Goal: Task Accomplishment & Management: Manage account settings

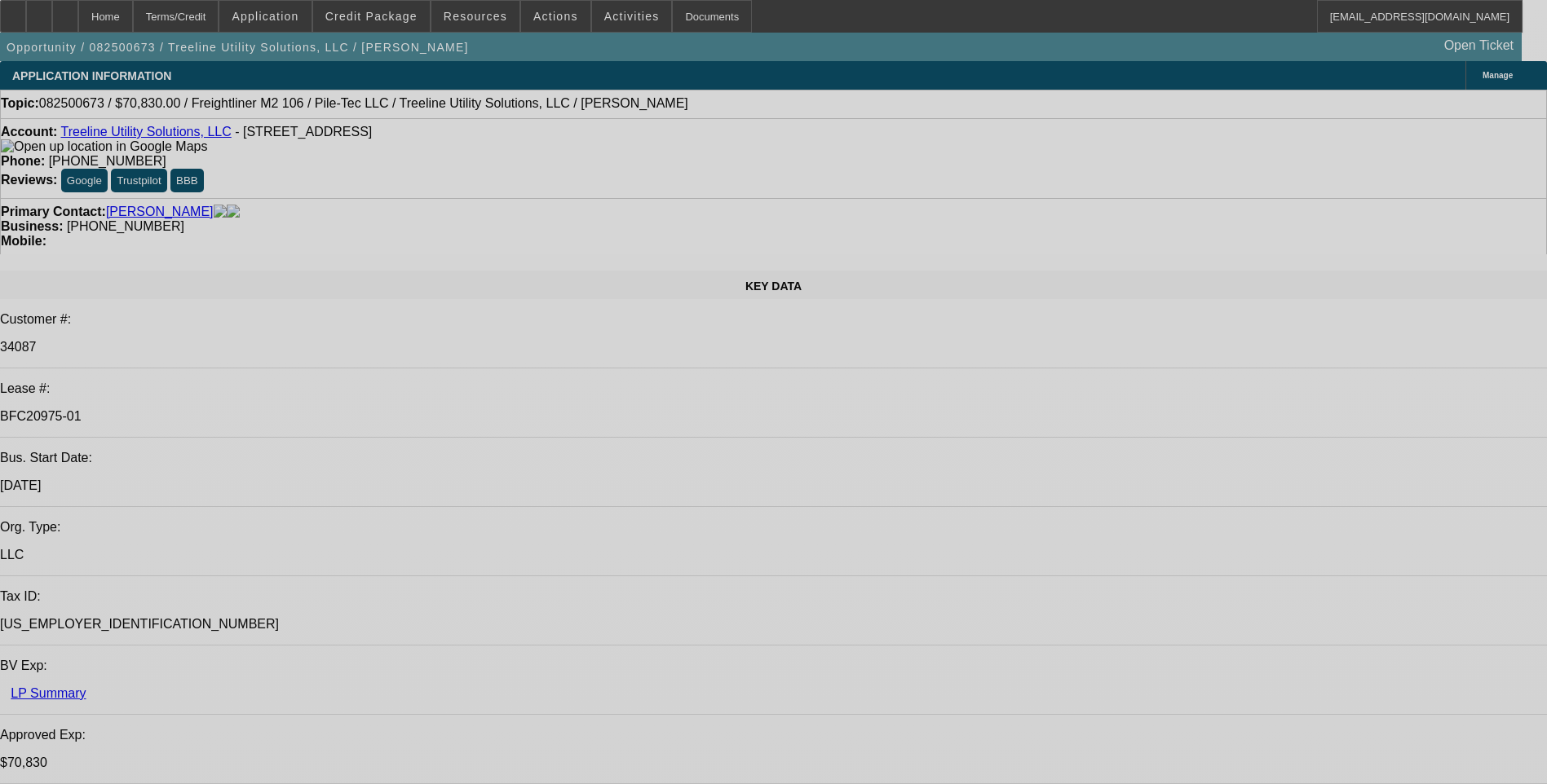
select select "0"
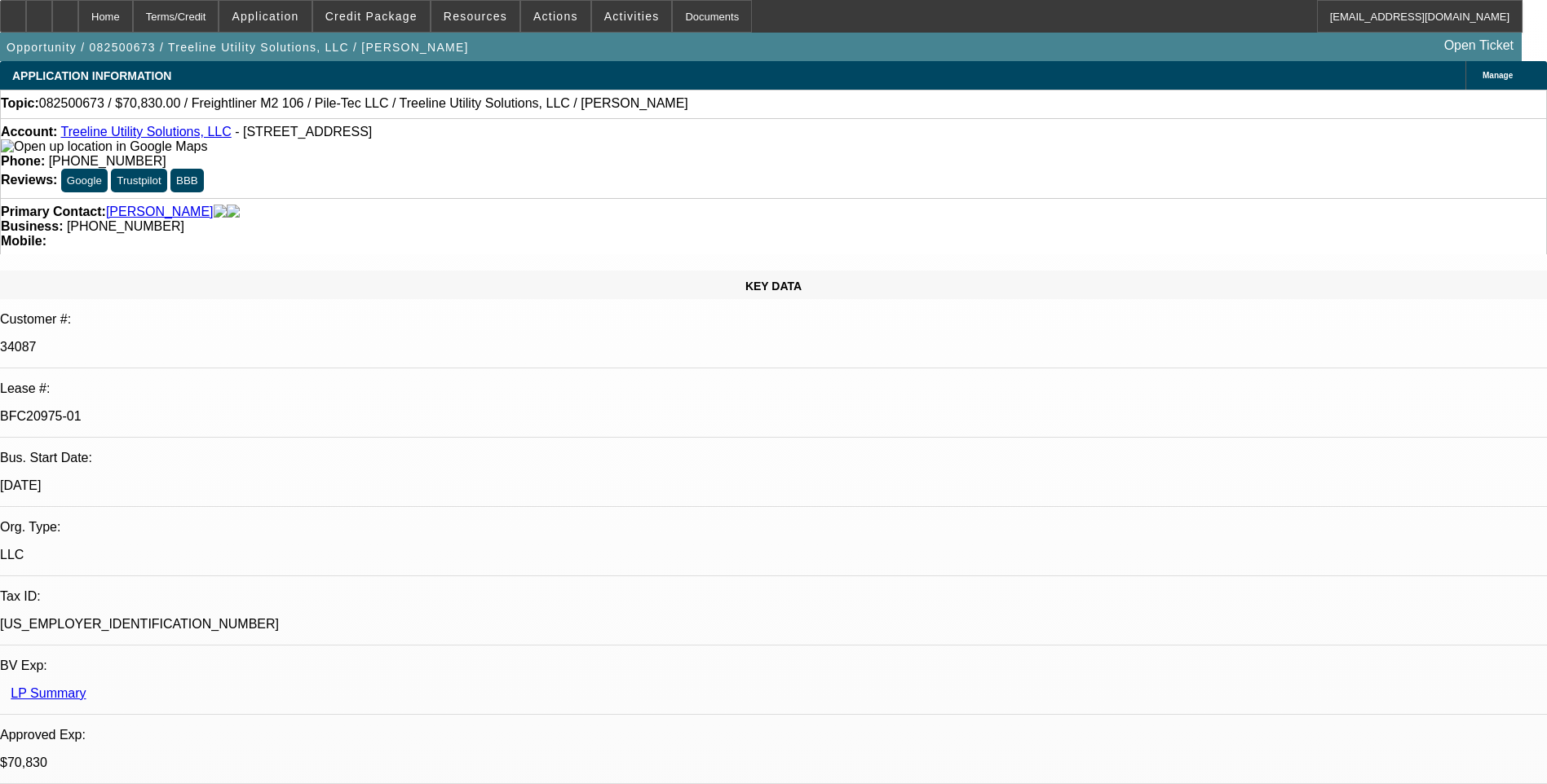
select select "2"
select select "0"
select select "2"
select select "0"
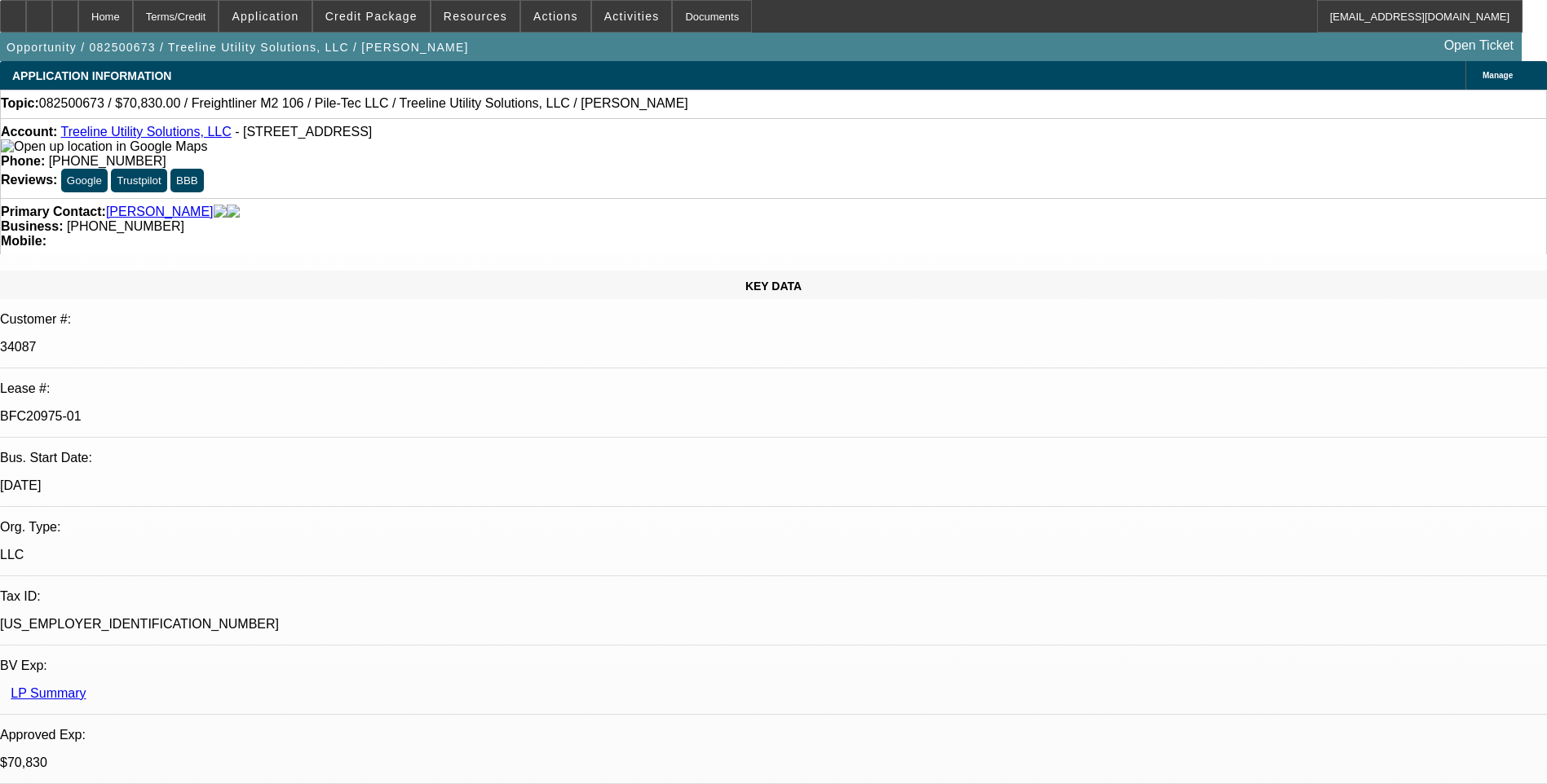
select select "0"
select select "2"
select select "0"
select select "2"
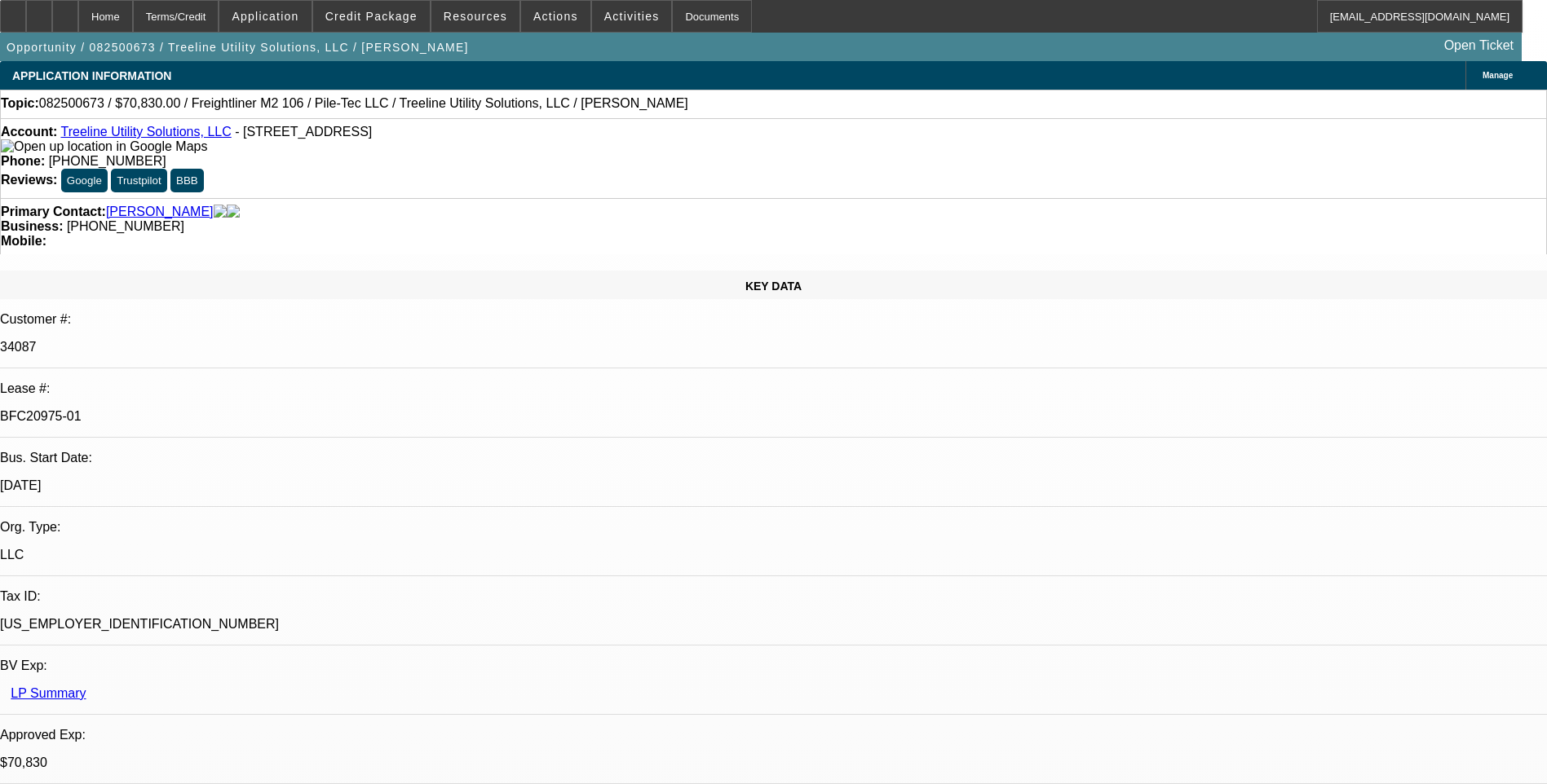
select select "0"
select select "1"
select select "2"
select select "6"
select select "1"
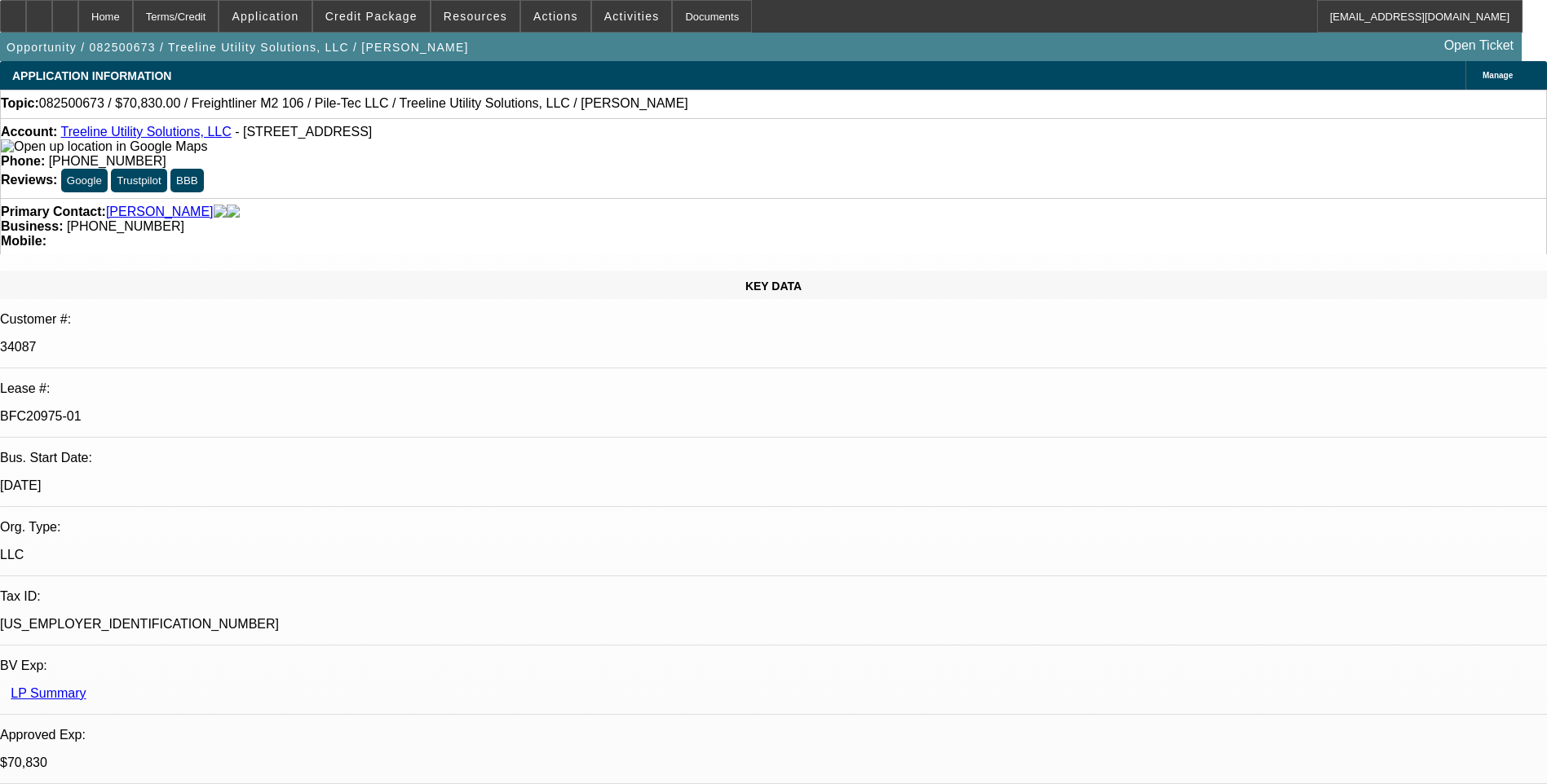
select select "2"
select select "6"
select select "1"
select select "2"
select select "6"
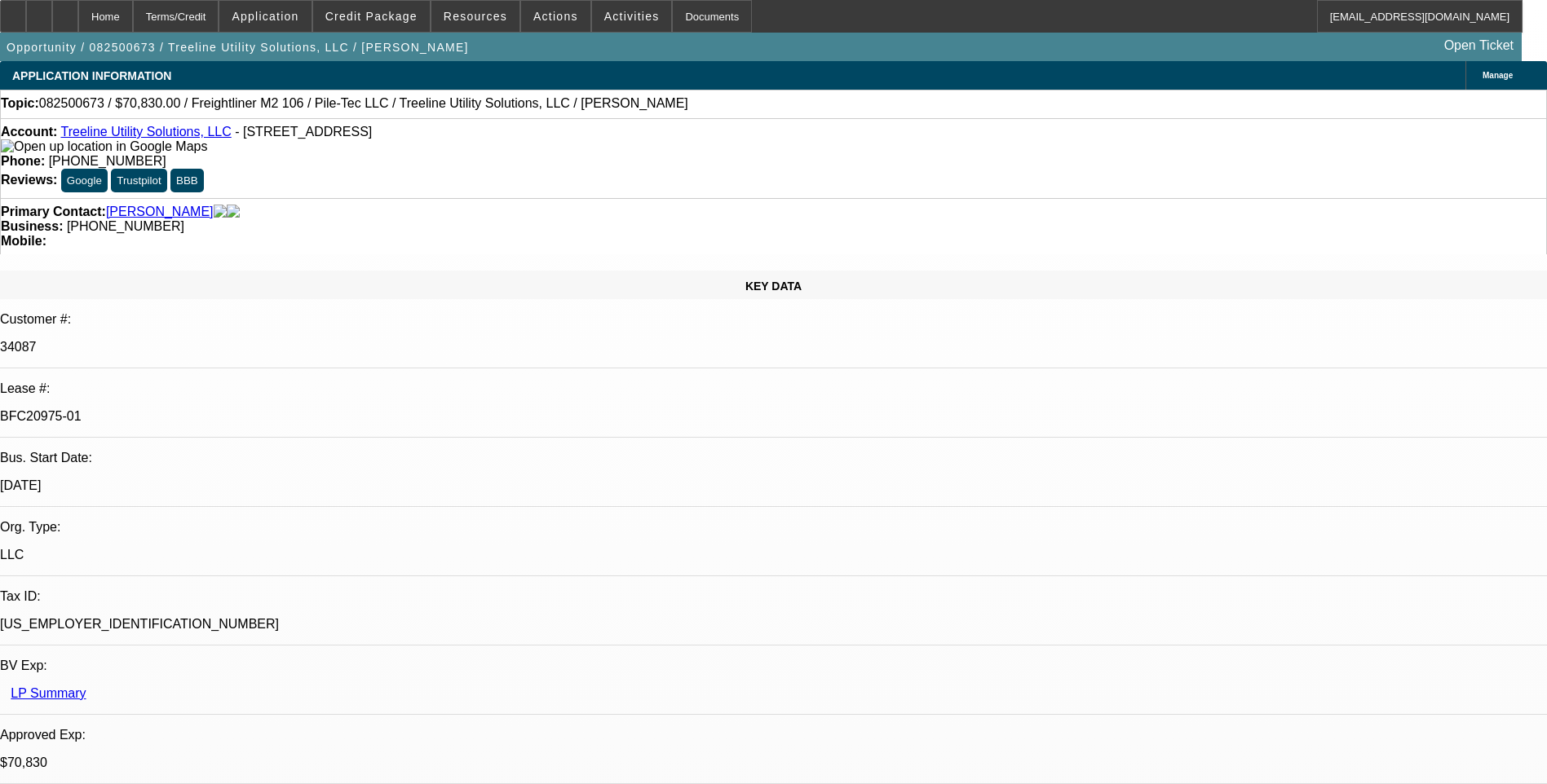
select select "1"
select select "2"
select select "6"
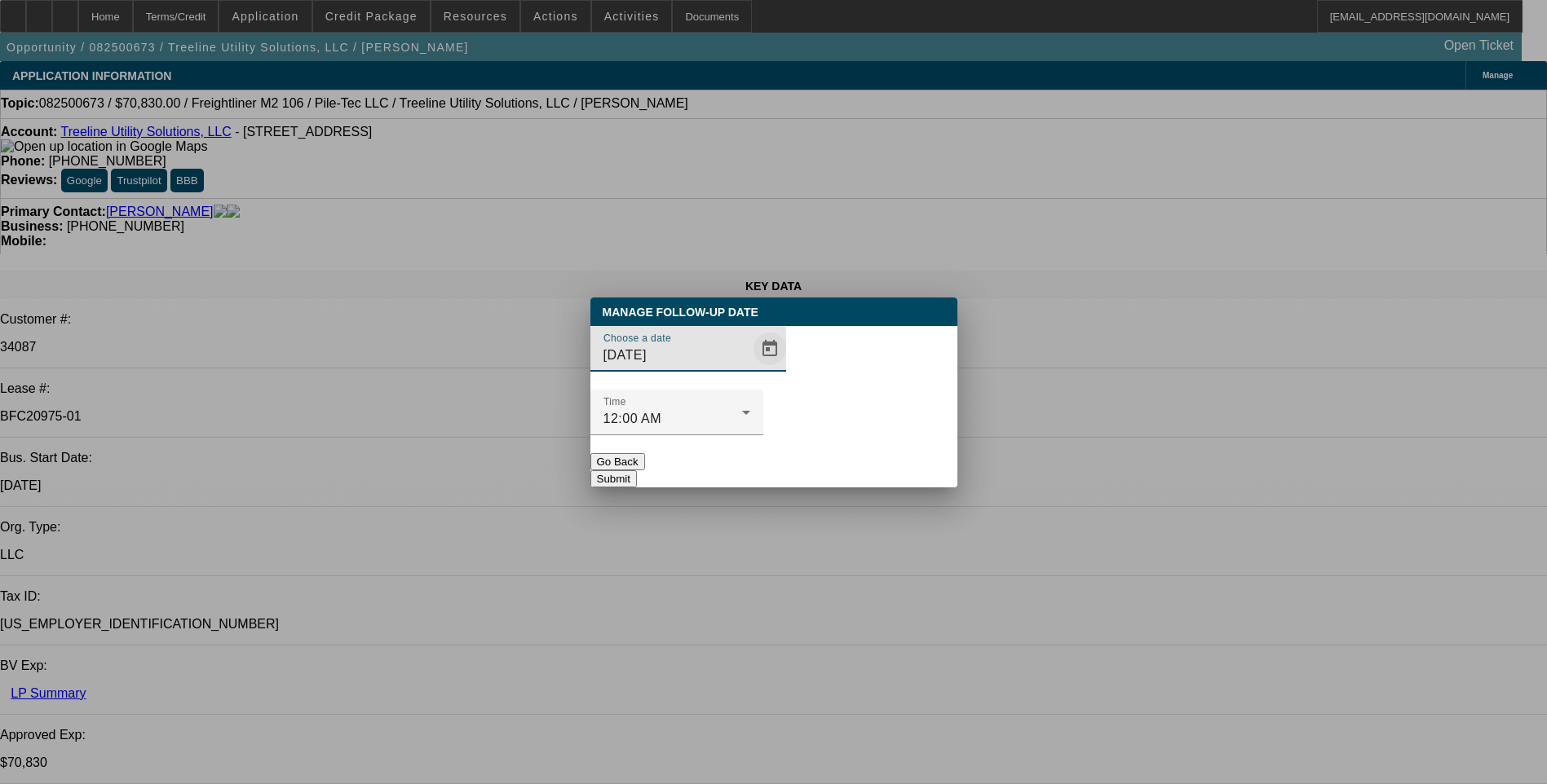
click at [750, 368] on span "Open calendar" at bounding box center [769, 348] width 39 height 39
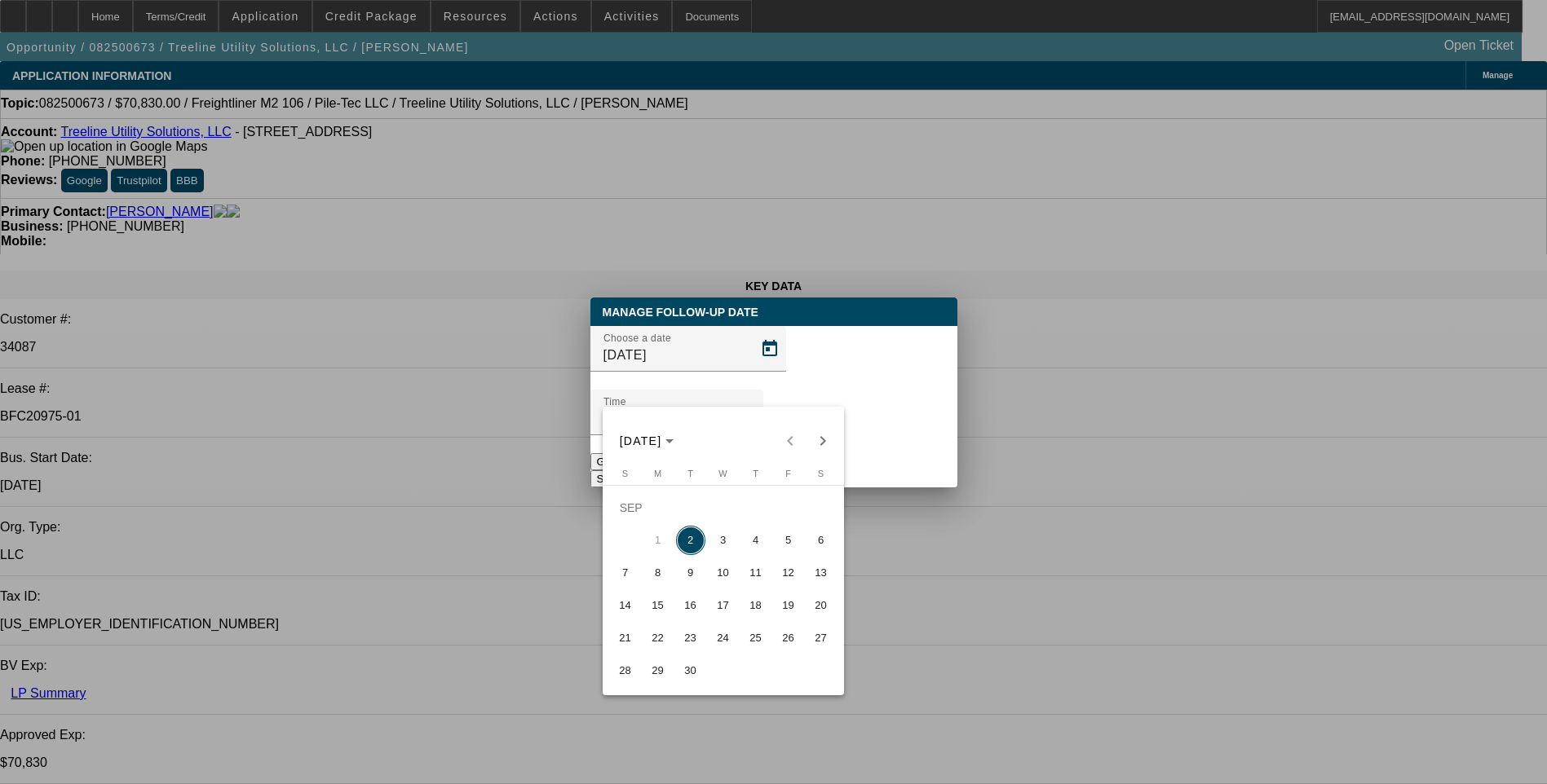
click at [727, 550] on span "3" at bounding box center [723, 541] width 30 height 30
type input "[DATE]"
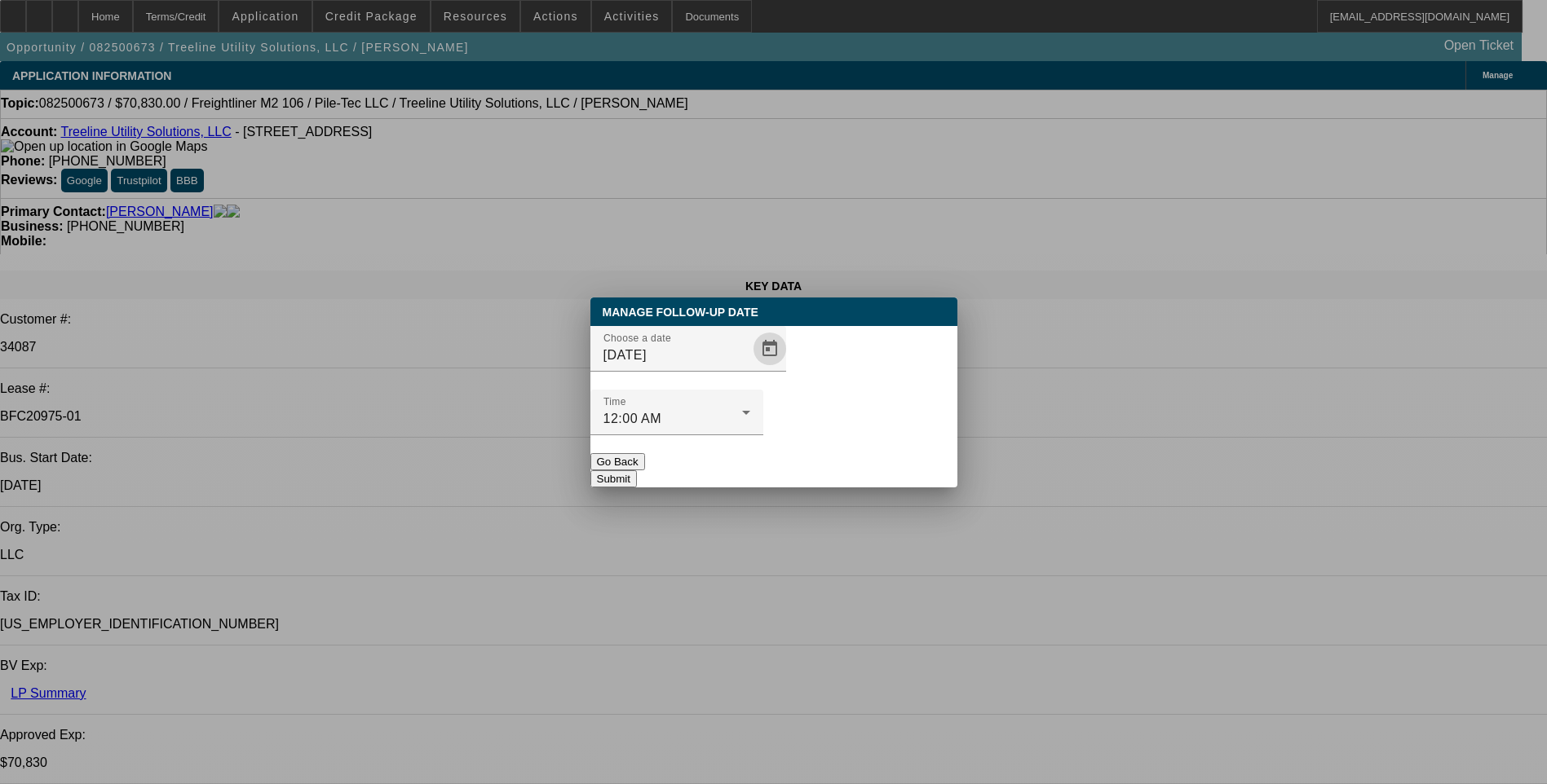
click at [636, 470] on button "Submit" at bounding box center [613, 479] width 46 height 17
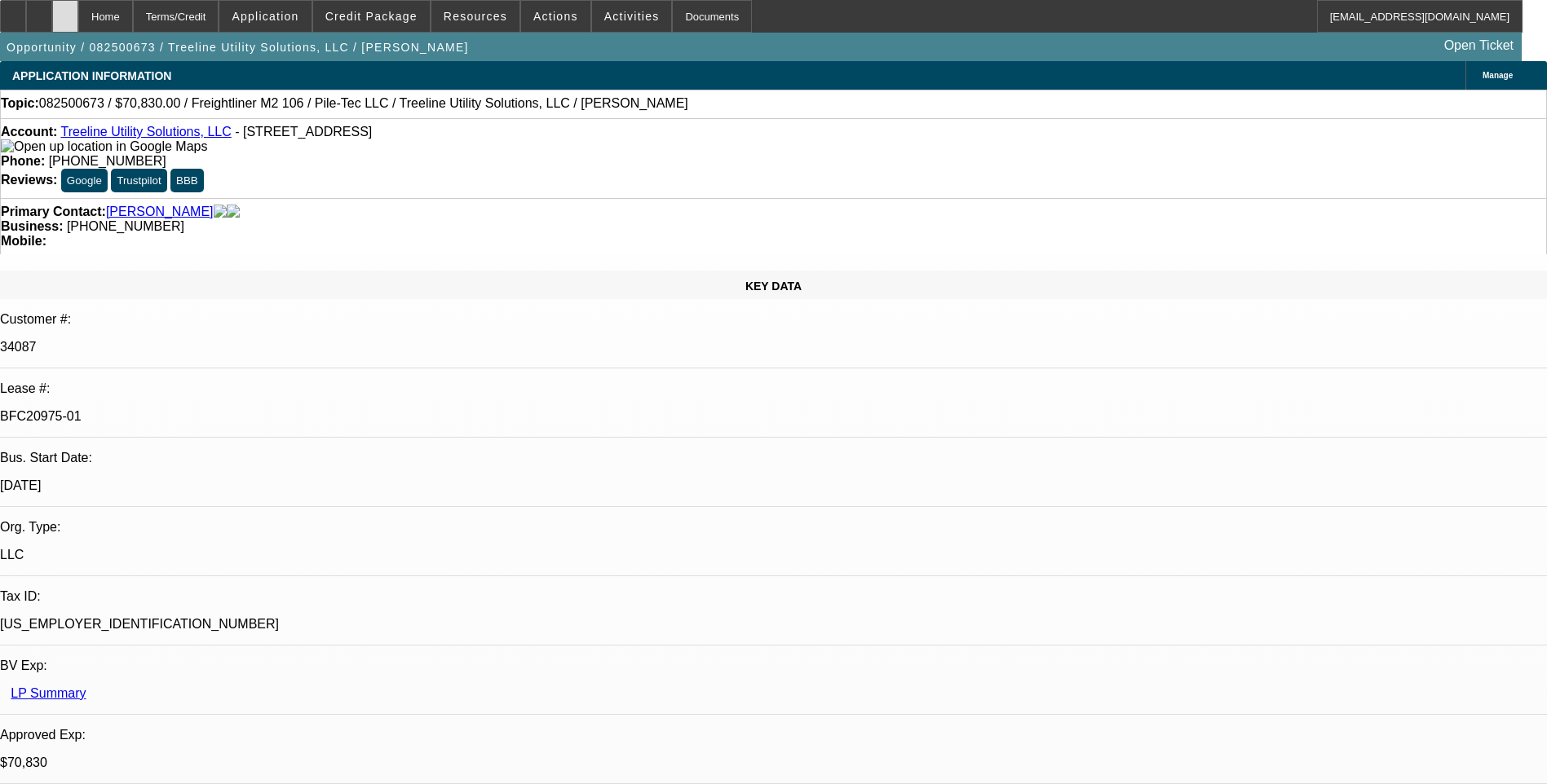
click at [78, 20] on div at bounding box center [65, 17] width 26 height 33
select select "0"
select select "2"
select select "0"
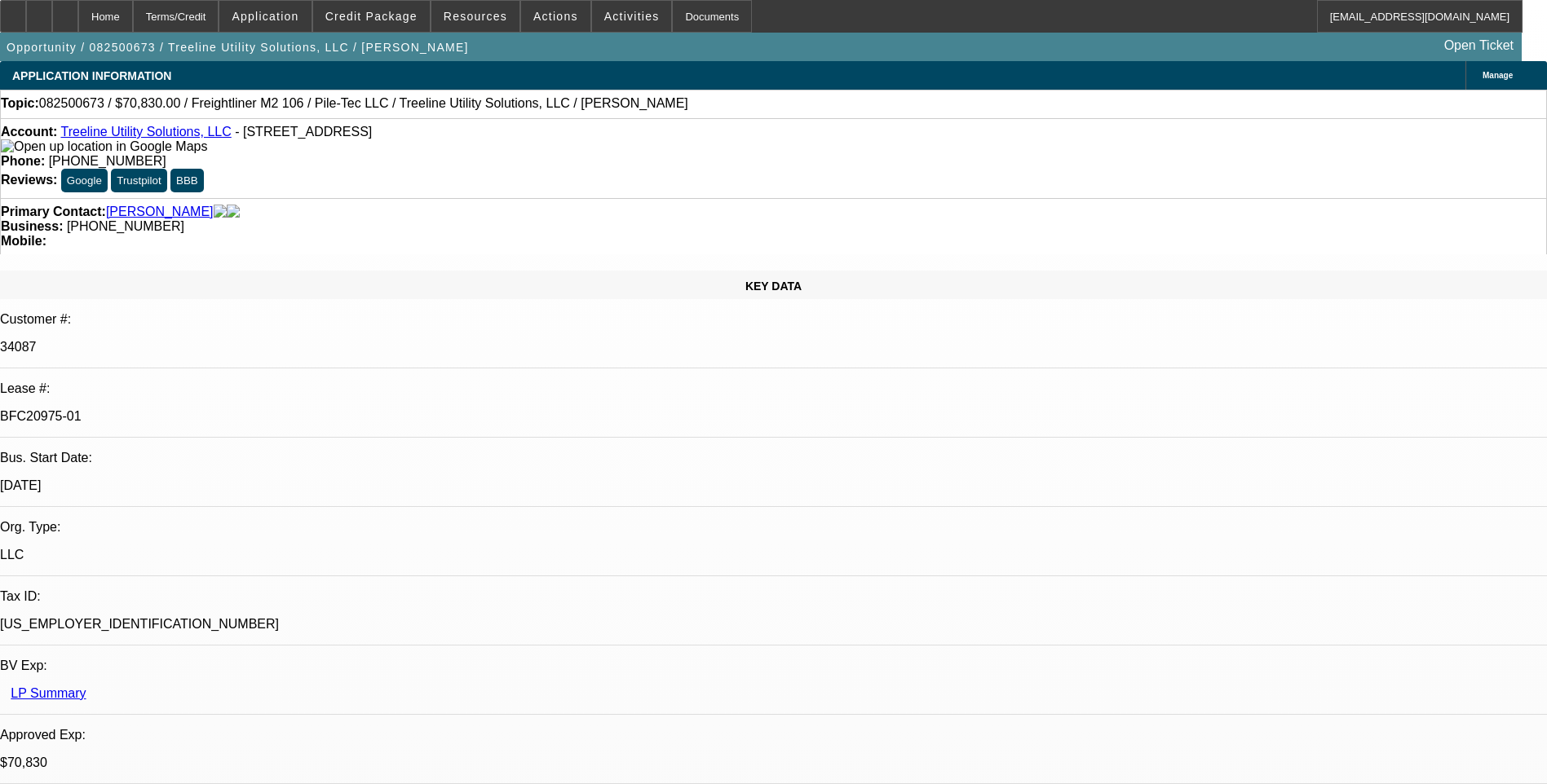
select select "2"
select select "0"
select select "2"
select select "0"
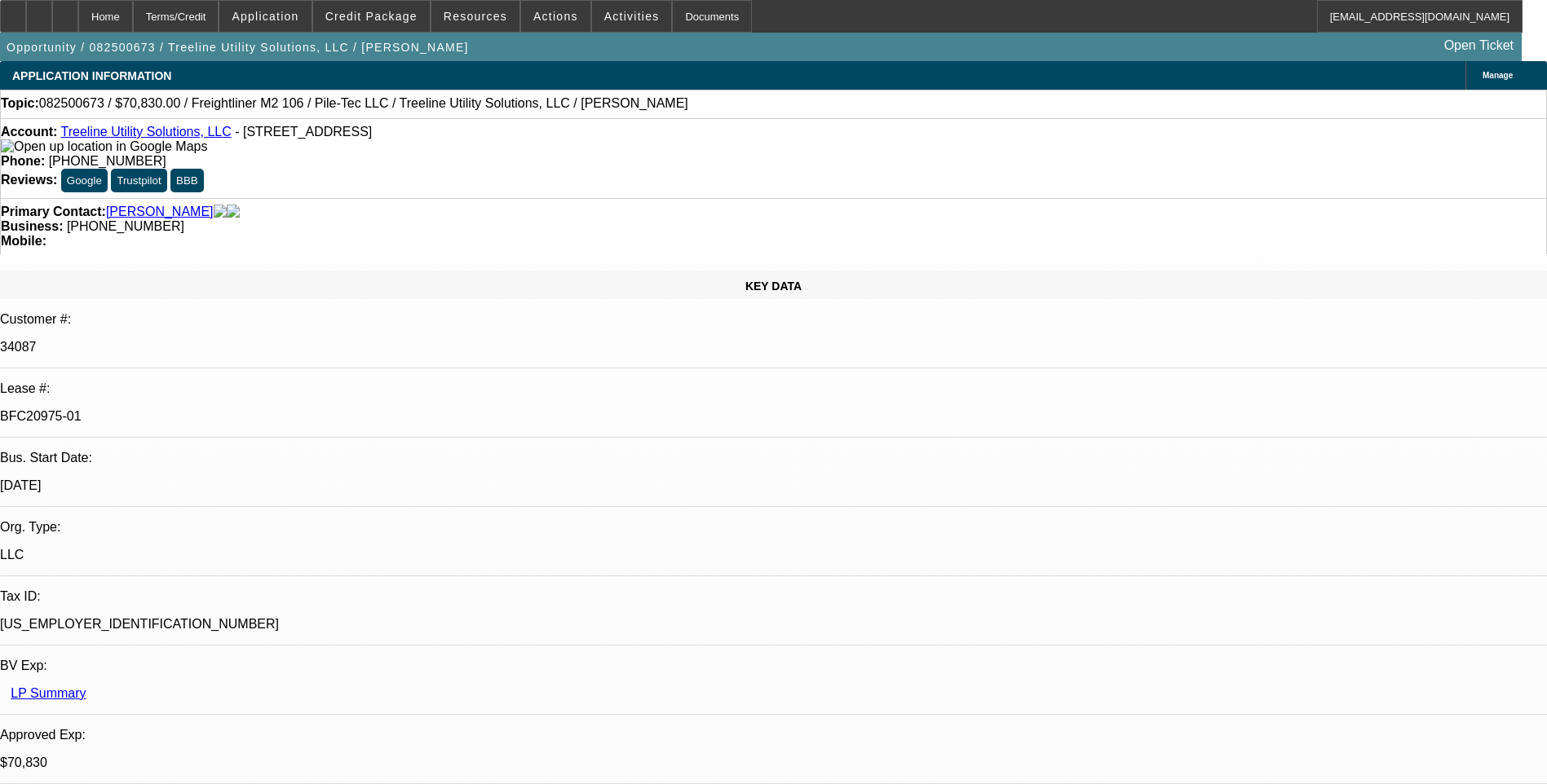
select select "0"
select select "2"
select select "0"
select select "1"
select select "2"
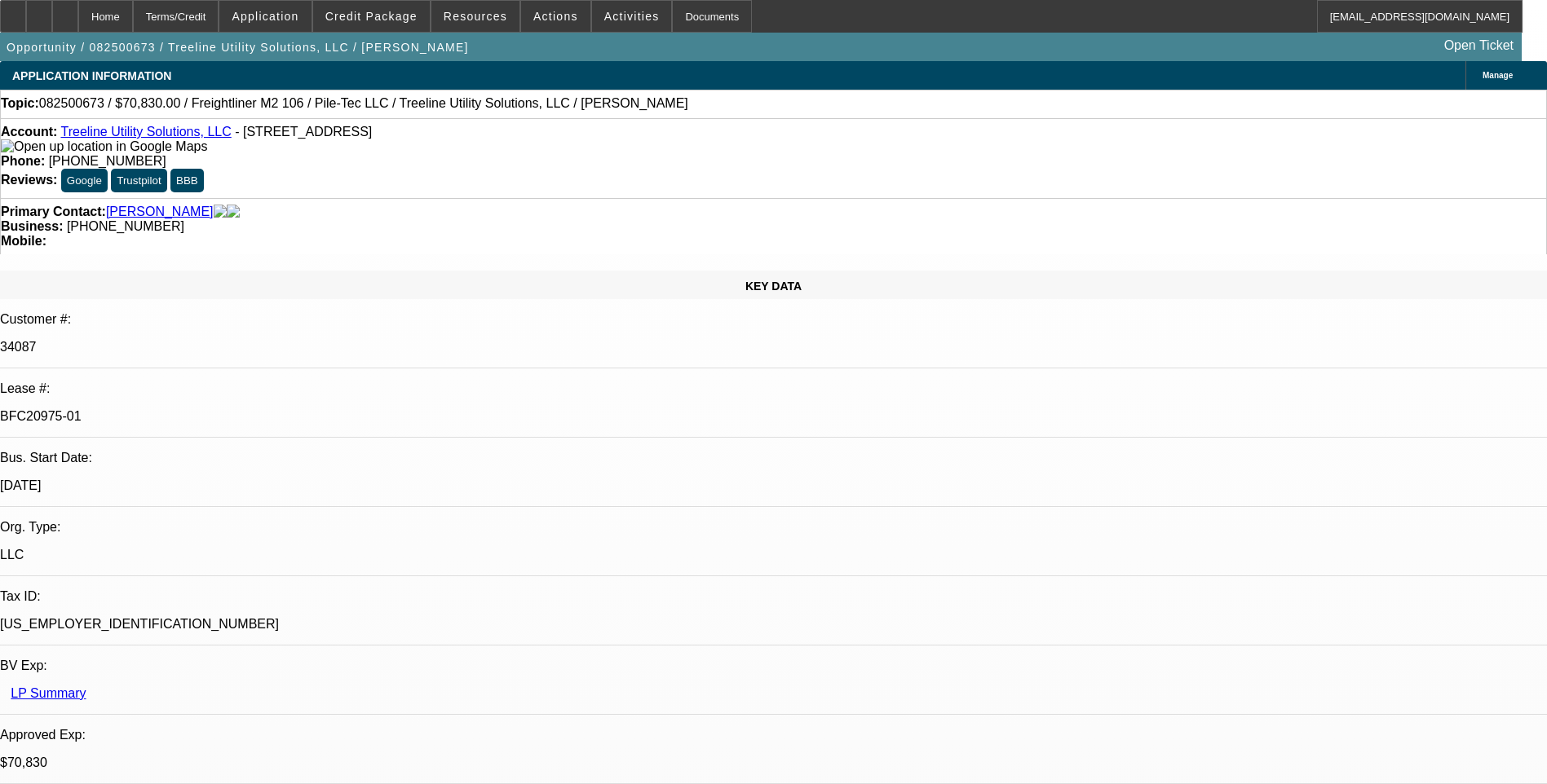
select select "6"
select select "1"
select select "2"
select select "6"
select select "1"
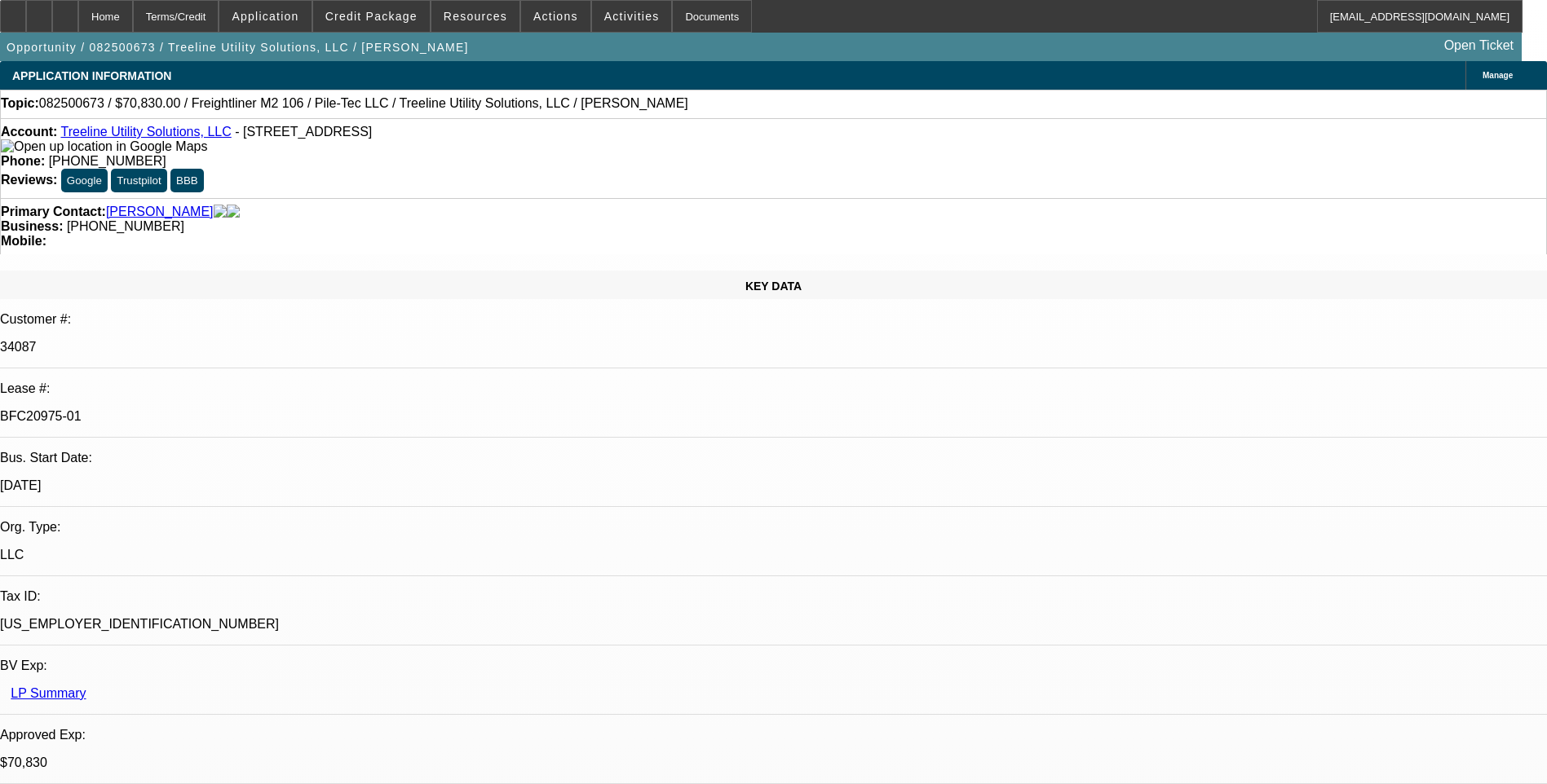
select select "2"
select select "6"
select select "1"
select select "2"
select select "6"
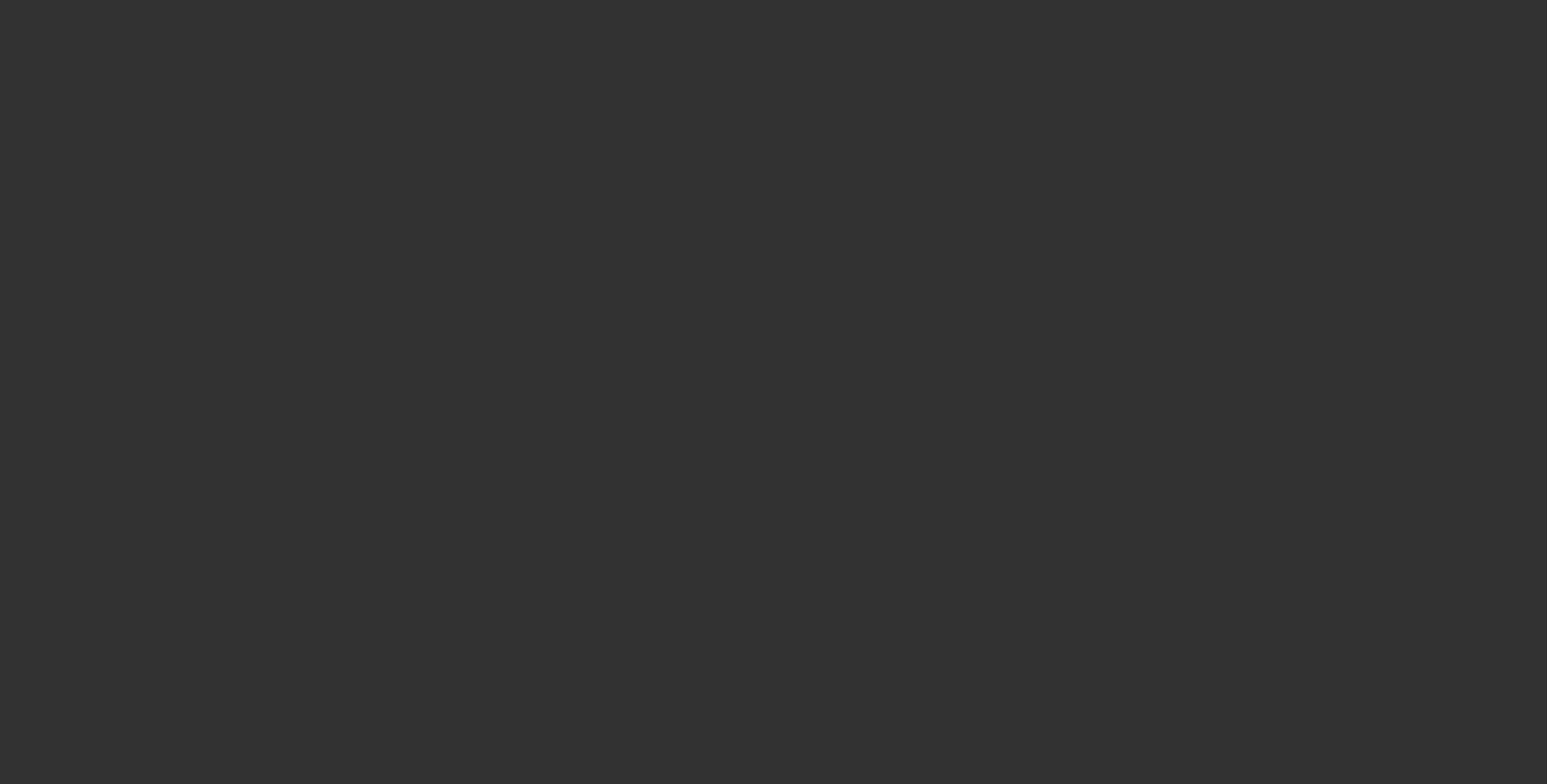
select select "0"
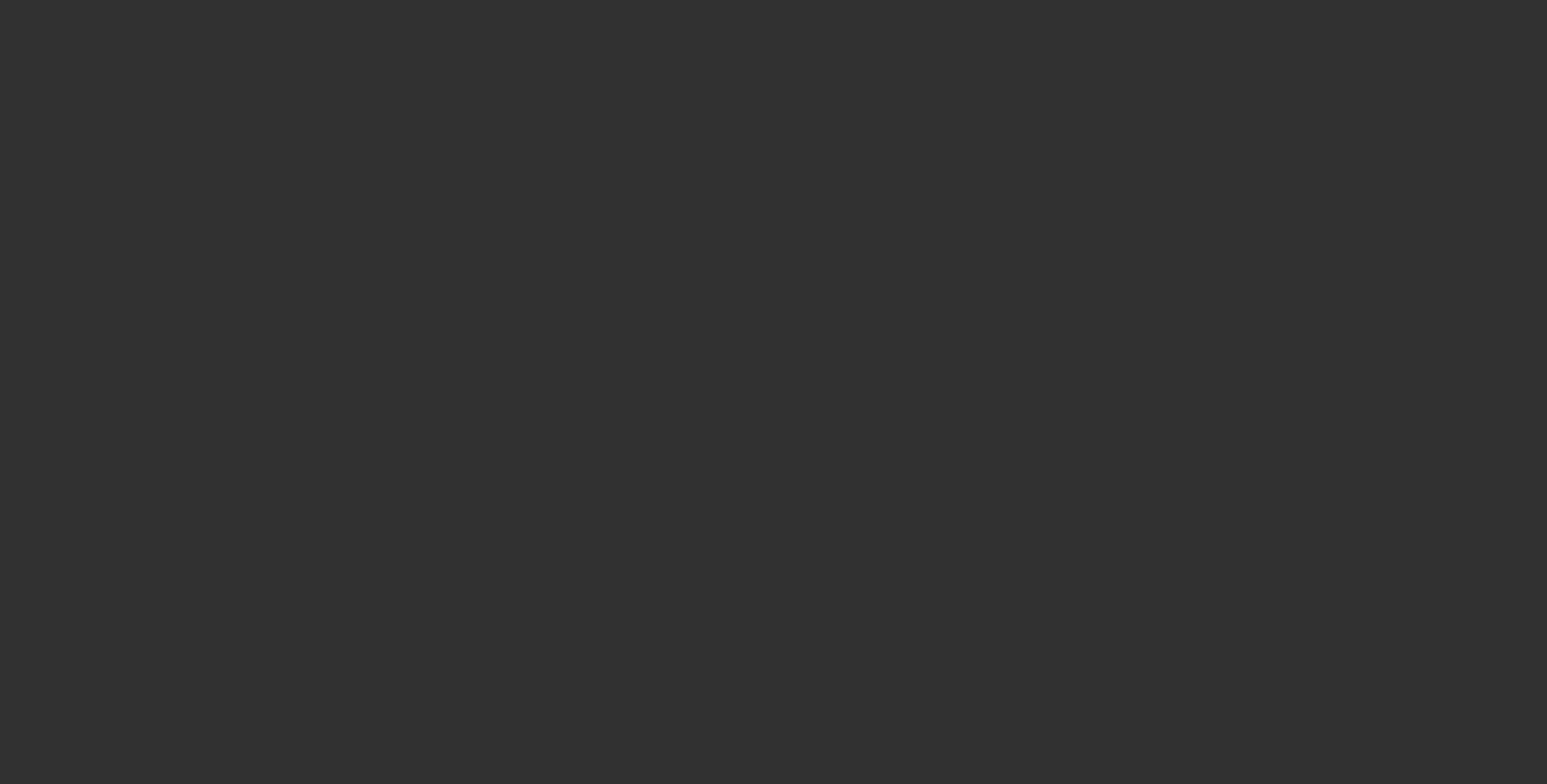
select select "0"
select select "2"
select select "0"
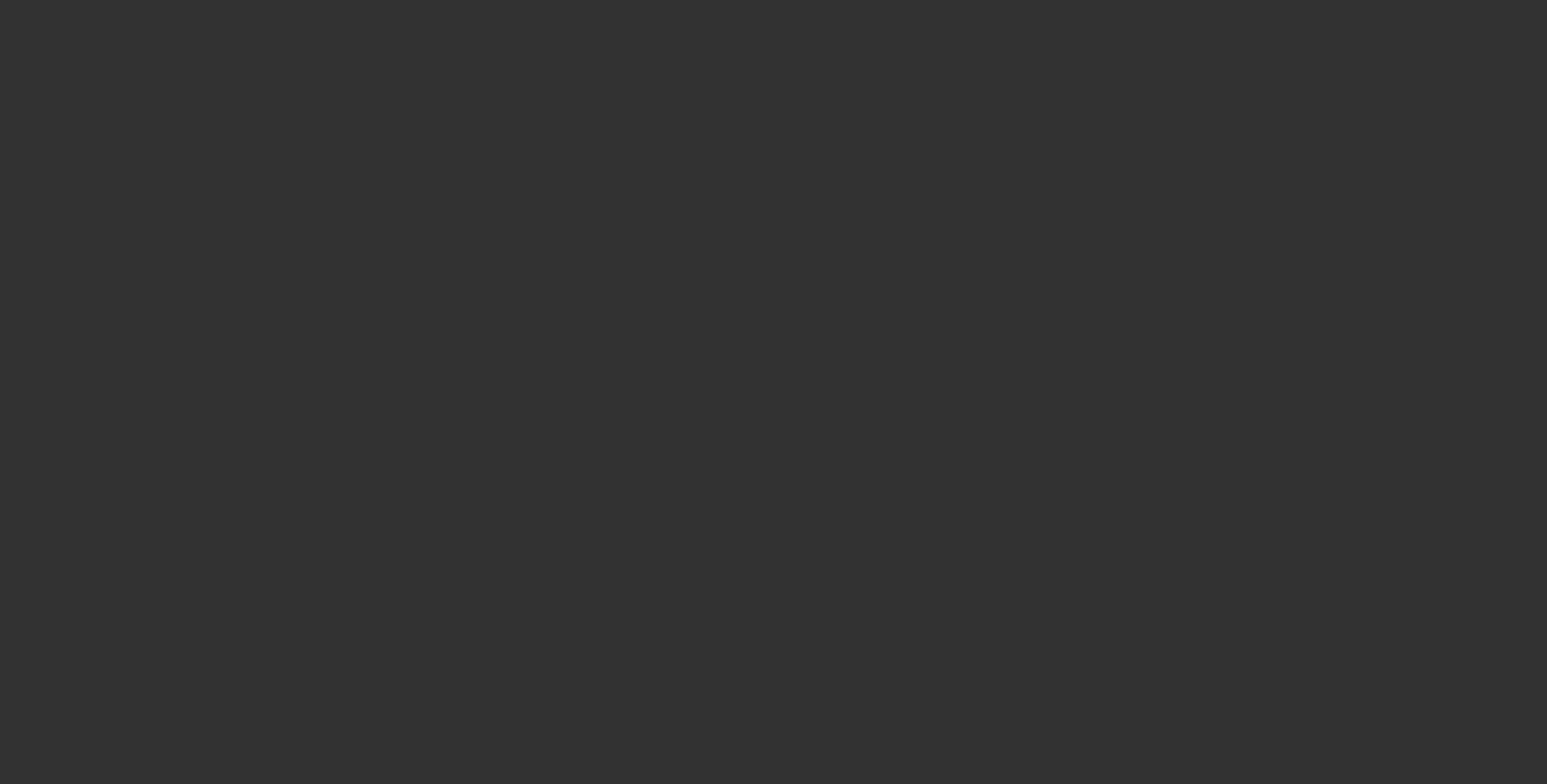
select select "2"
select select "0"
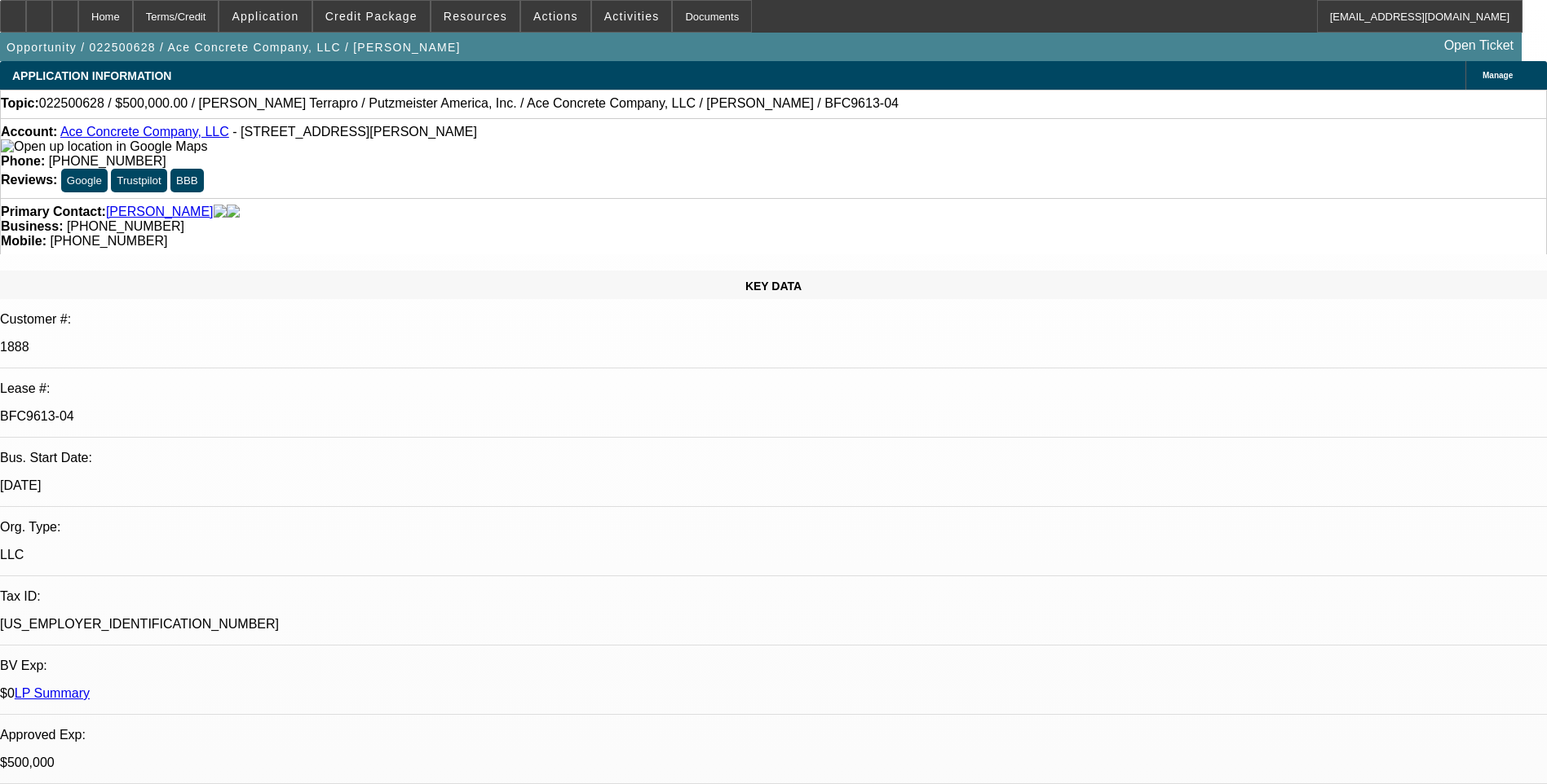
select select "1"
select select "3"
select select "6"
select select "1"
select select "3"
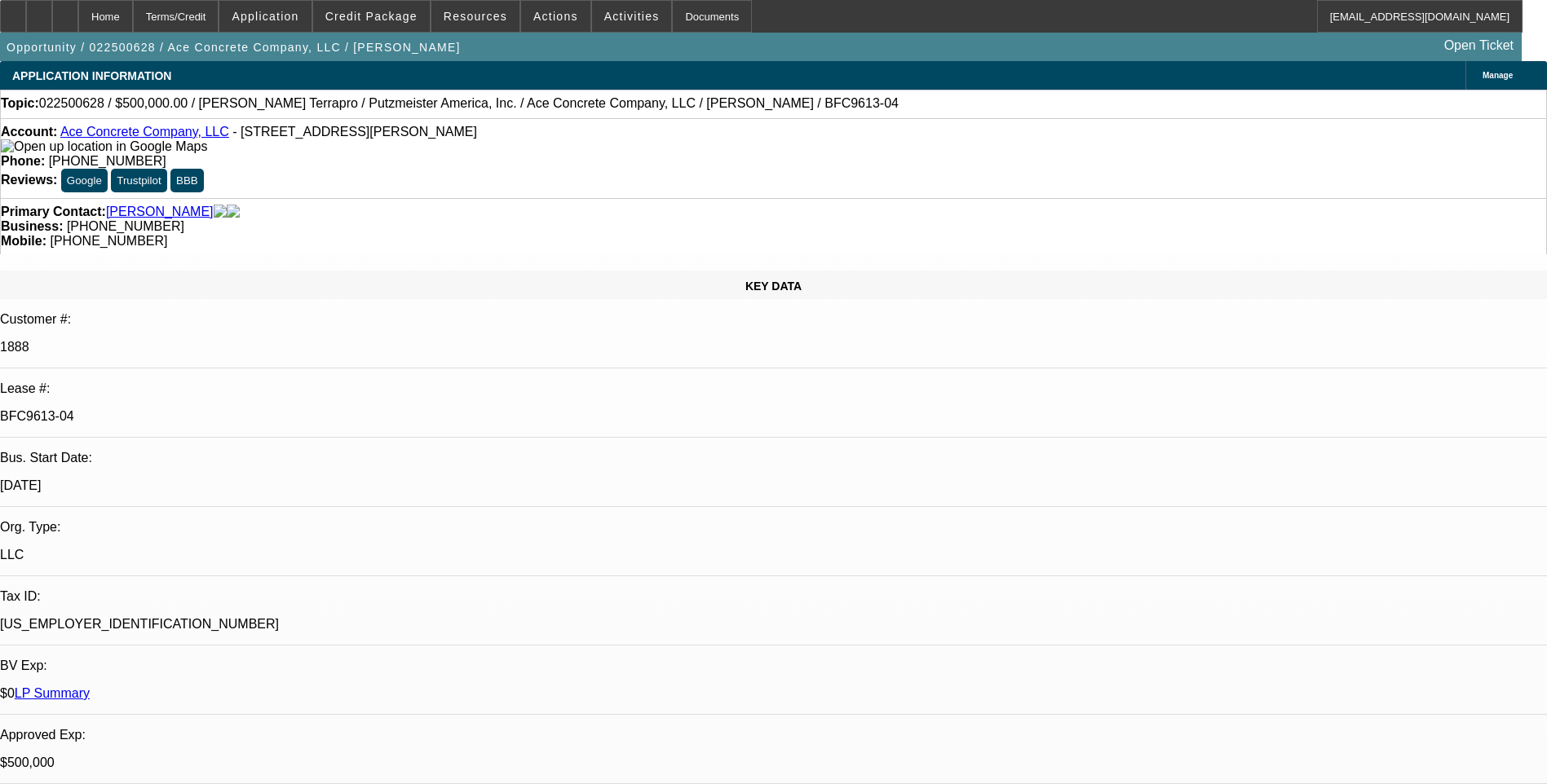
select select "6"
select select "1"
select select "2"
select select "6"
select select "1"
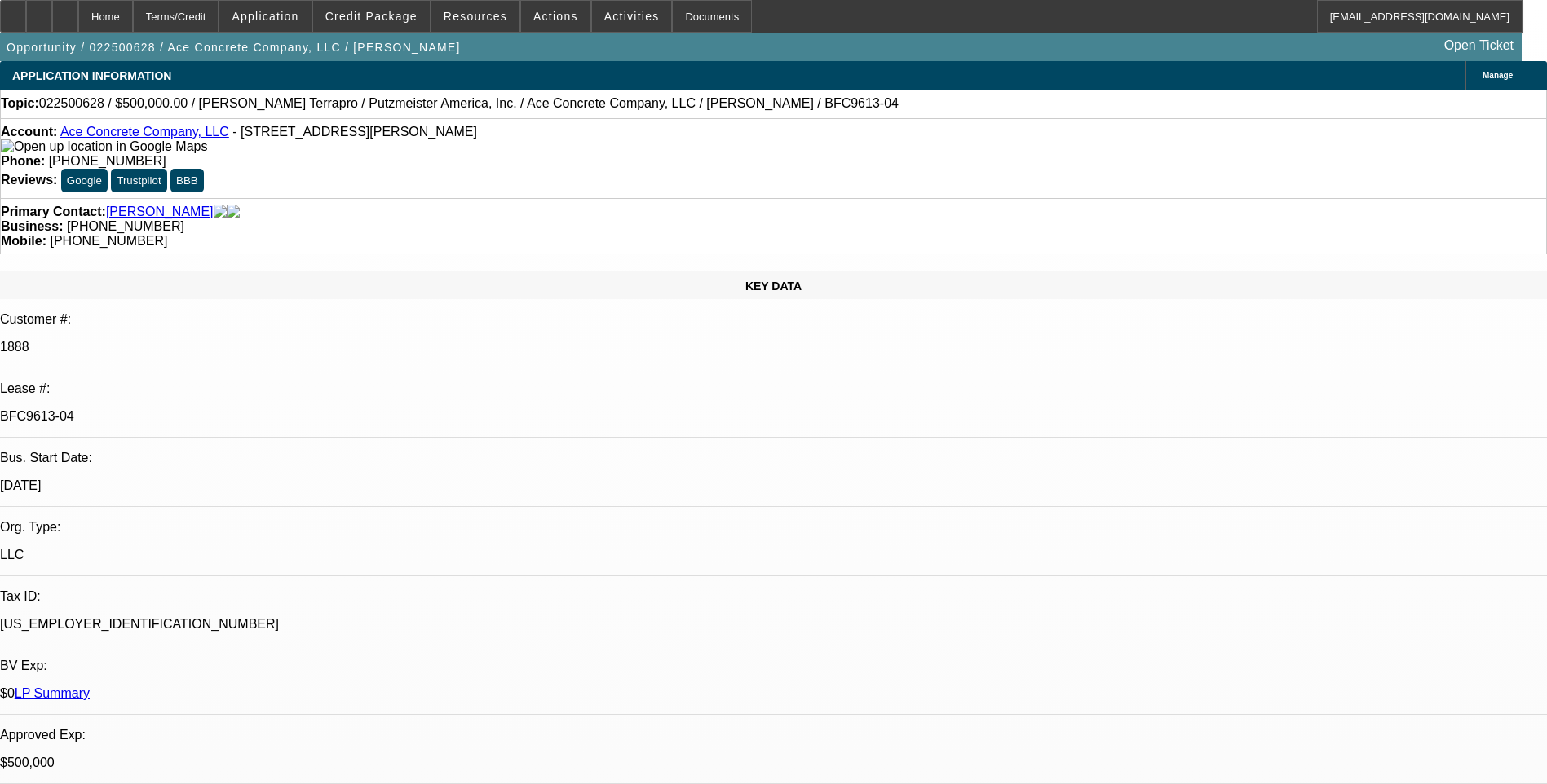
select select "2"
select select "6"
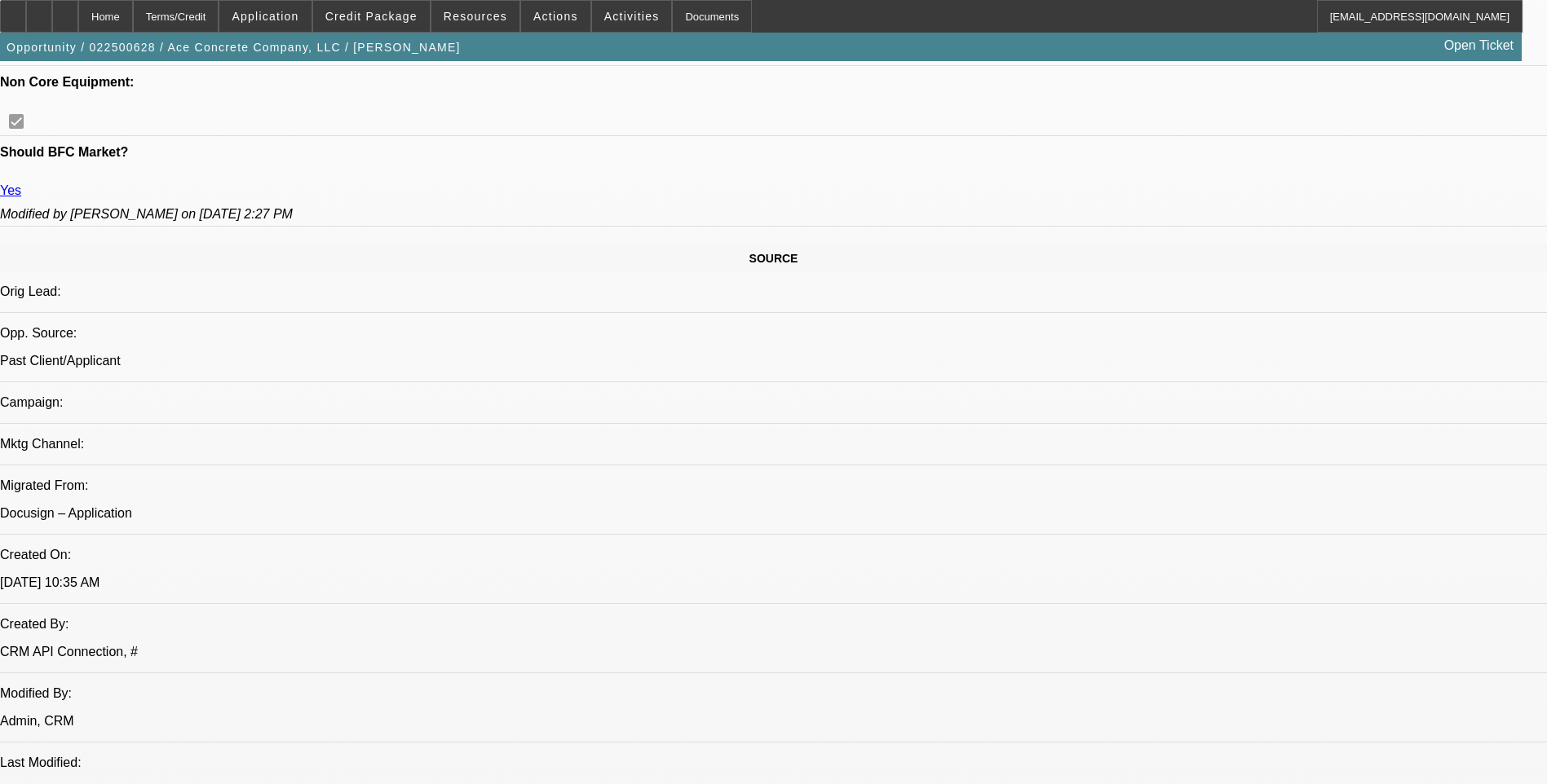
scroll to position [896, 0]
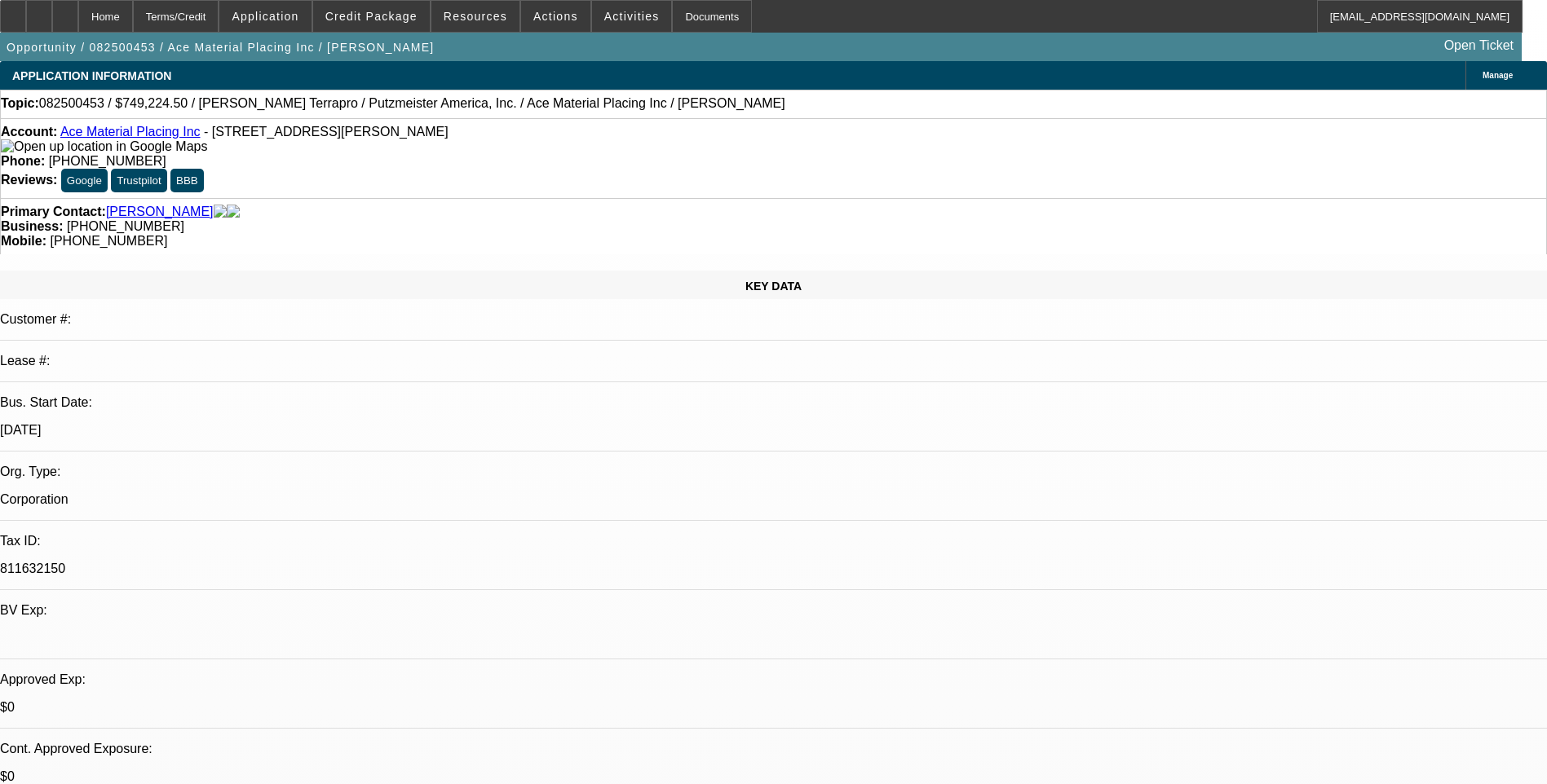
select select "0"
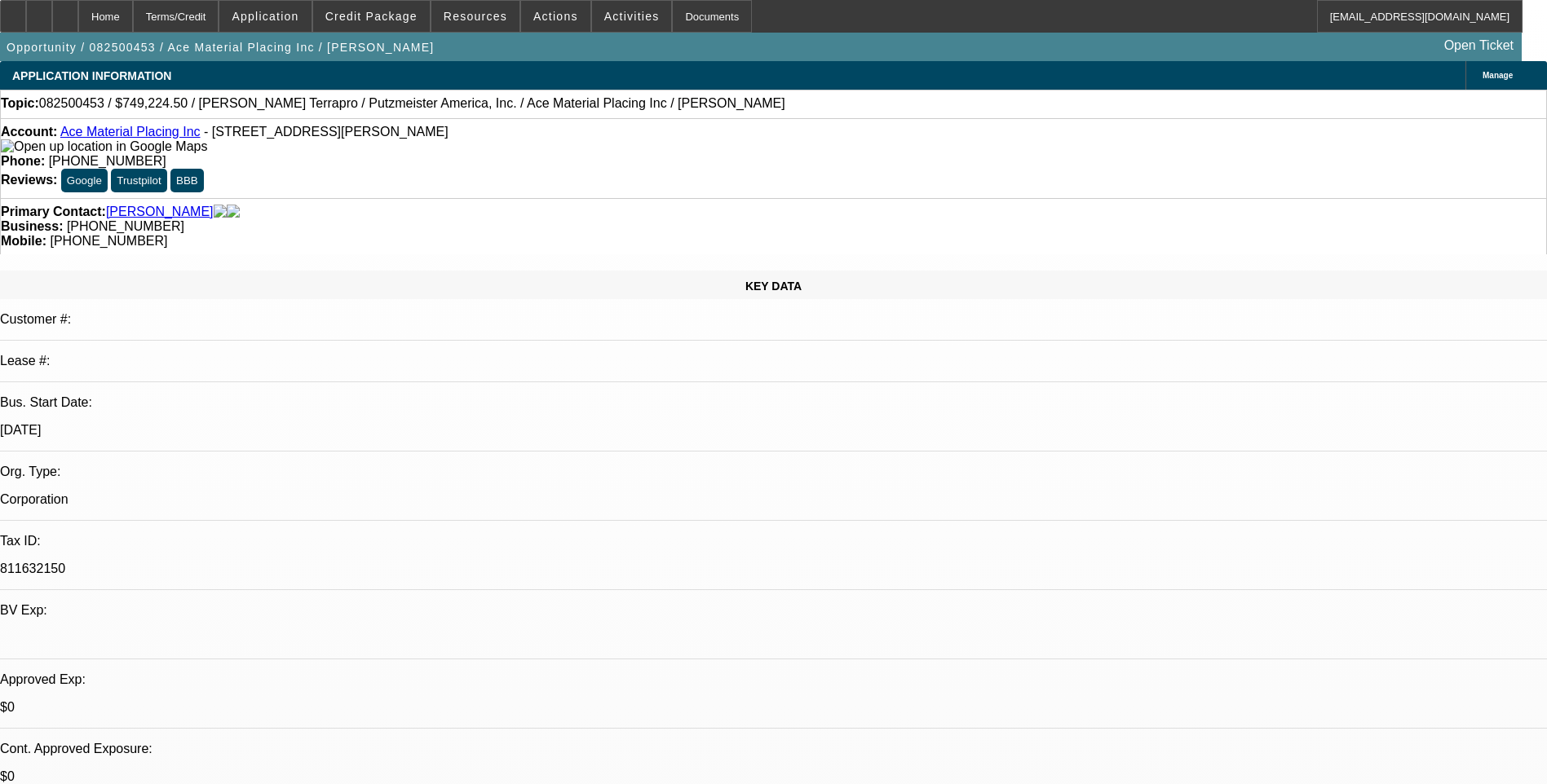
select select "0"
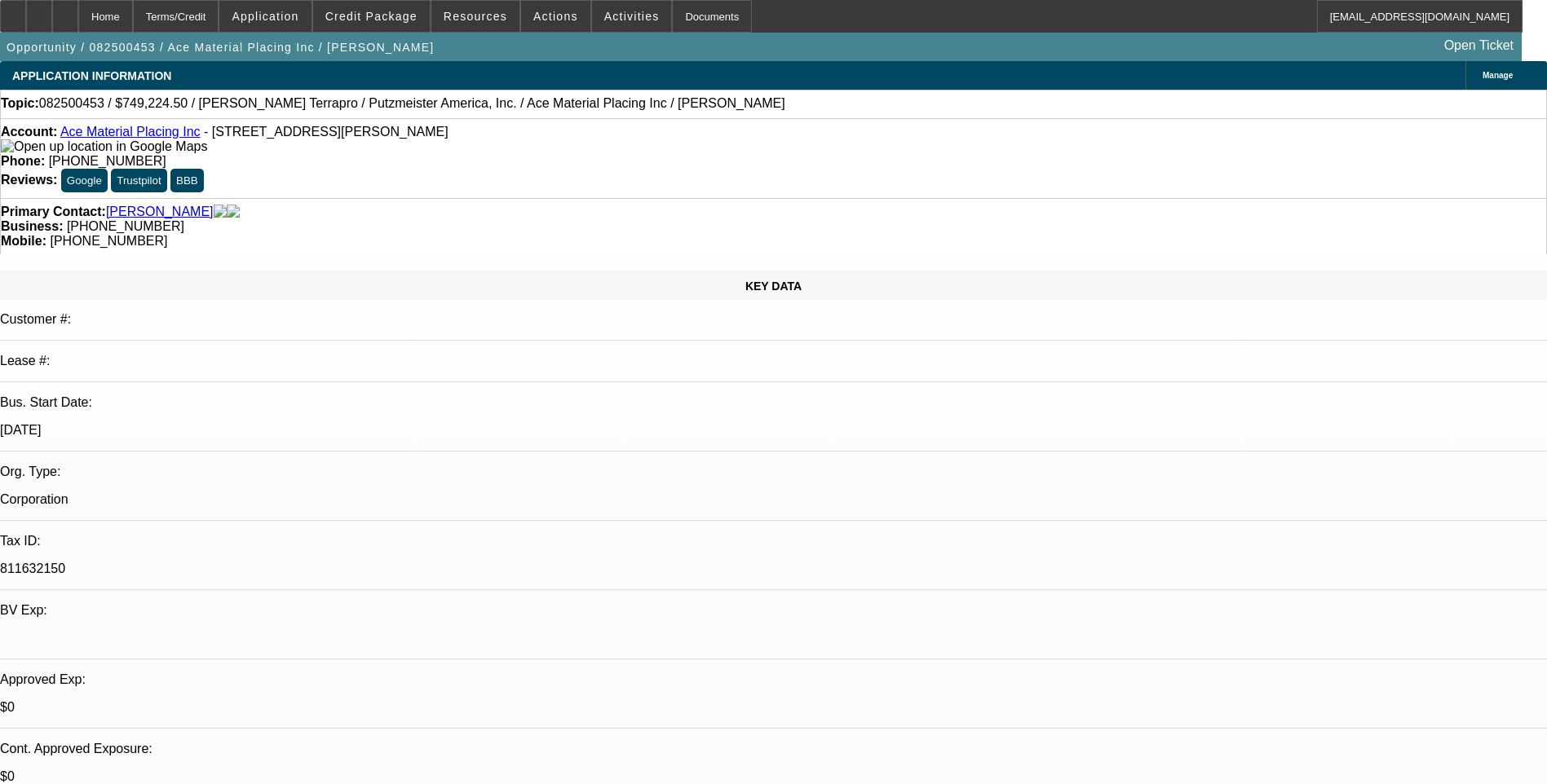
select select "0"
select select "1"
select select "6"
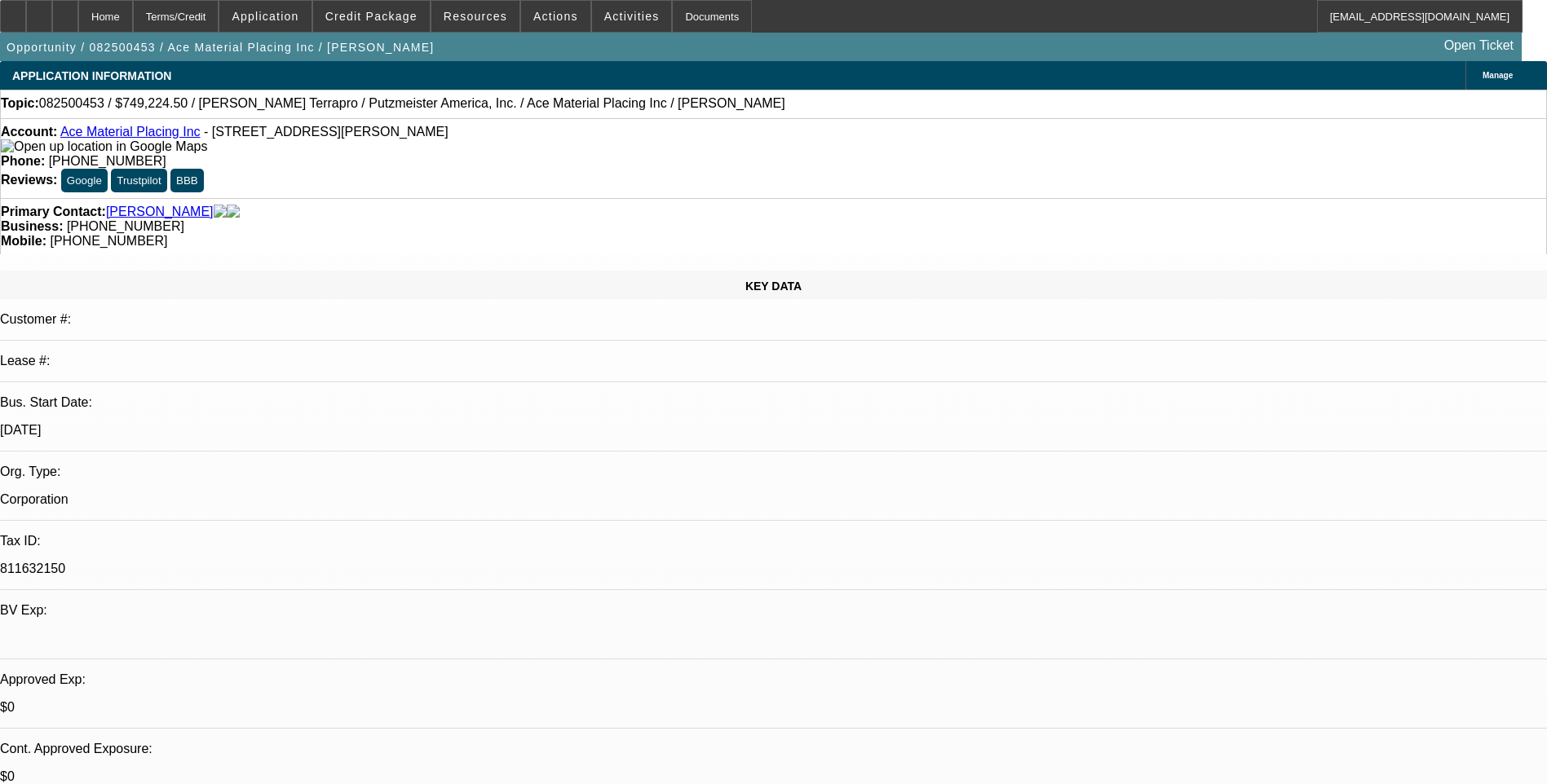
select select "1"
select select "6"
select select "1"
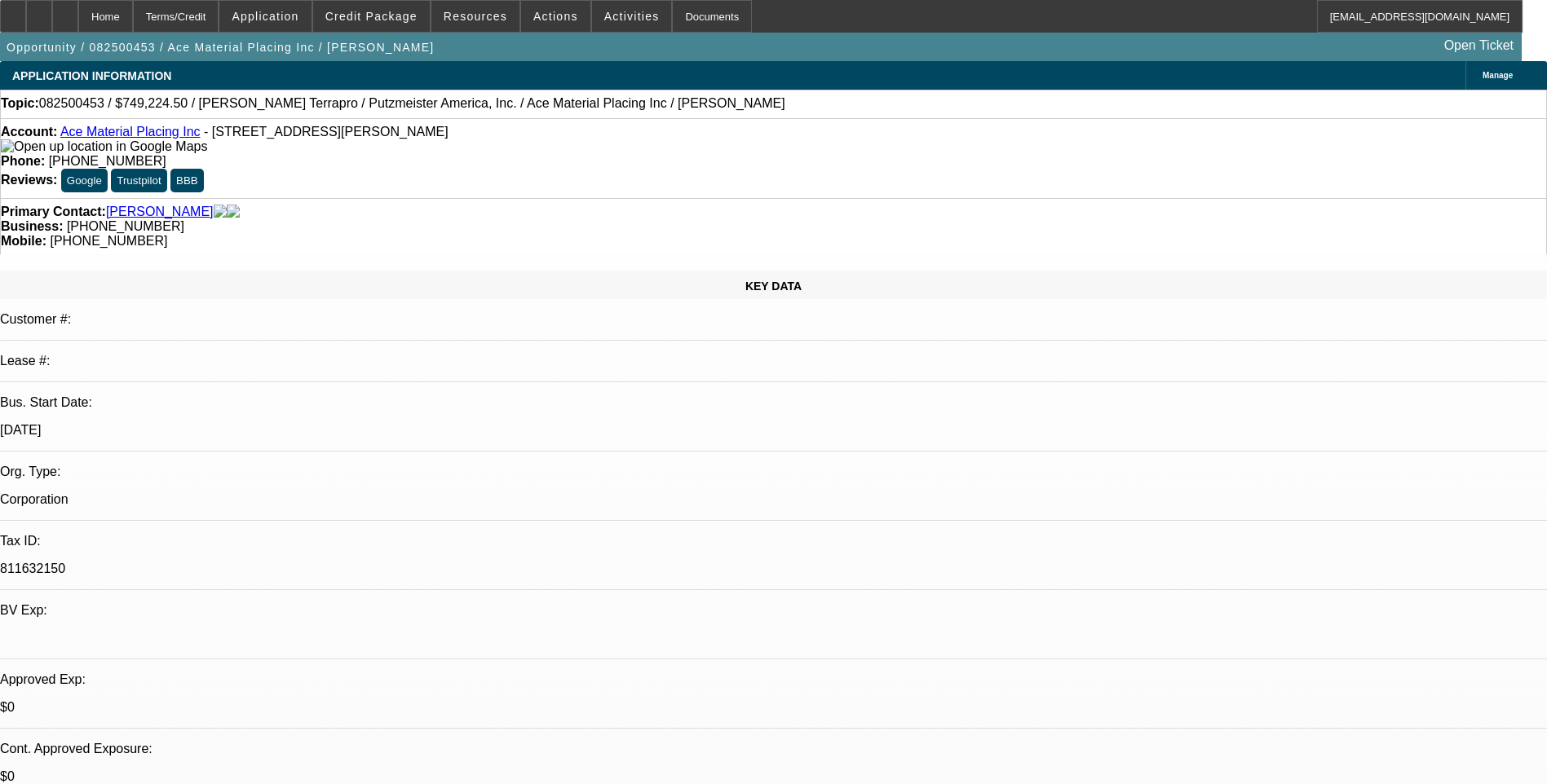
select select "6"
select select "1"
select select "6"
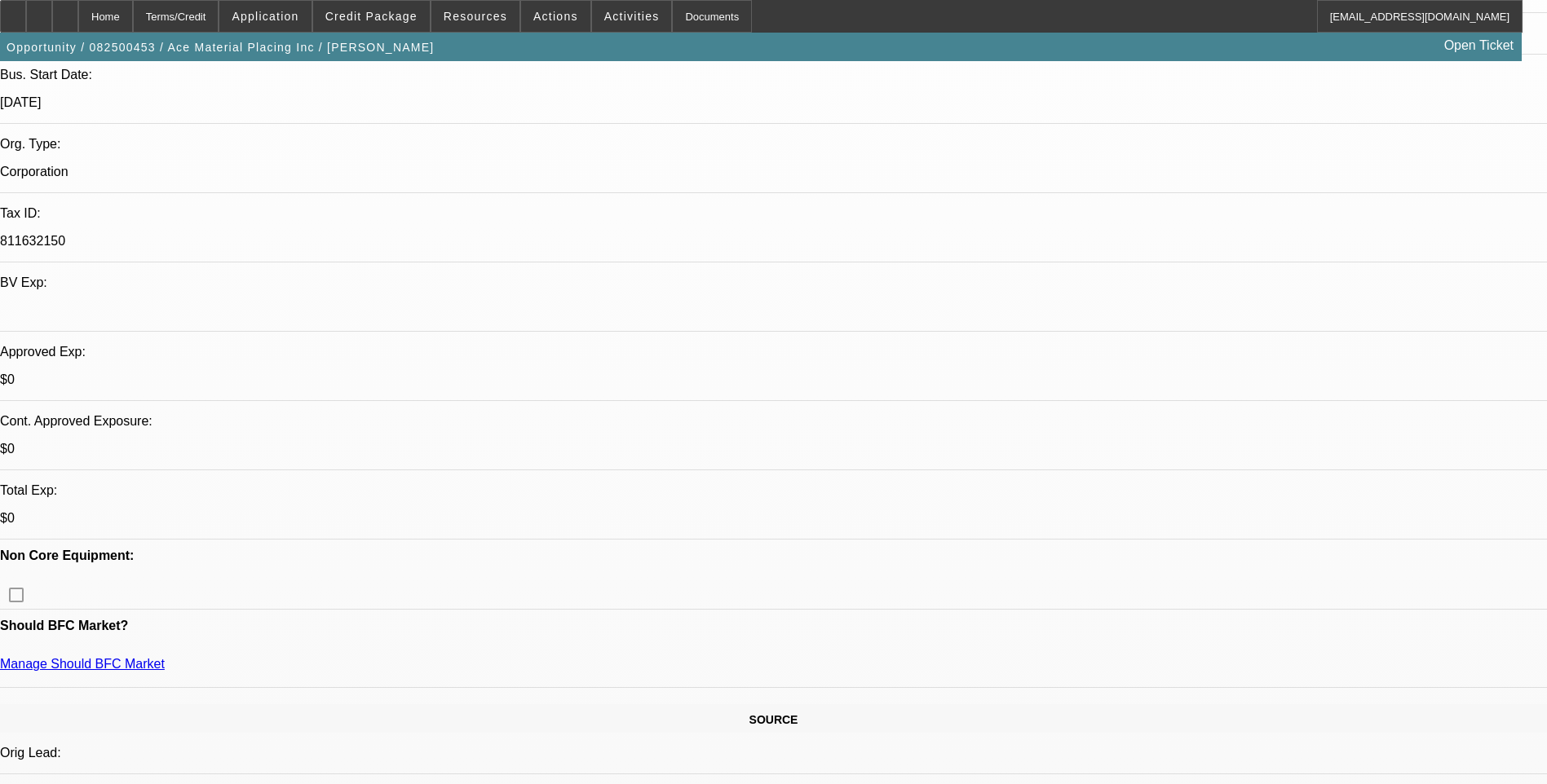
scroll to position [244, 0]
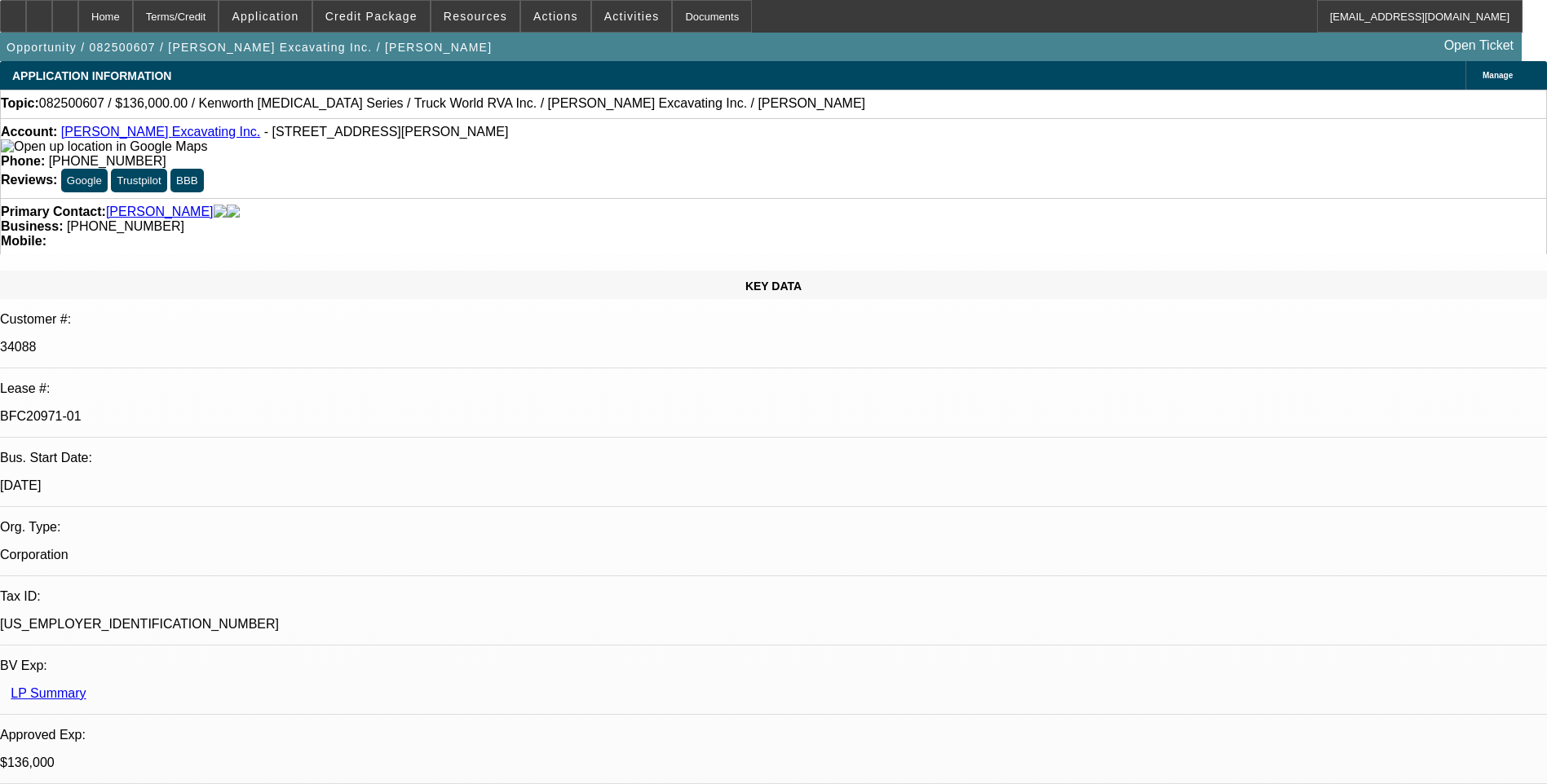
select select "0"
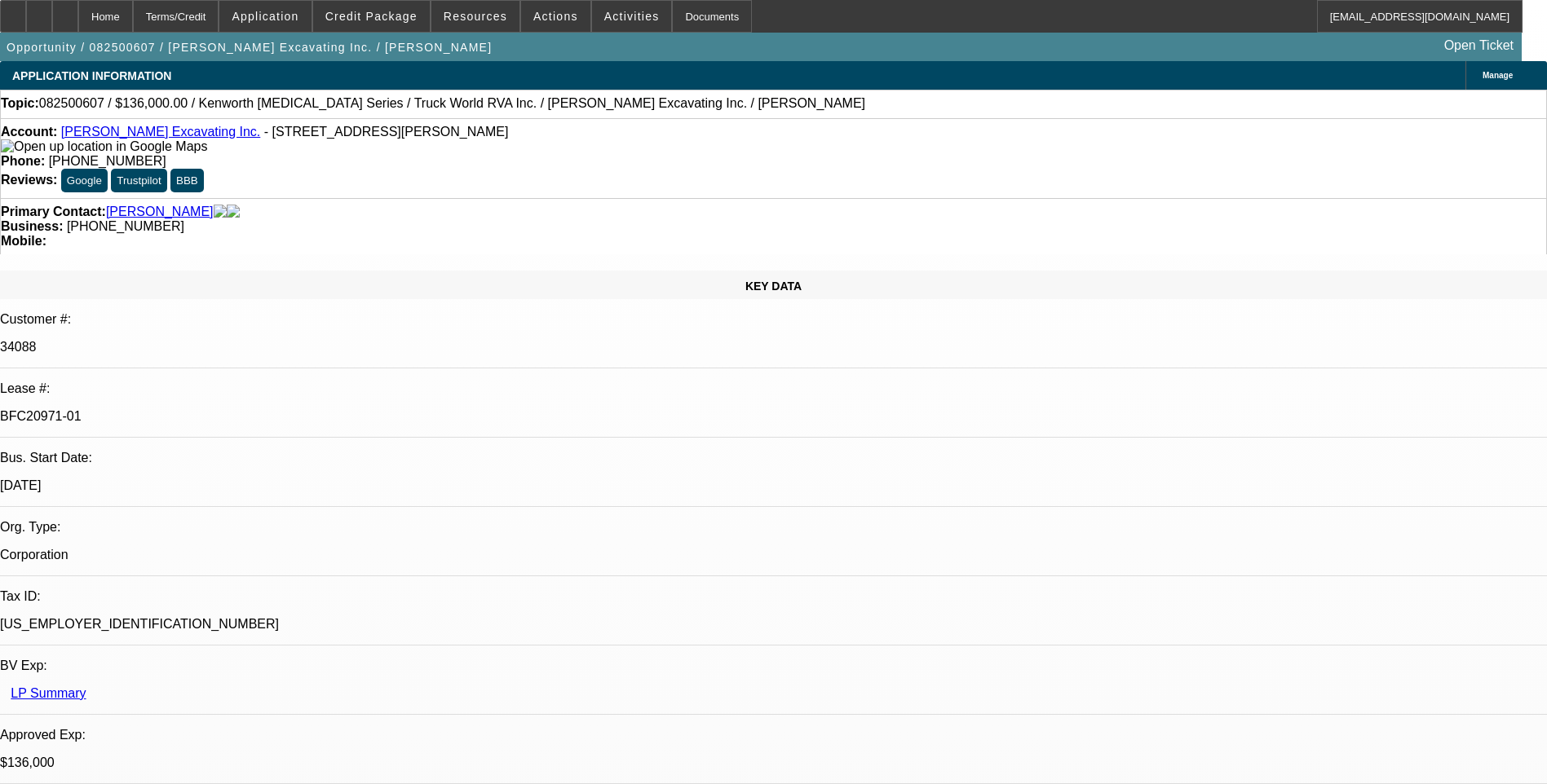
select select "0"
select select "1"
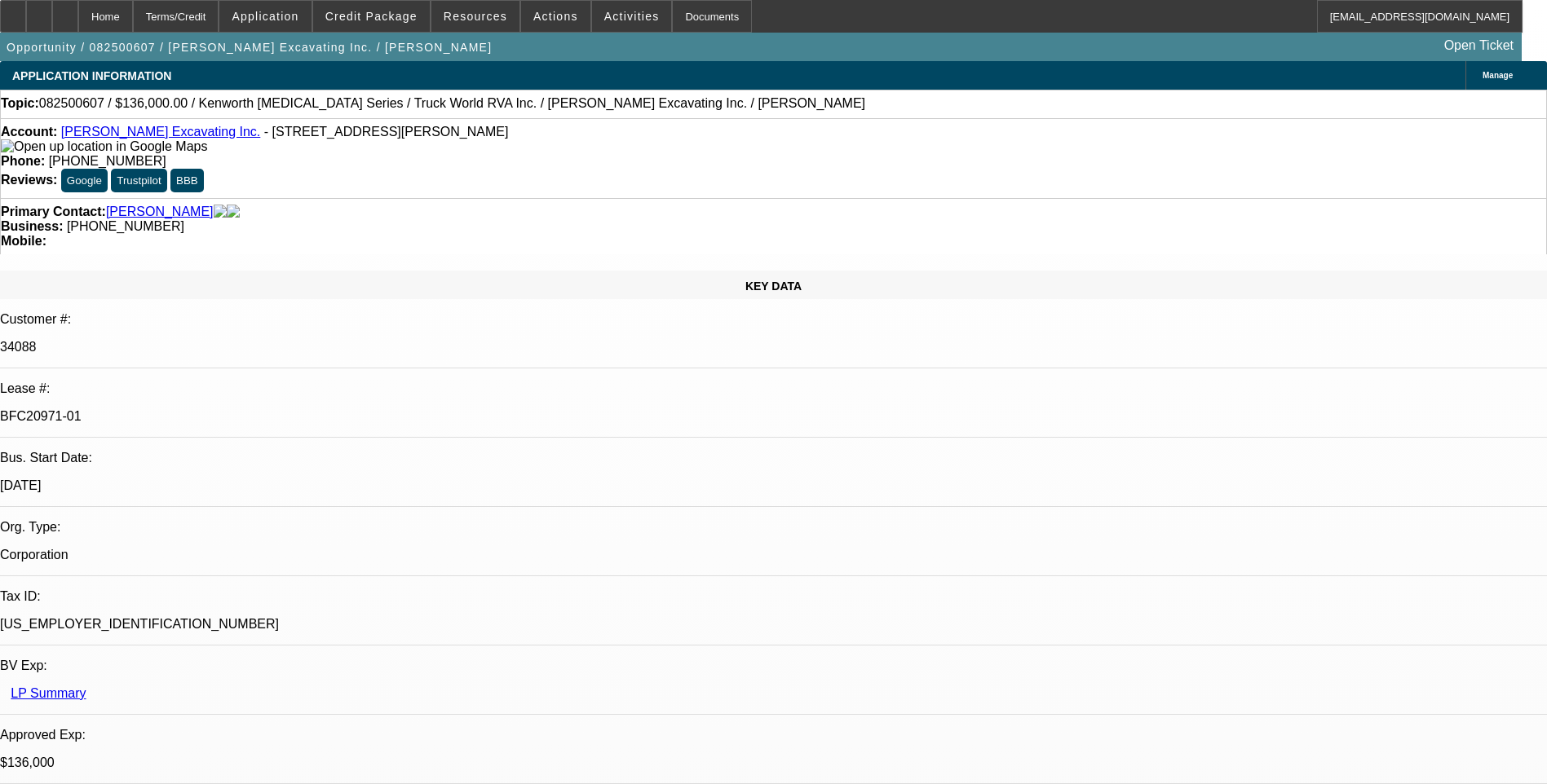
select select "1"
select select "6"
select select "1"
select select "6"
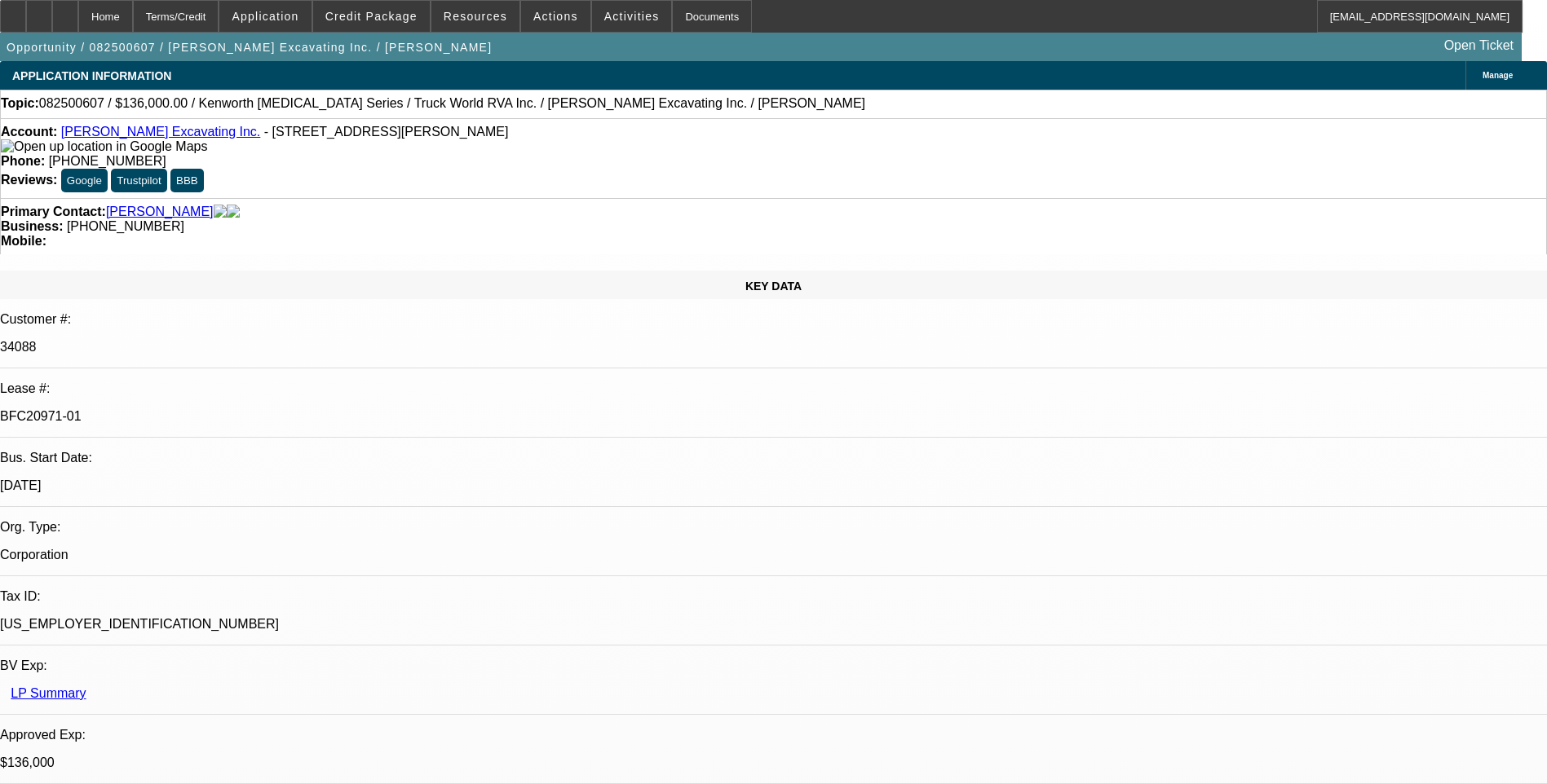
select select "1"
select select "6"
click at [1018, 126] on div "Account: Rodenhiser Excavating Inc. - 70 Bartzak Dr, Holliston, MA 01746 Phone:…" at bounding box center [774, 158] width 1547 height 80
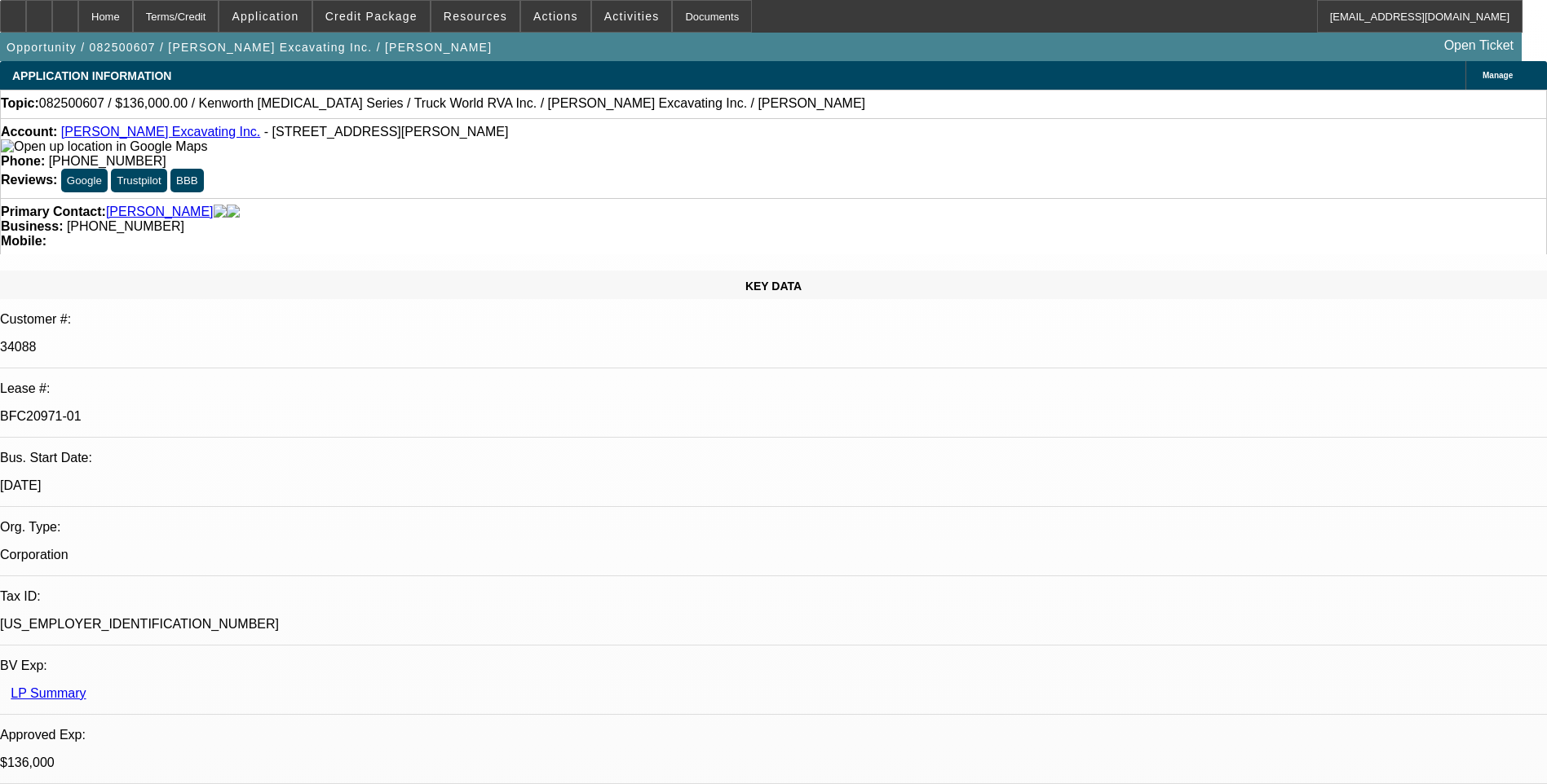
click at [1019, 123] on div "Account: Rodenhiser Excavating Inc. - 70 Bartzak Dr, Holliston, MA 01746 Phone:…" at bounding box center [774, 158] width 1547 height 80
click at [1018, 198] on div "Primary Contact: Devlin, Rachele Business: (508) 429-9553 Mobile:" at bounding box center [774, 226] width 1547 height 56
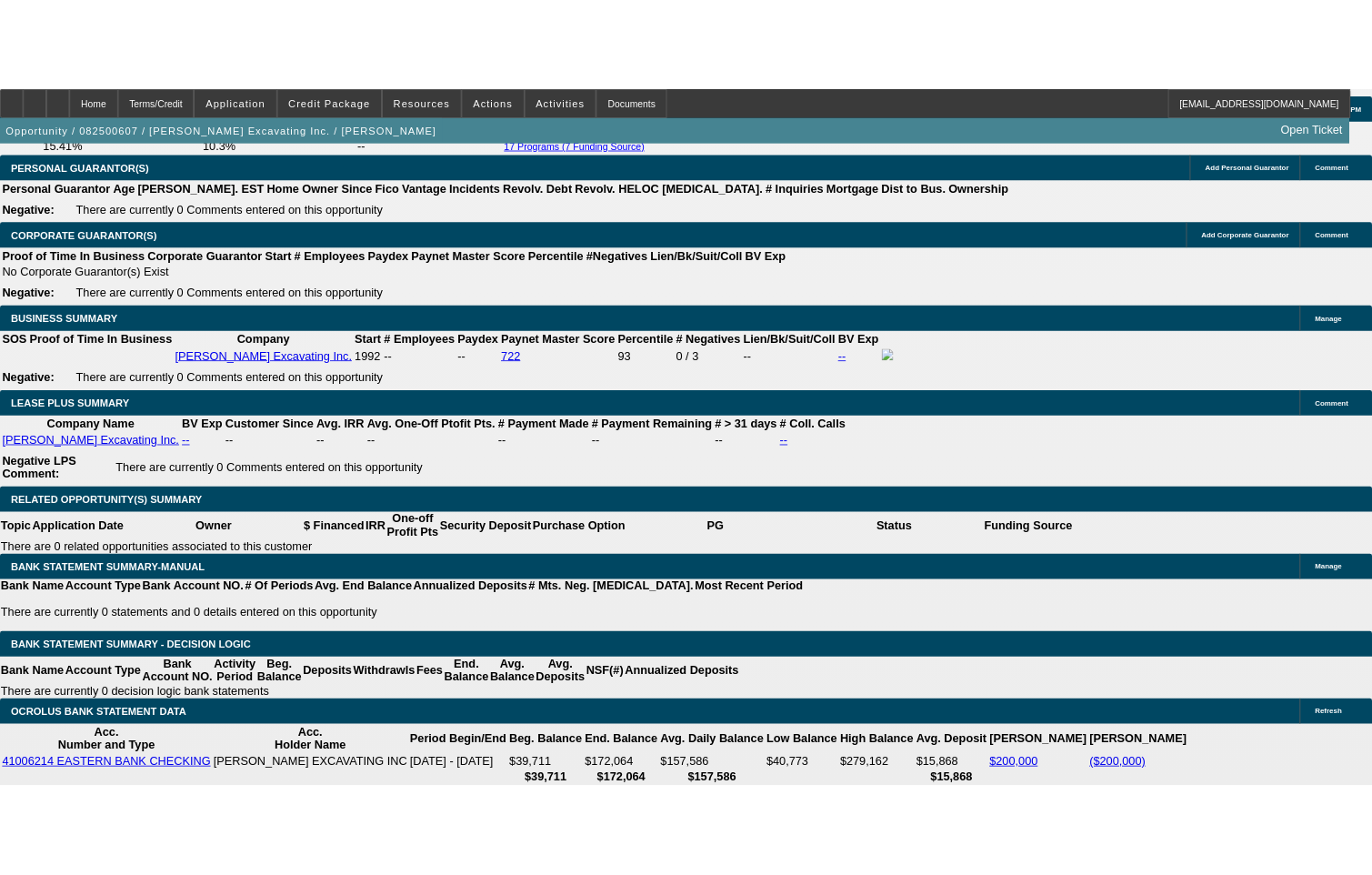
scroll to position [3093, 0]
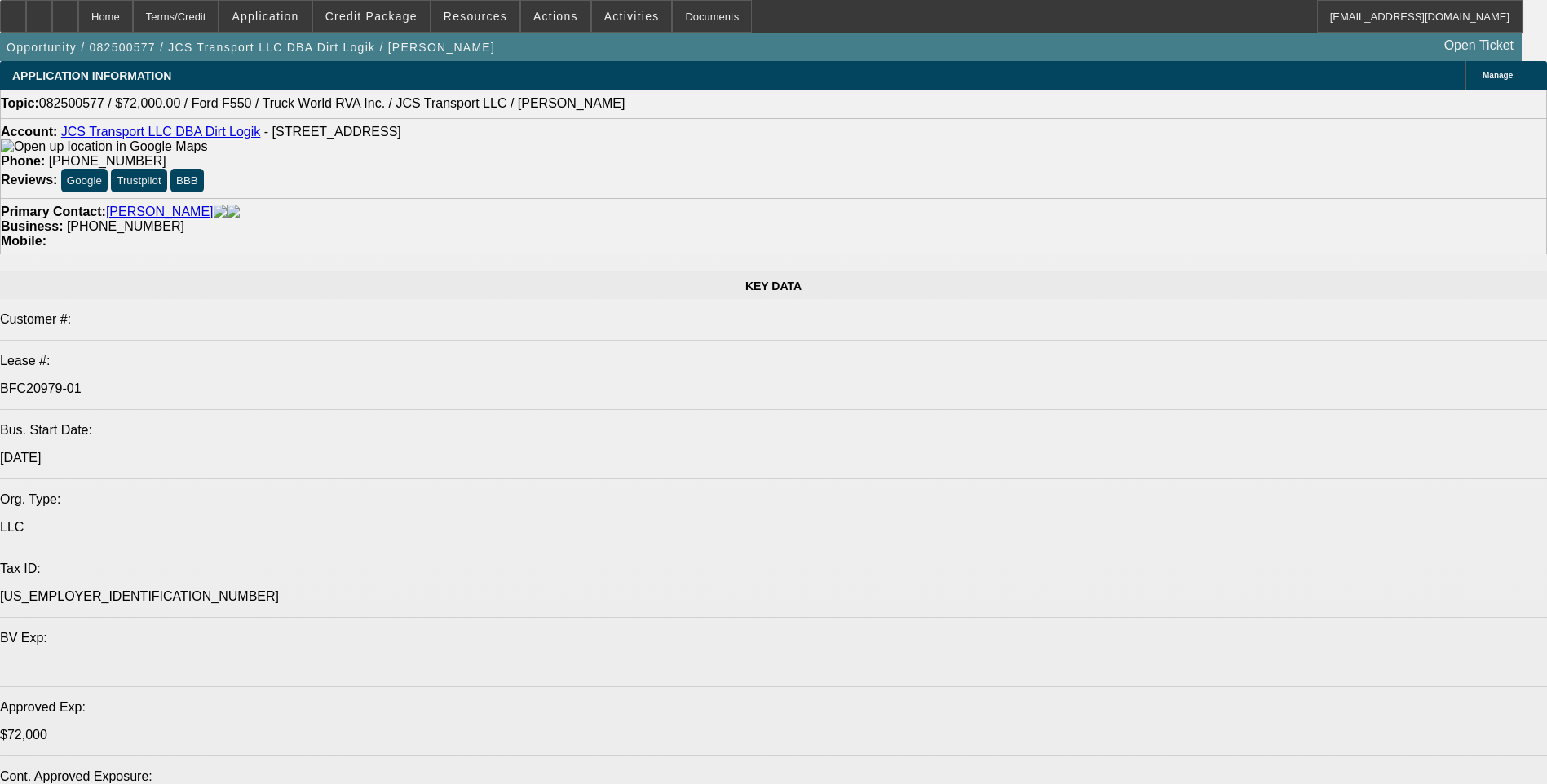
select select "0"
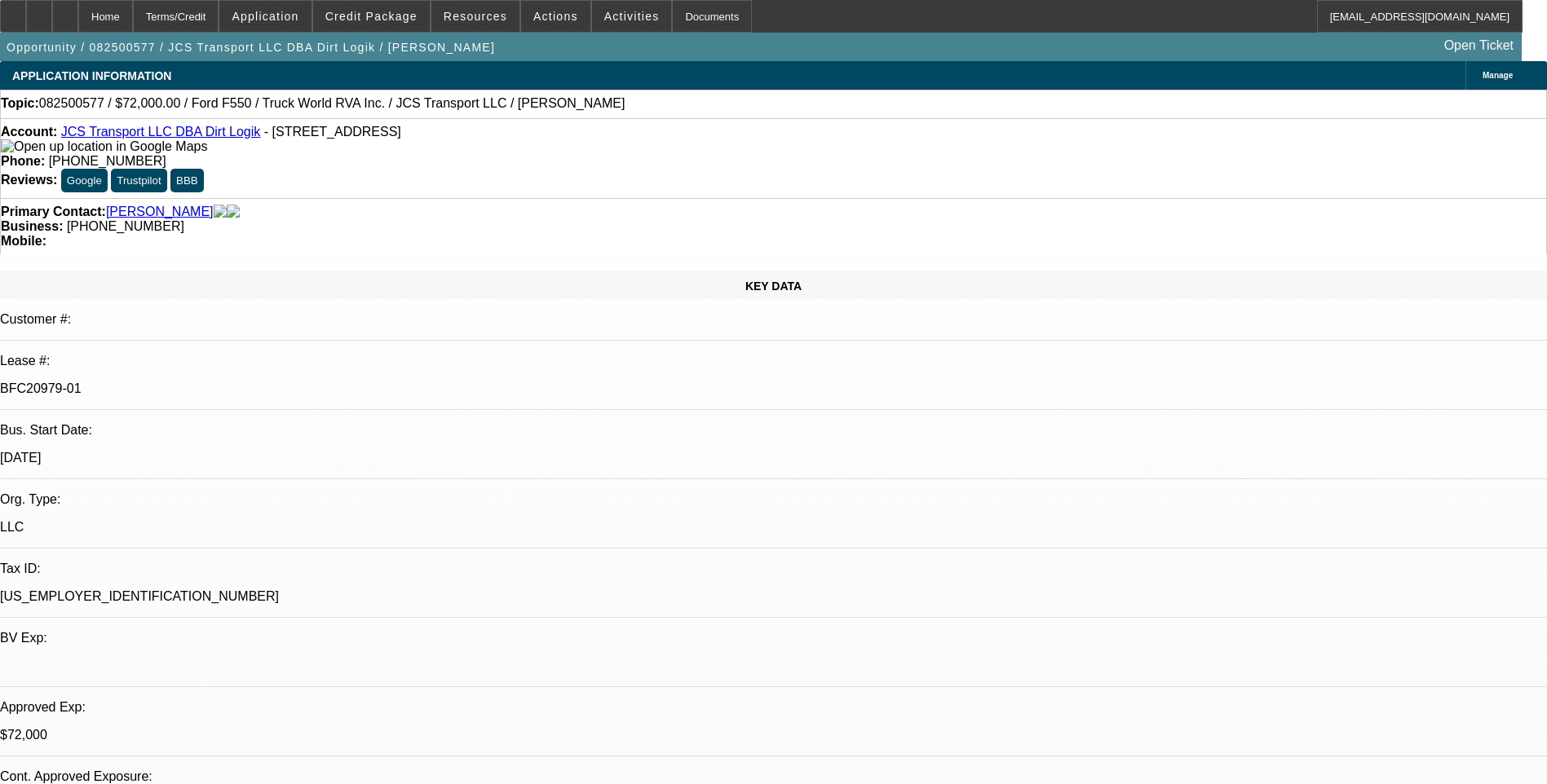
select select "0"
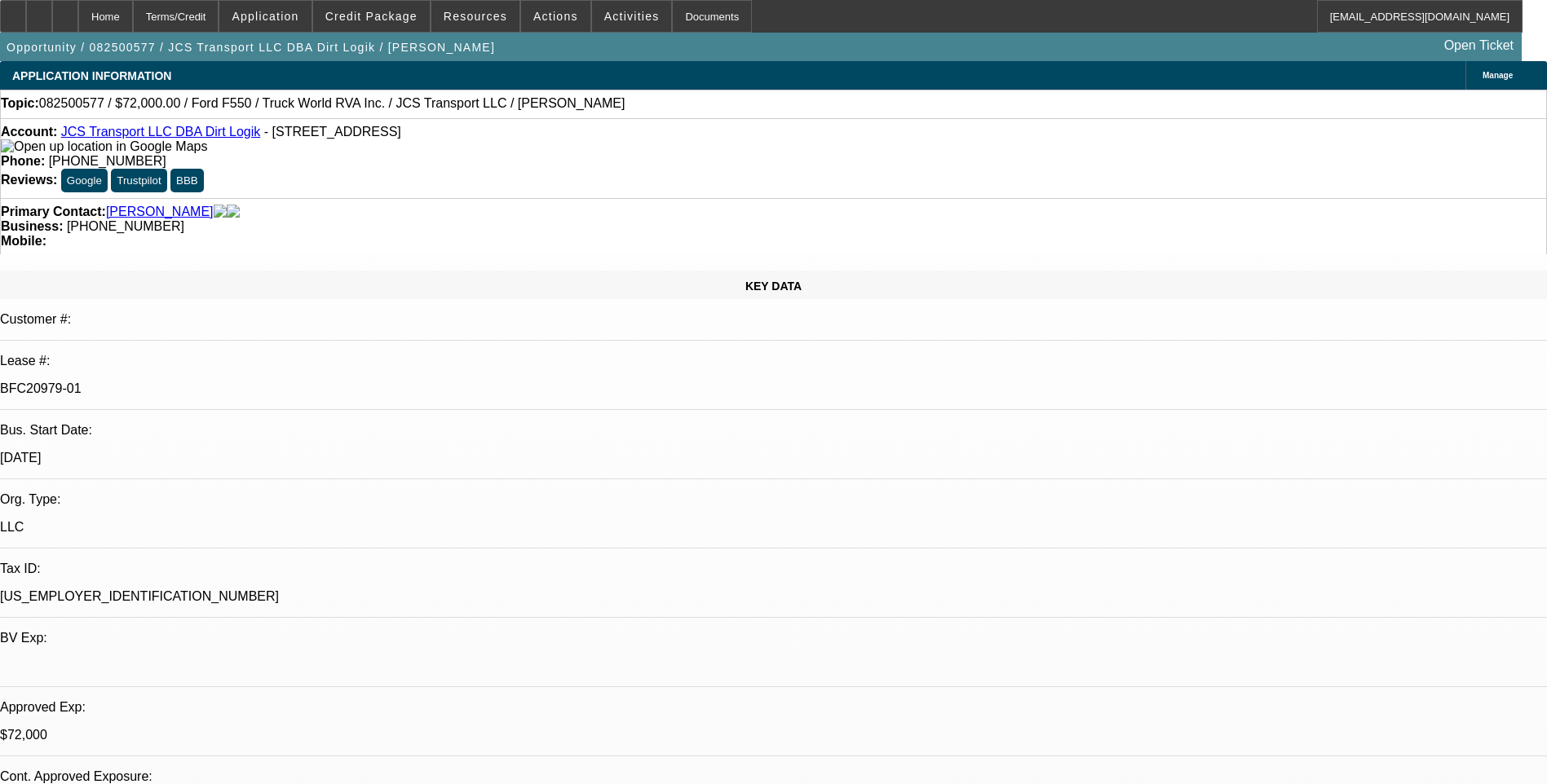
select select "0"
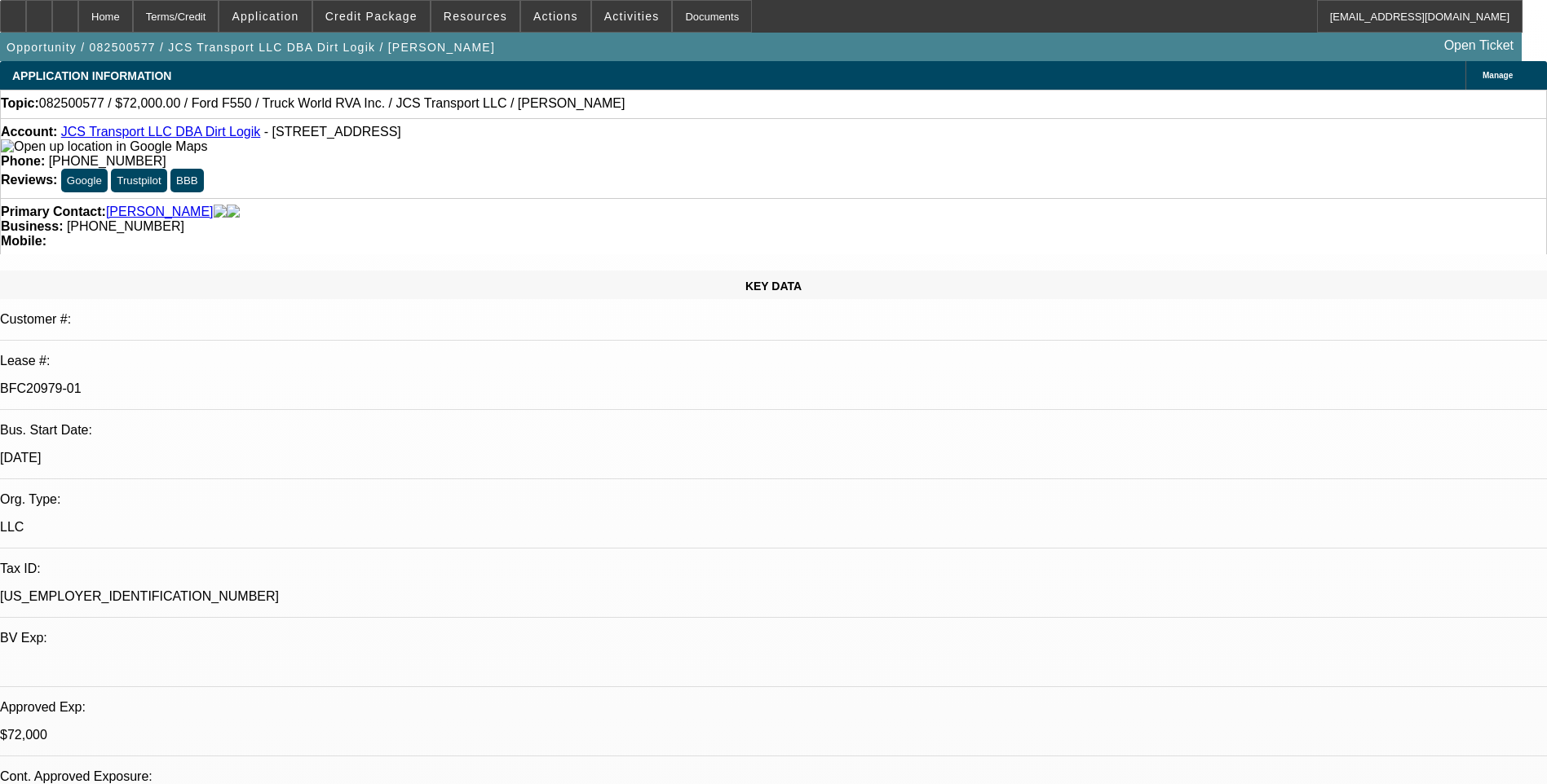
select select "0"
select select "1"
select select "6"
select select "1"
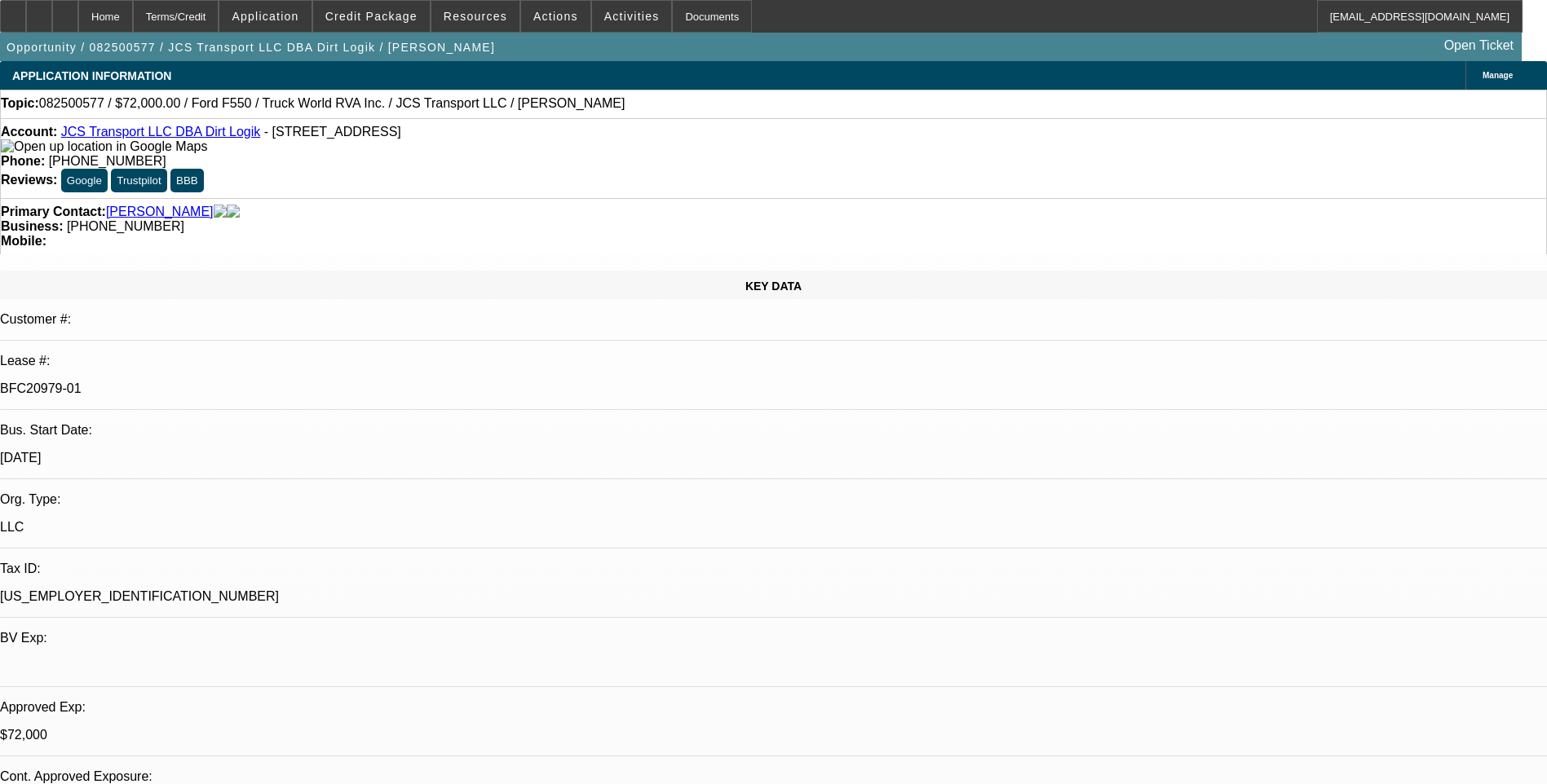
select select "1"
select select "6"
select select "1"
select select "6"
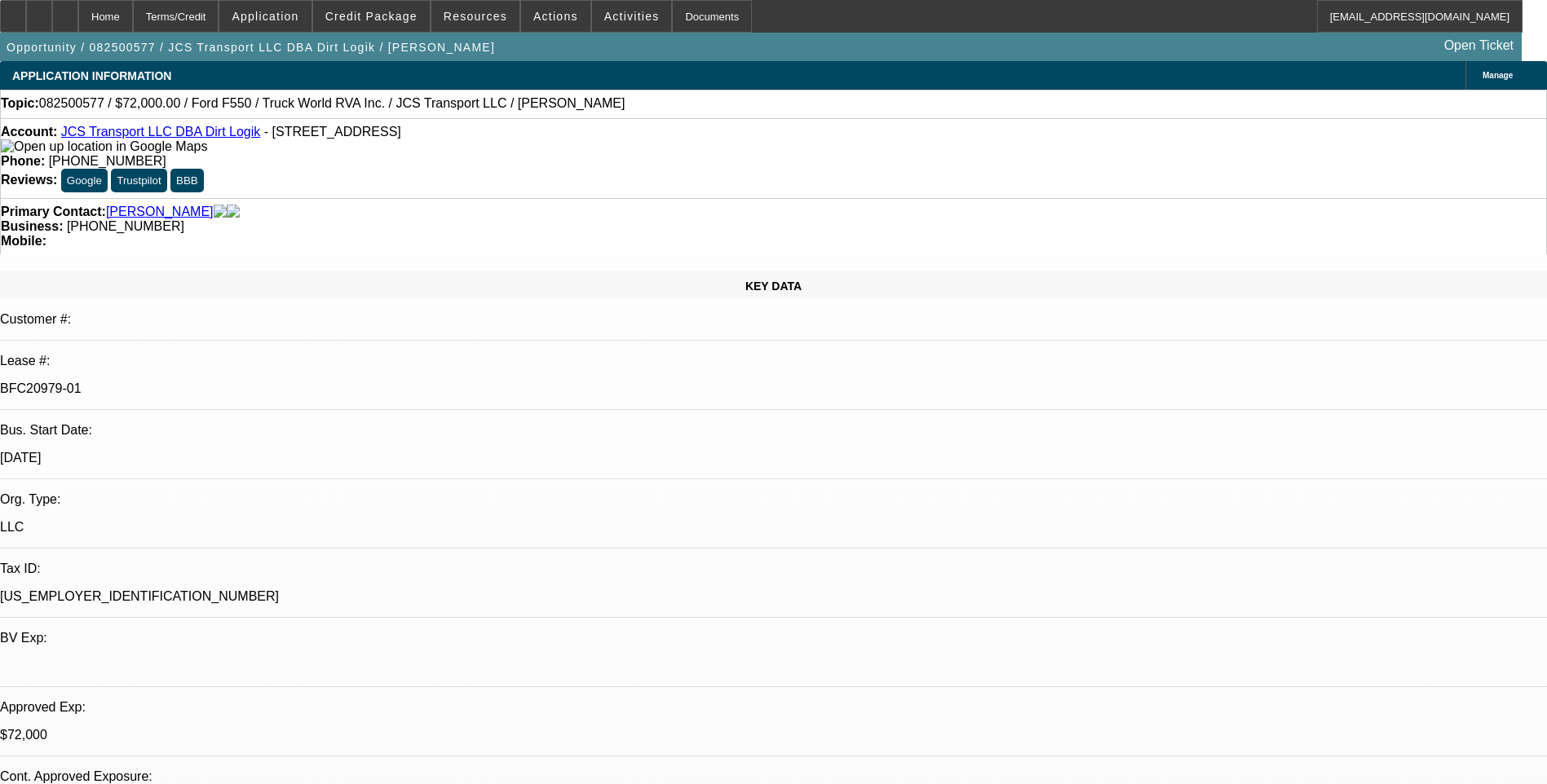
select select "1"
select select "6"
click at [504, 154] on div "Account: JCS Transport LLC DBA Dirt Logik - 39 Mill Pond Rd, Cornettsville, KY …" at bounding box center [774, 139] width 1545 height 30
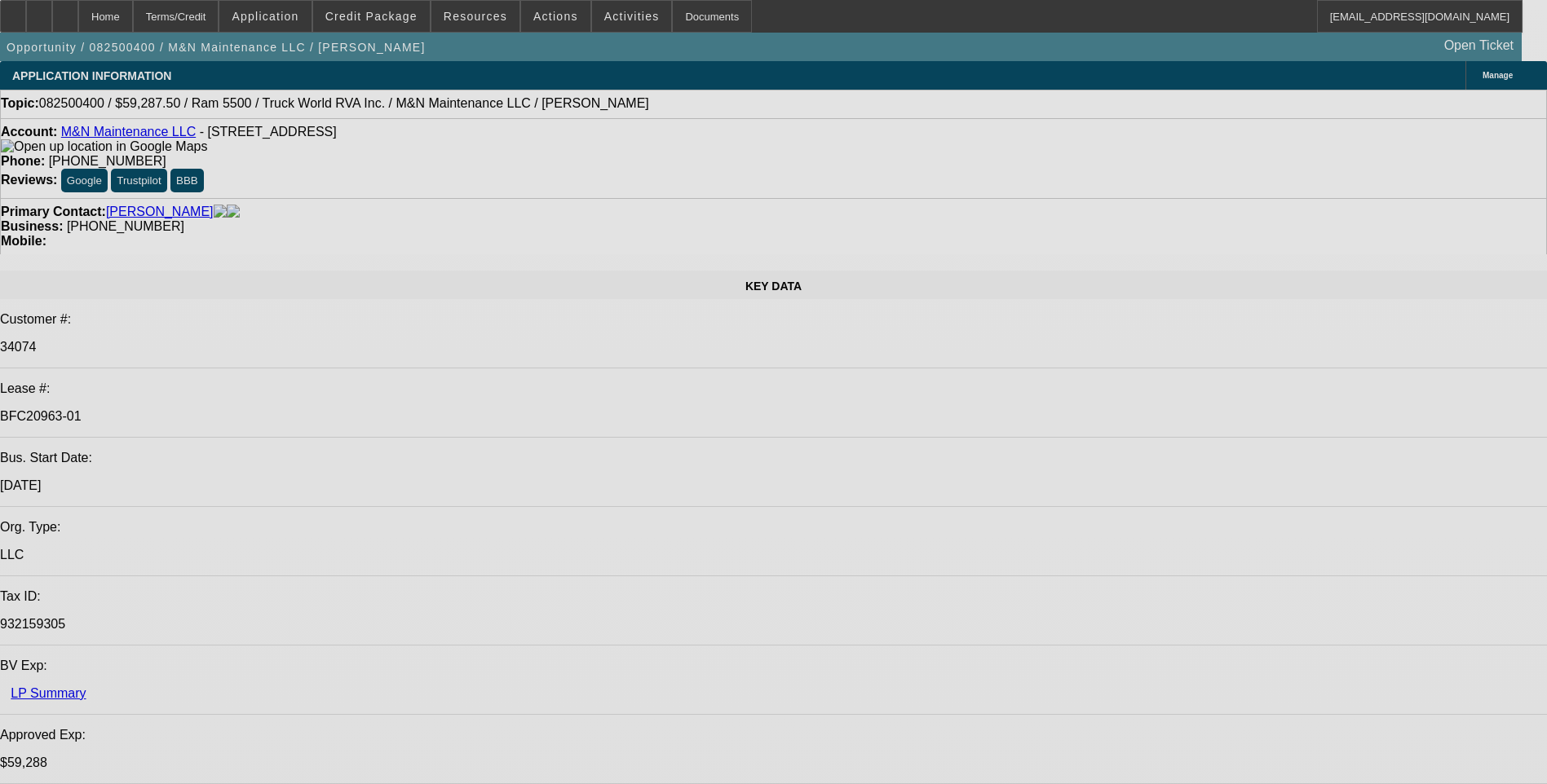
select select "0.1"
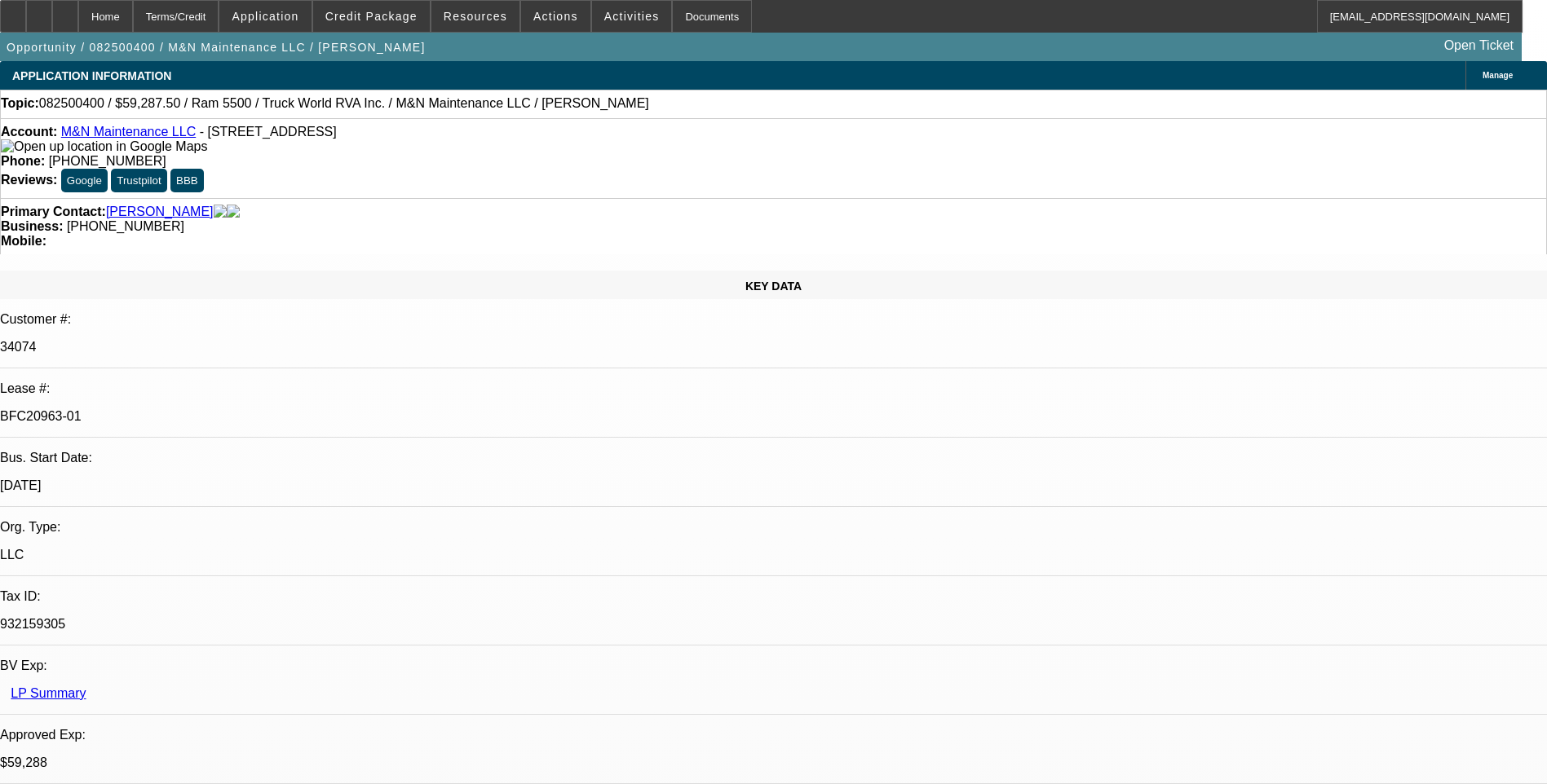
select select "0"
select select "0.1"
select select "0"
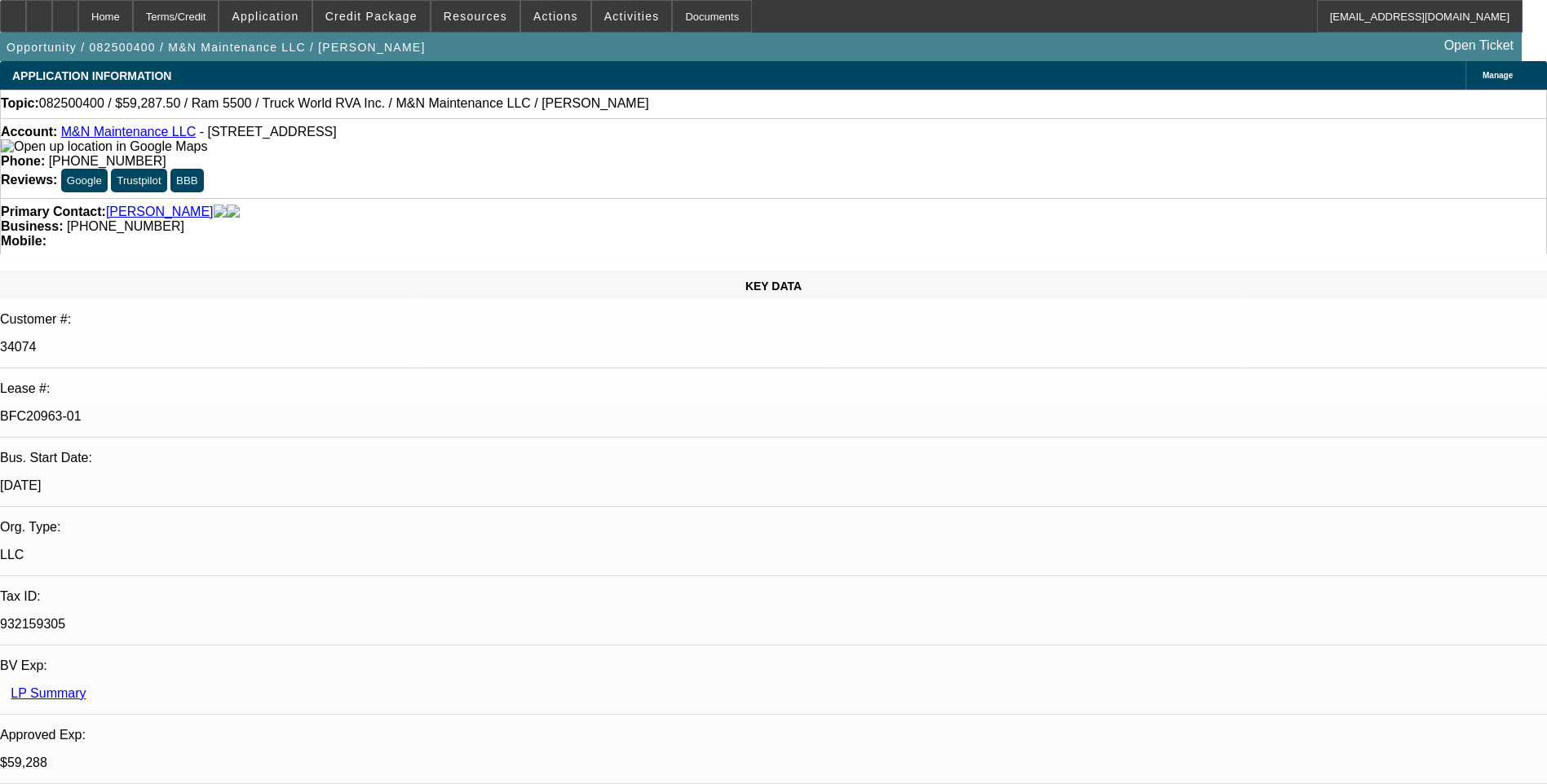
select select "0.1"
select select "0"
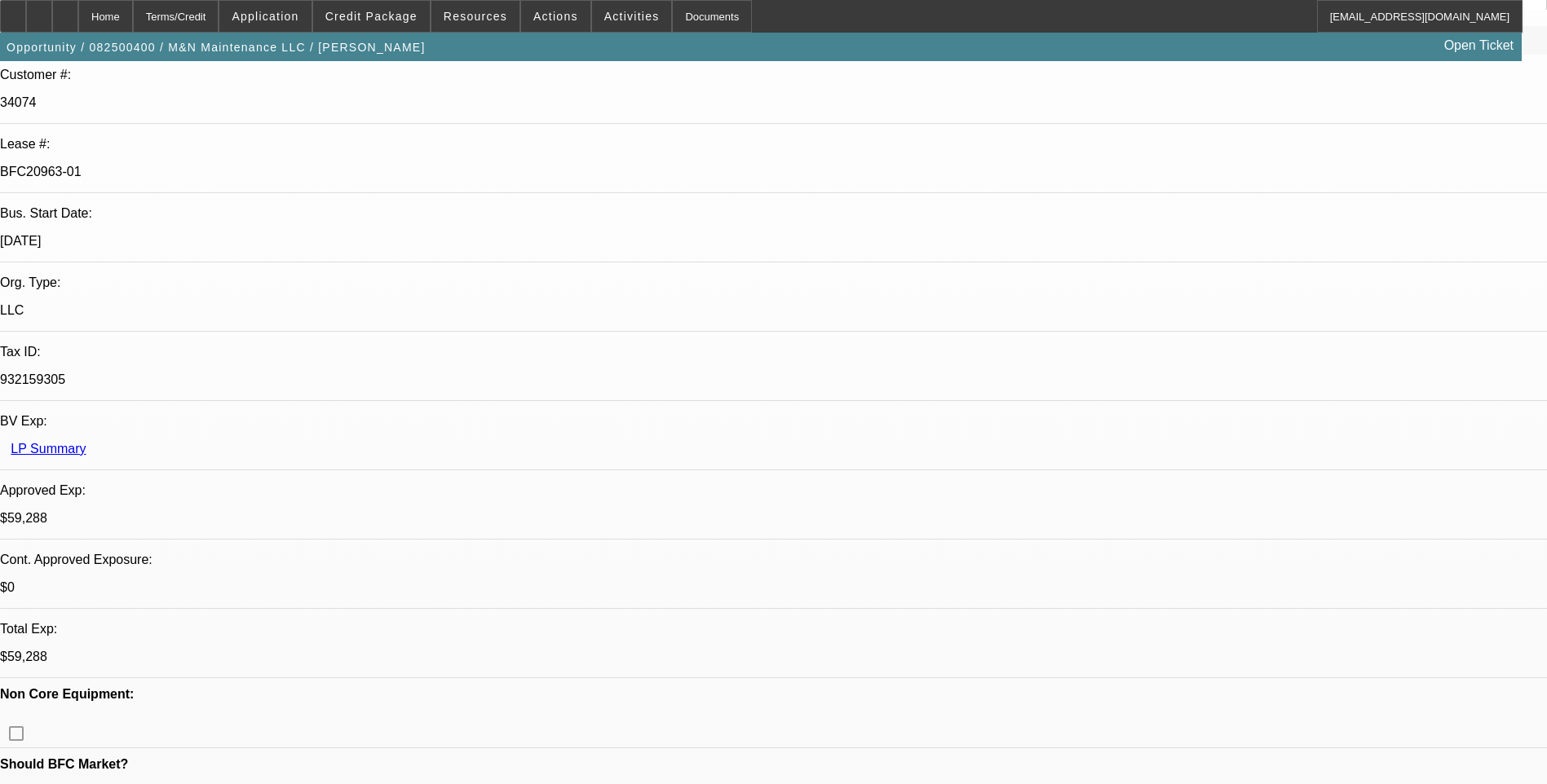
select select "1"
select select "6"
select select "1"
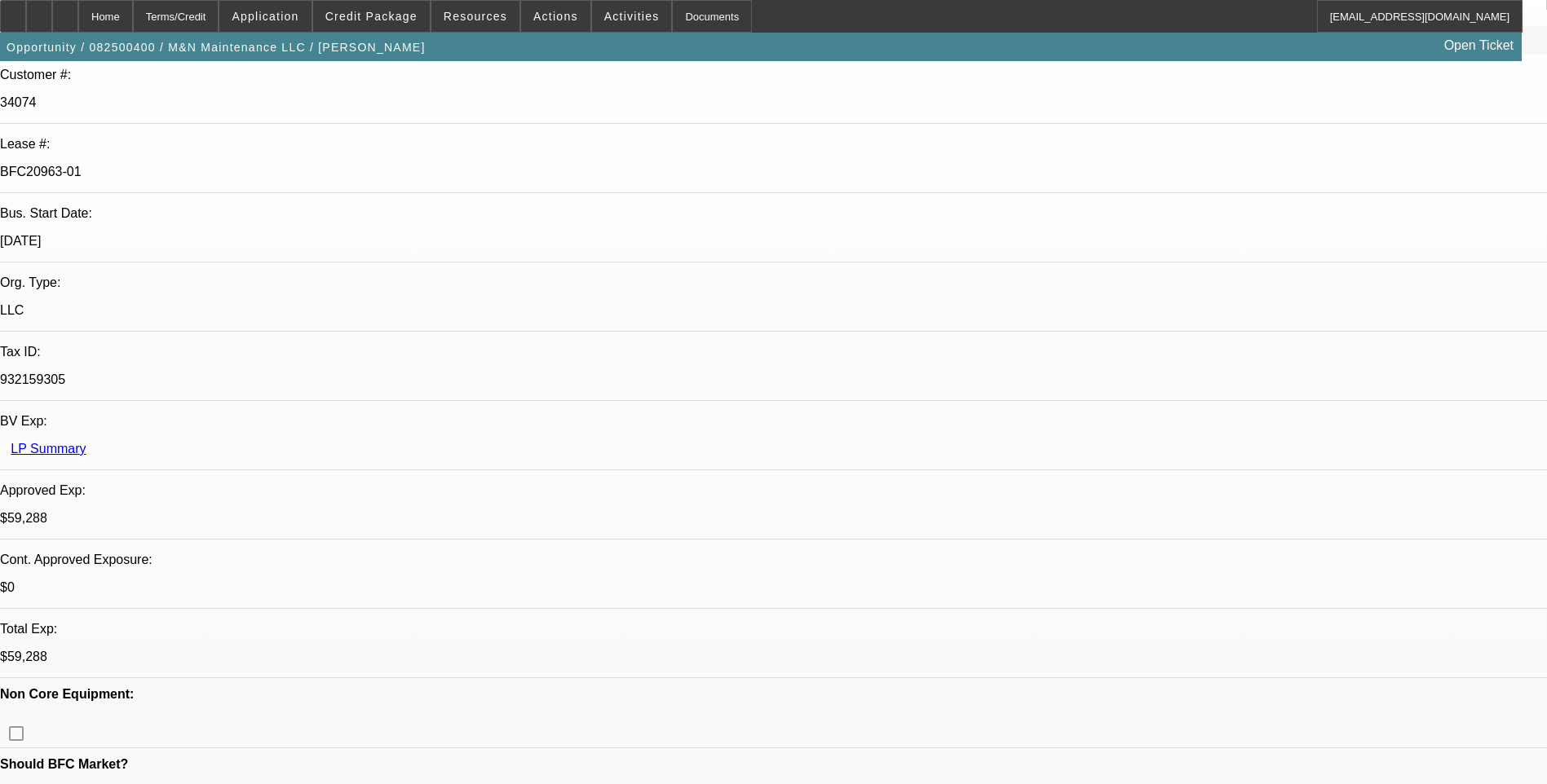
select select "6"
select select "1"
select select "6"
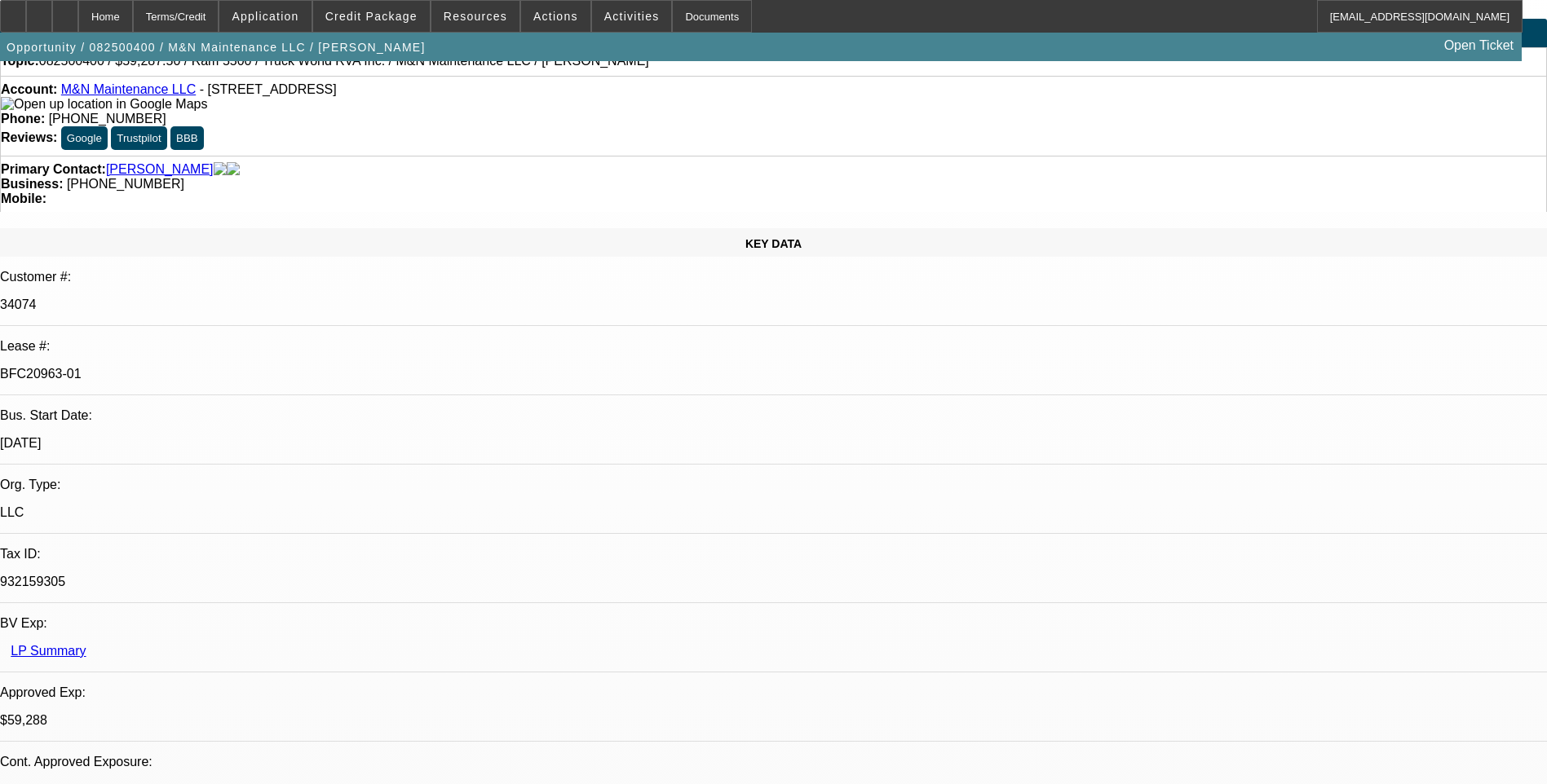
scroll to position [82, 0]
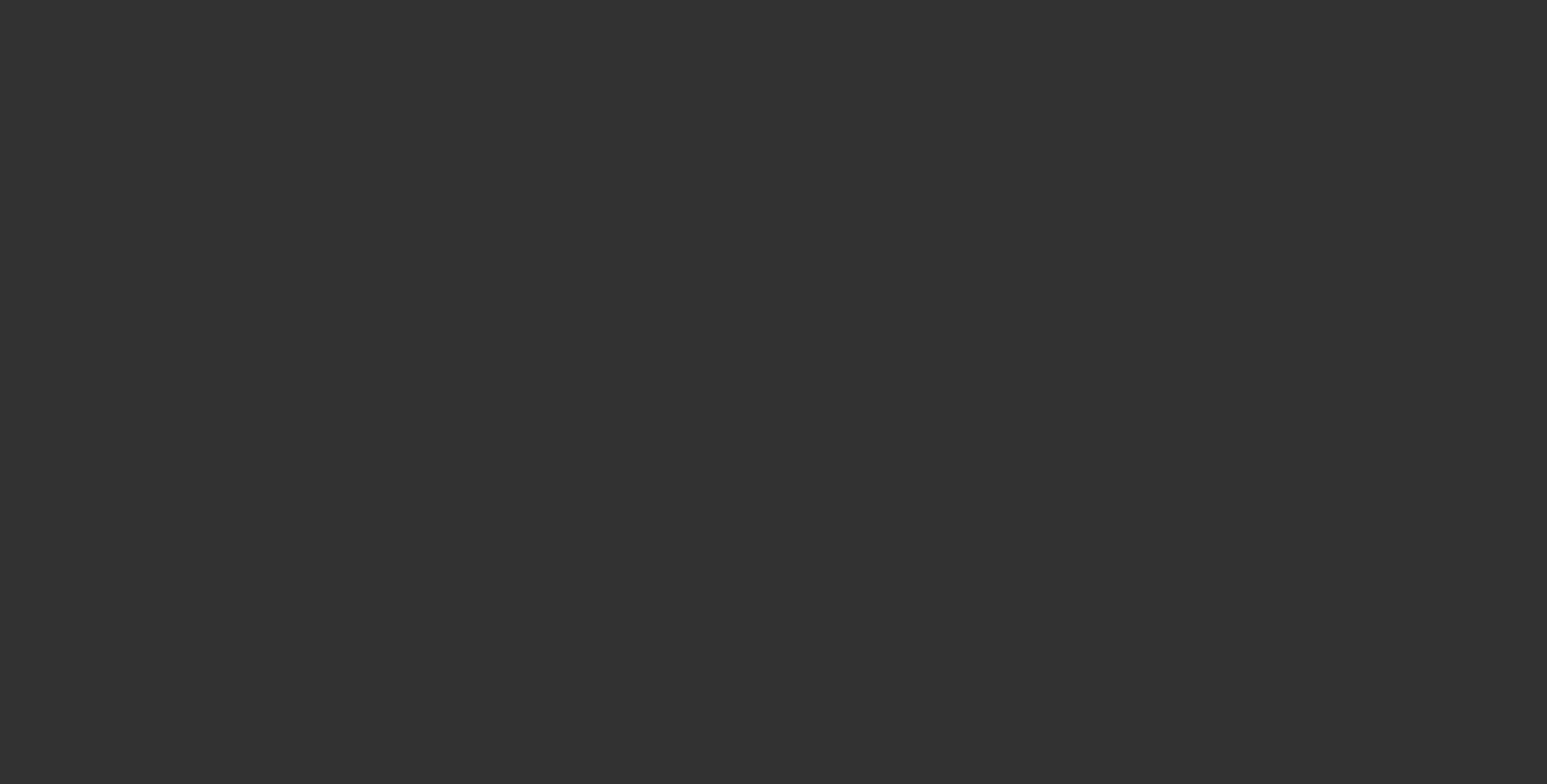
scroll to position [0, 0]
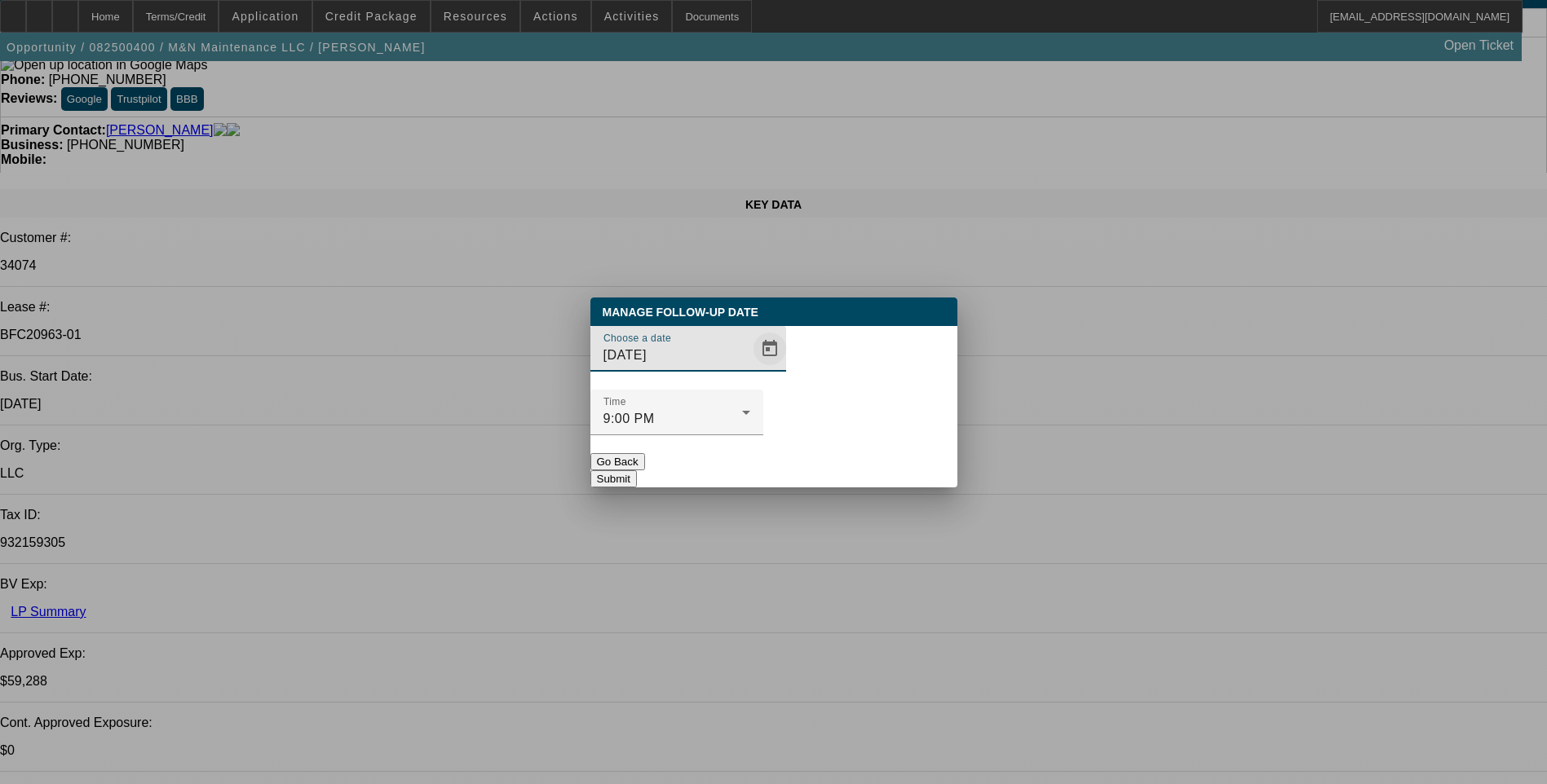
click at [750, 368] on span "Open calendar" at bounding box center [769, 348] width 39 height 39
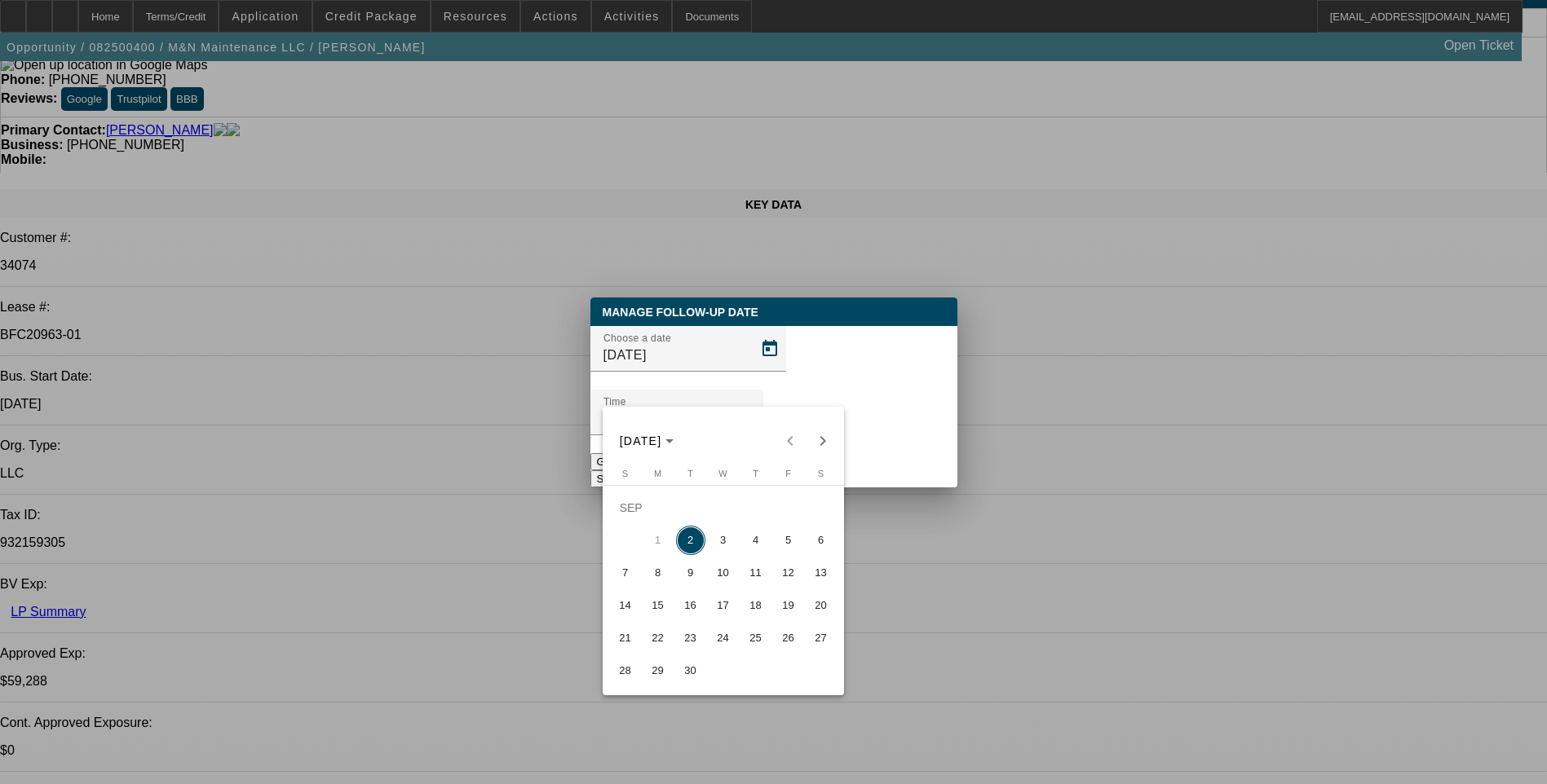
click at [724, 549] on span "3" at bounding box center [723, 541] width 30 height 30
type input "9/3/2025"
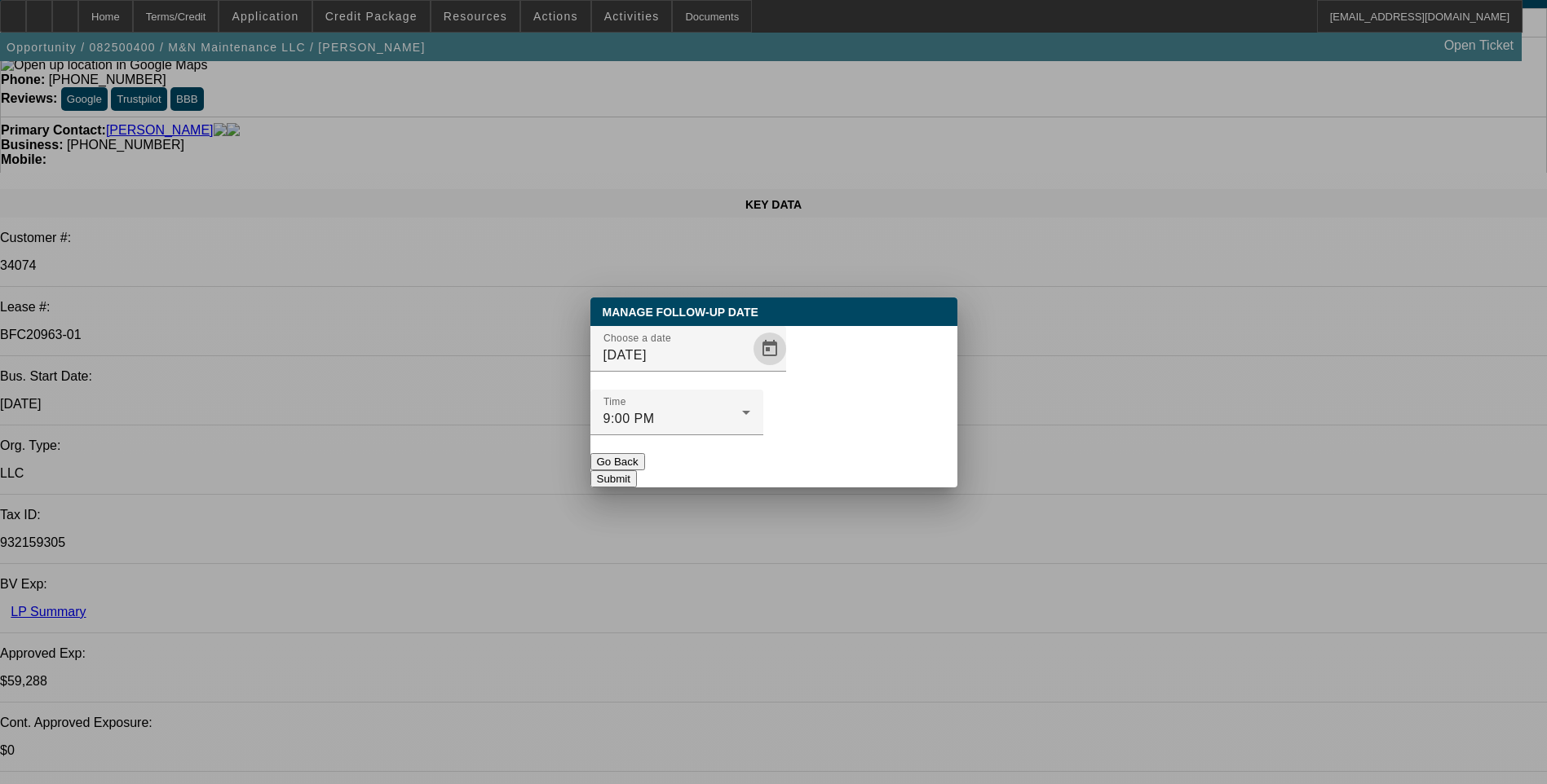
click at [636, 470] on button "Submit" at bounding box center [613, 479] width 46 height 17
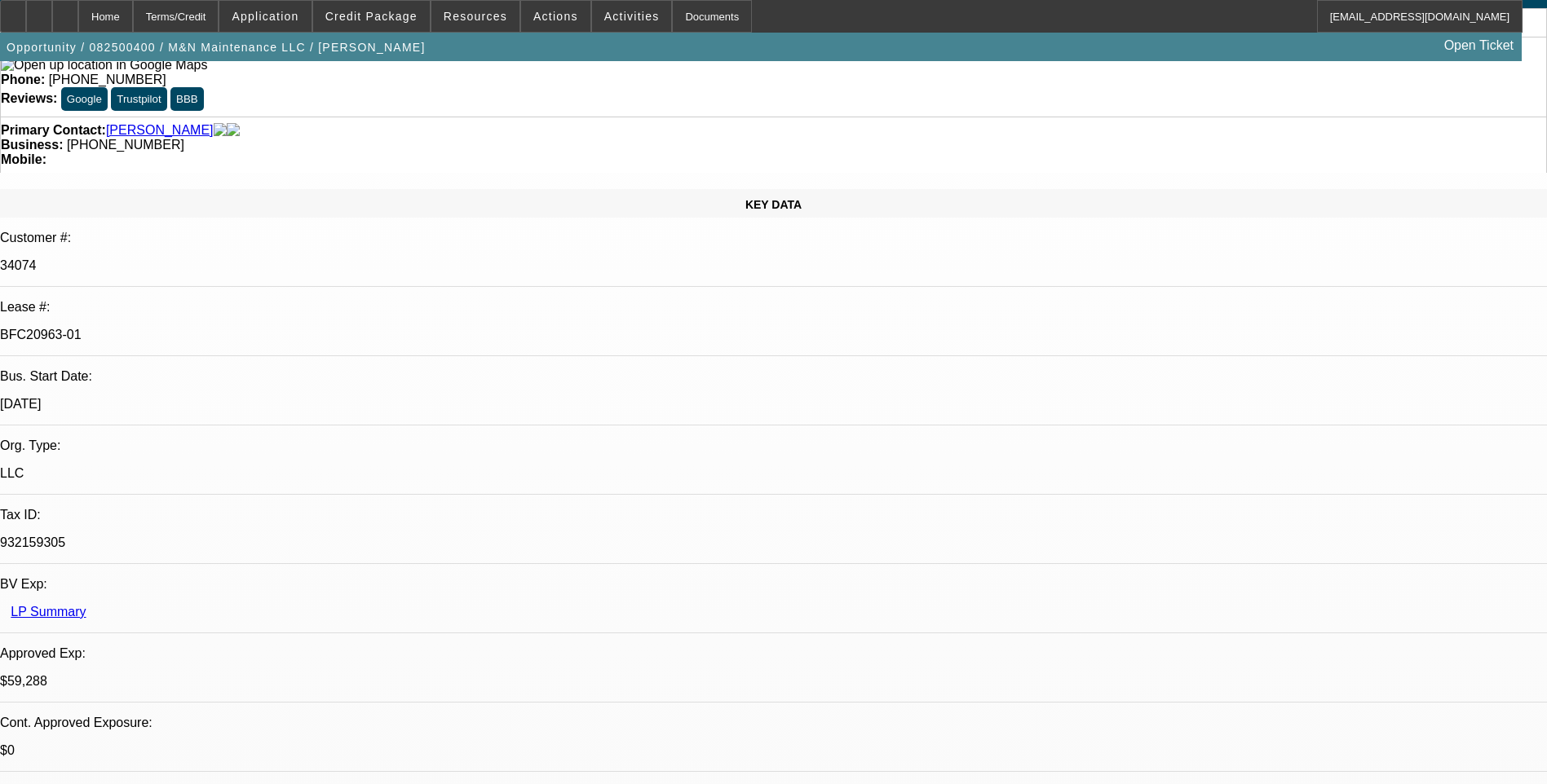
scroll to position [82, 0]
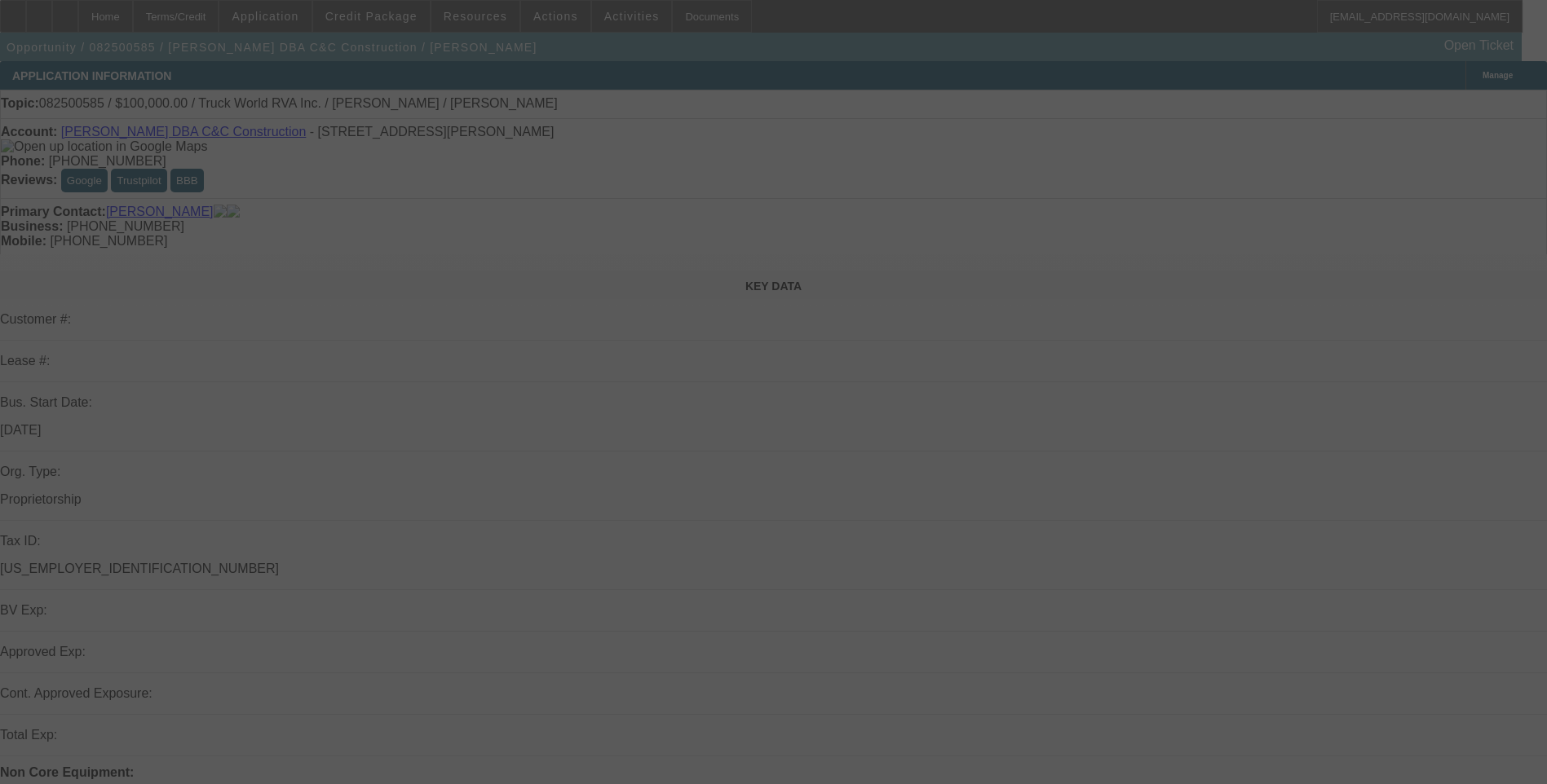
select select "0"
select select "2"
select select "0.1"
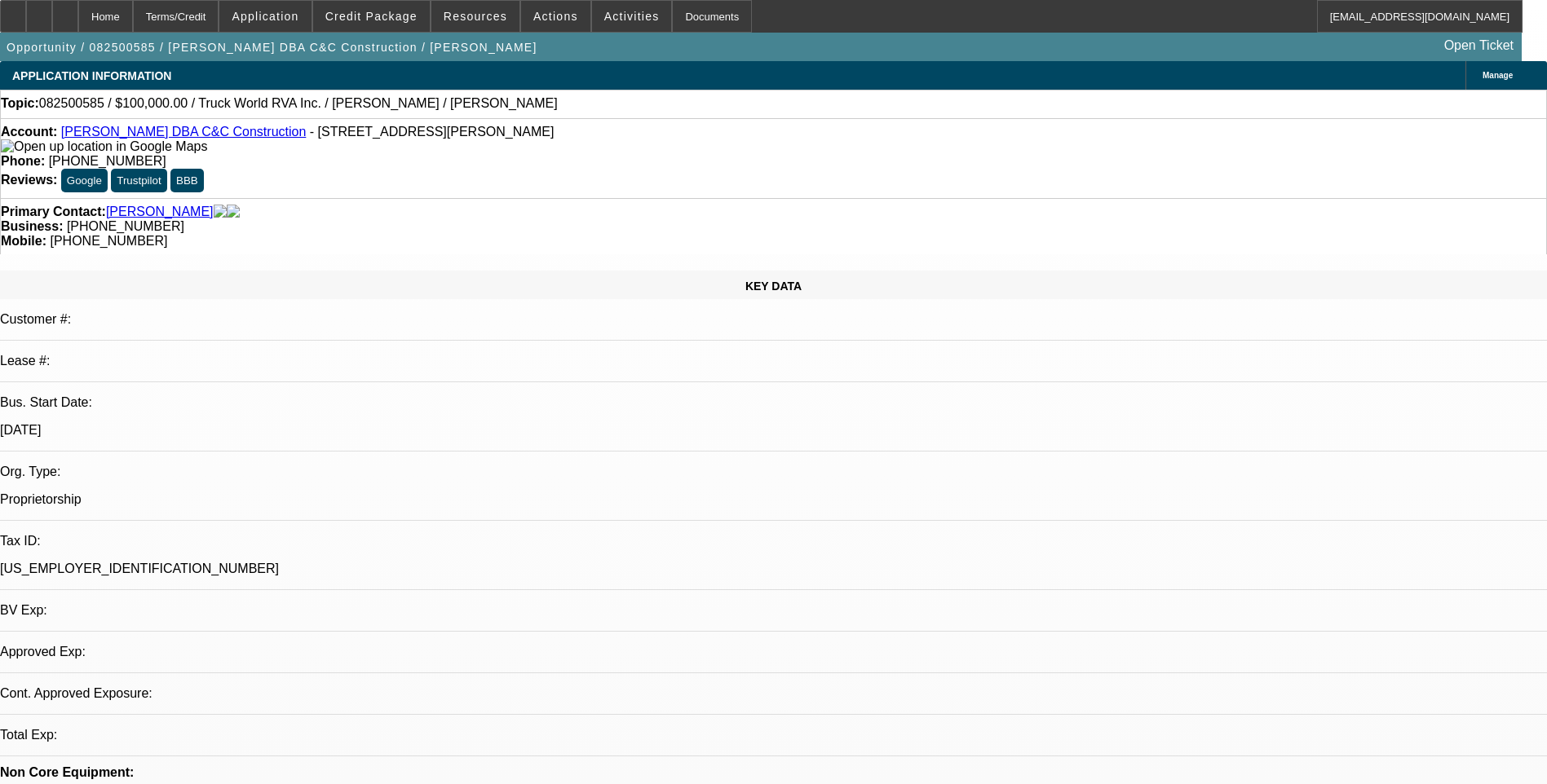
select select "1"
select select "2"
select select "4"
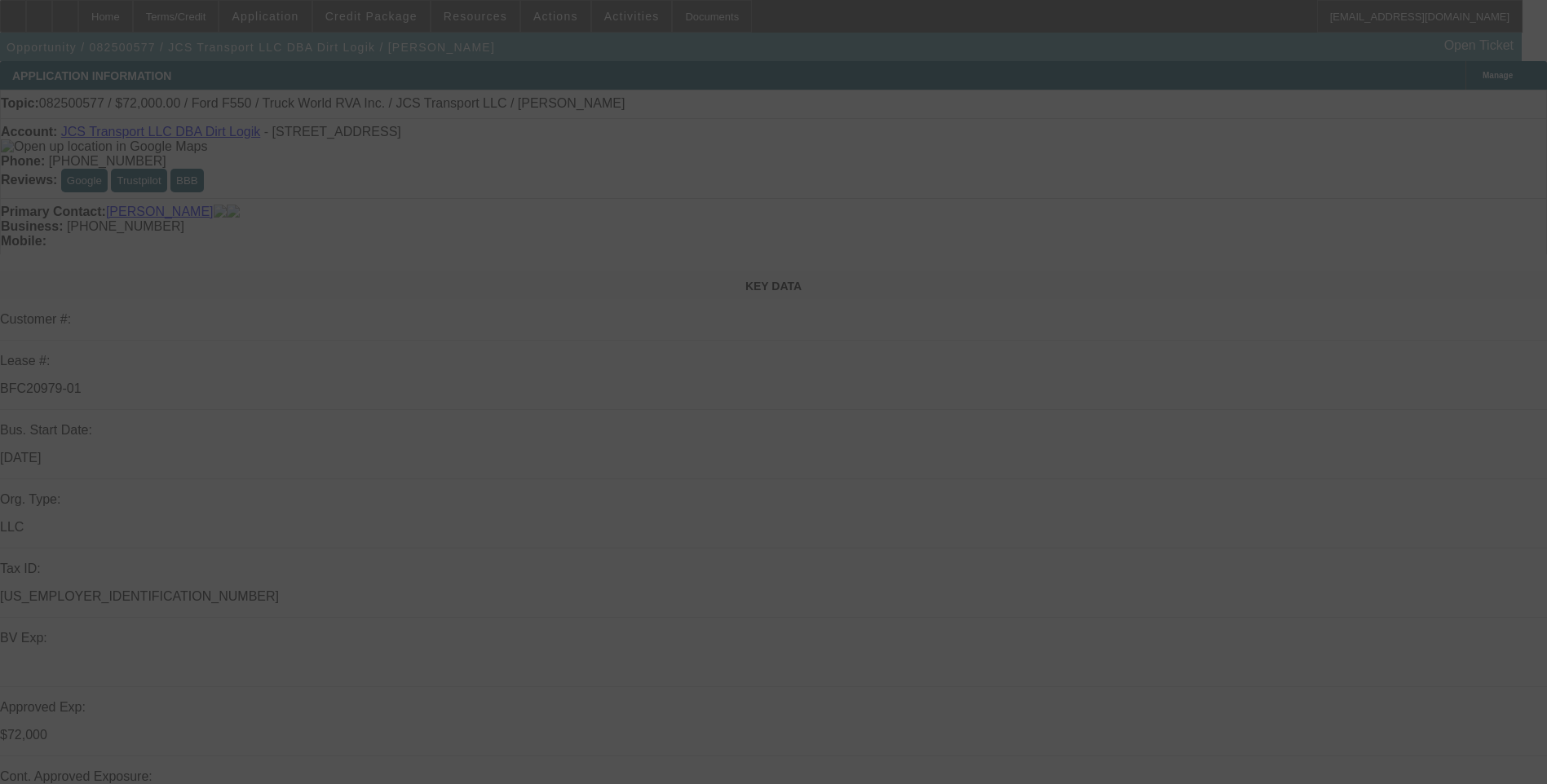
select select "0"
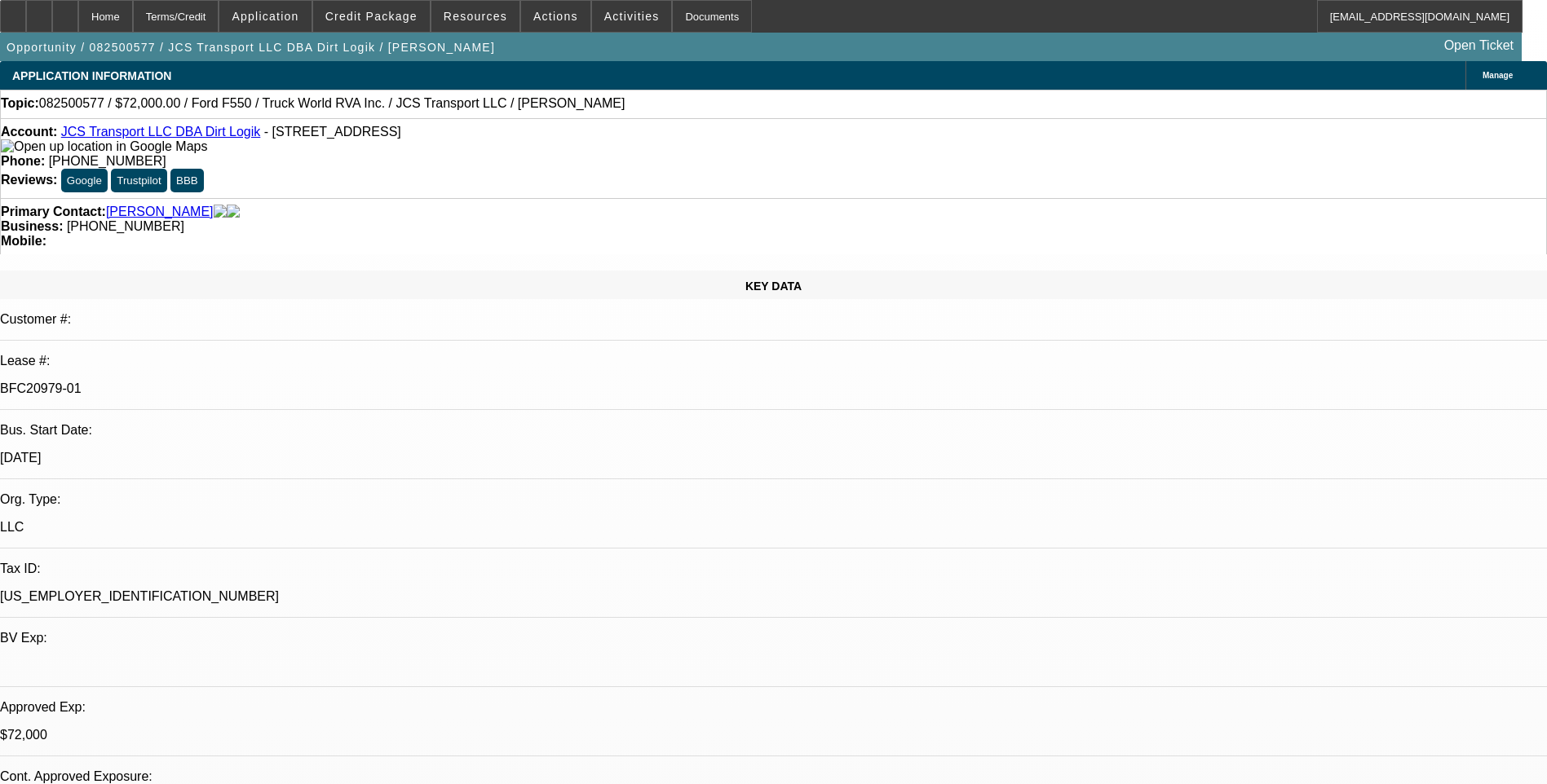
select select "0"
select select "6"
select select "0"
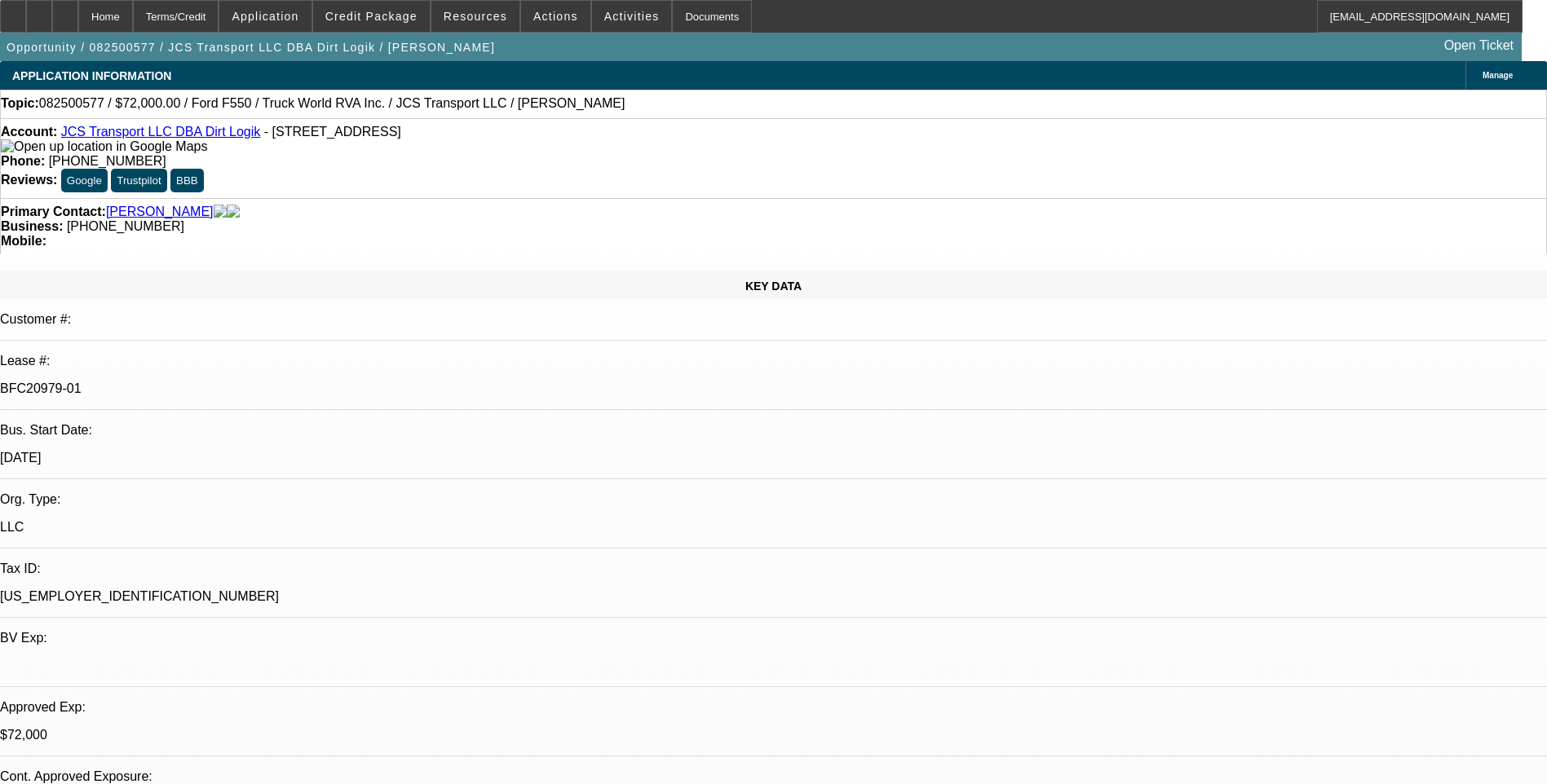
select select "0"
select select "6"
select select "0"
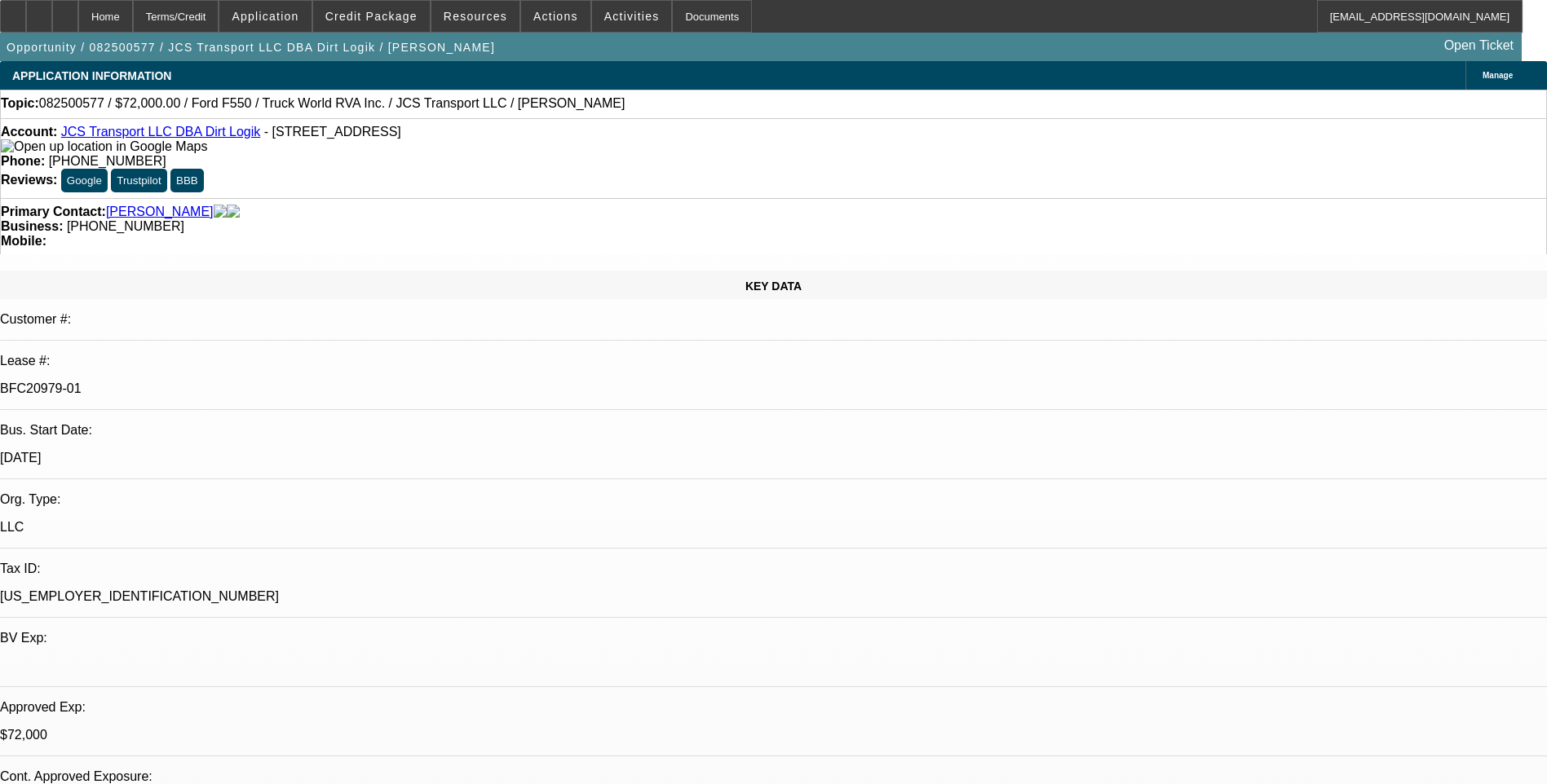
select select "6"
select select "0"
select select "6"
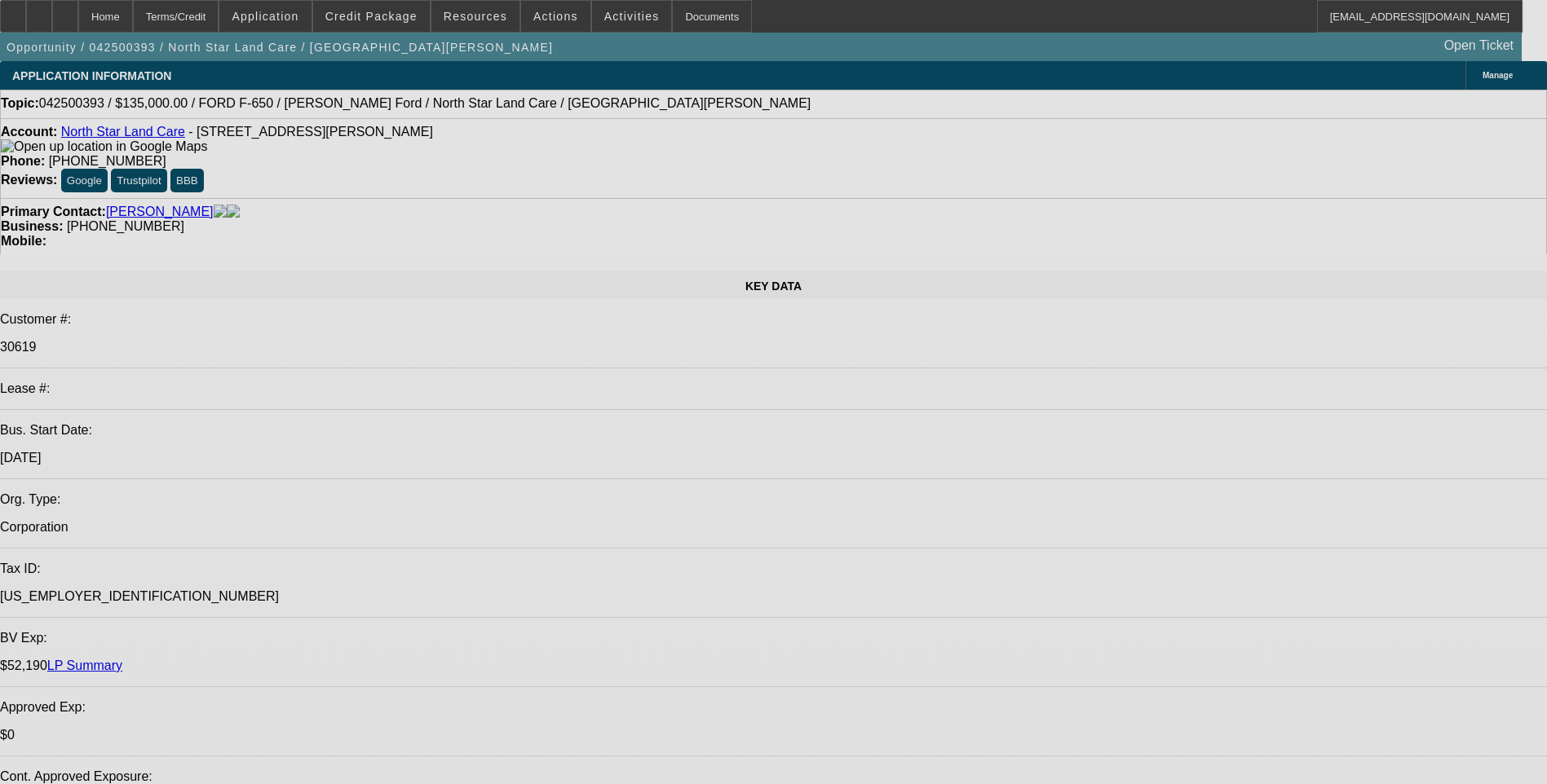
select select "0"
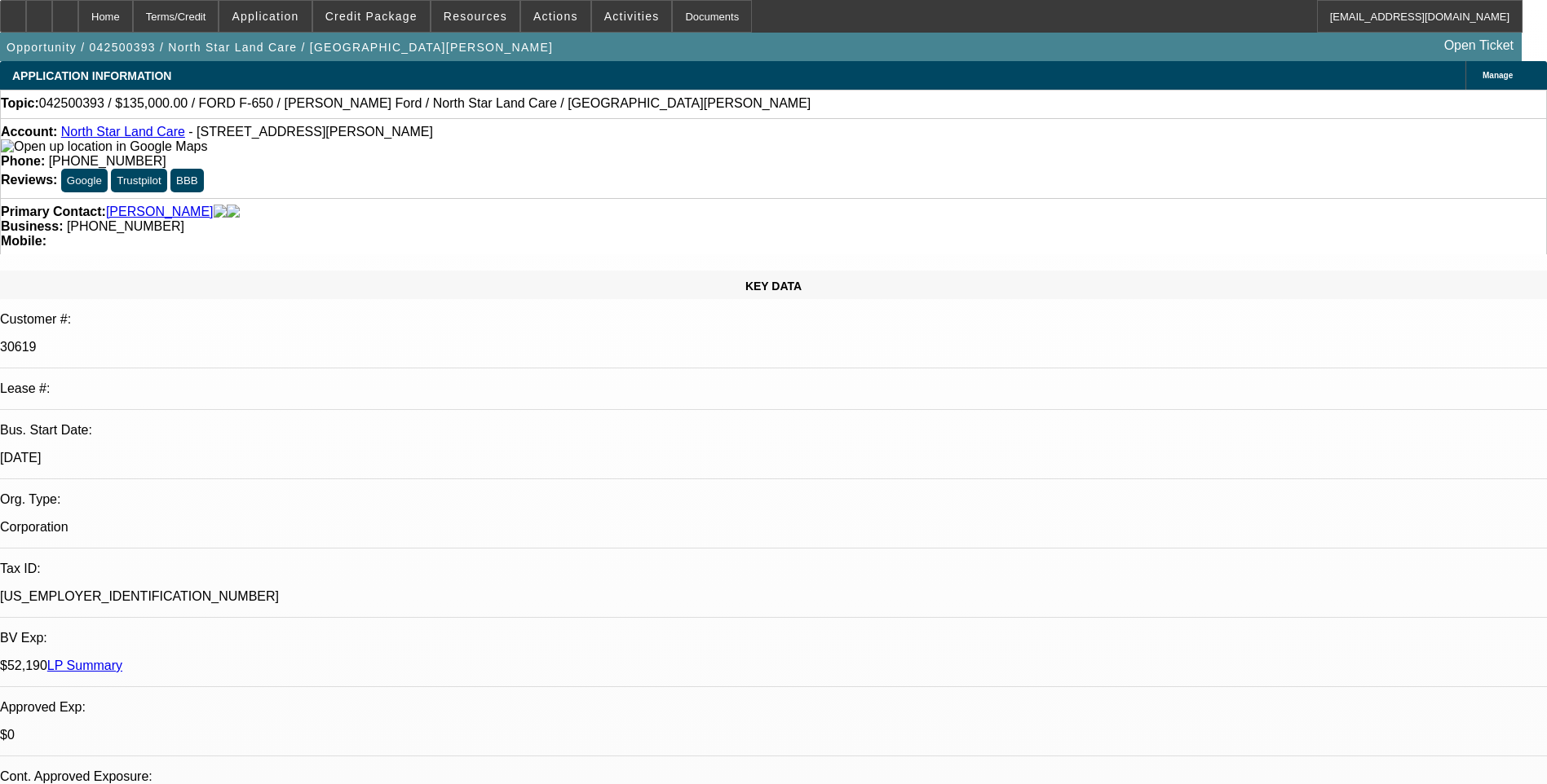
select select "0.1"
select select "0"
select select "0.1"
select select "0"
select select "0.1"
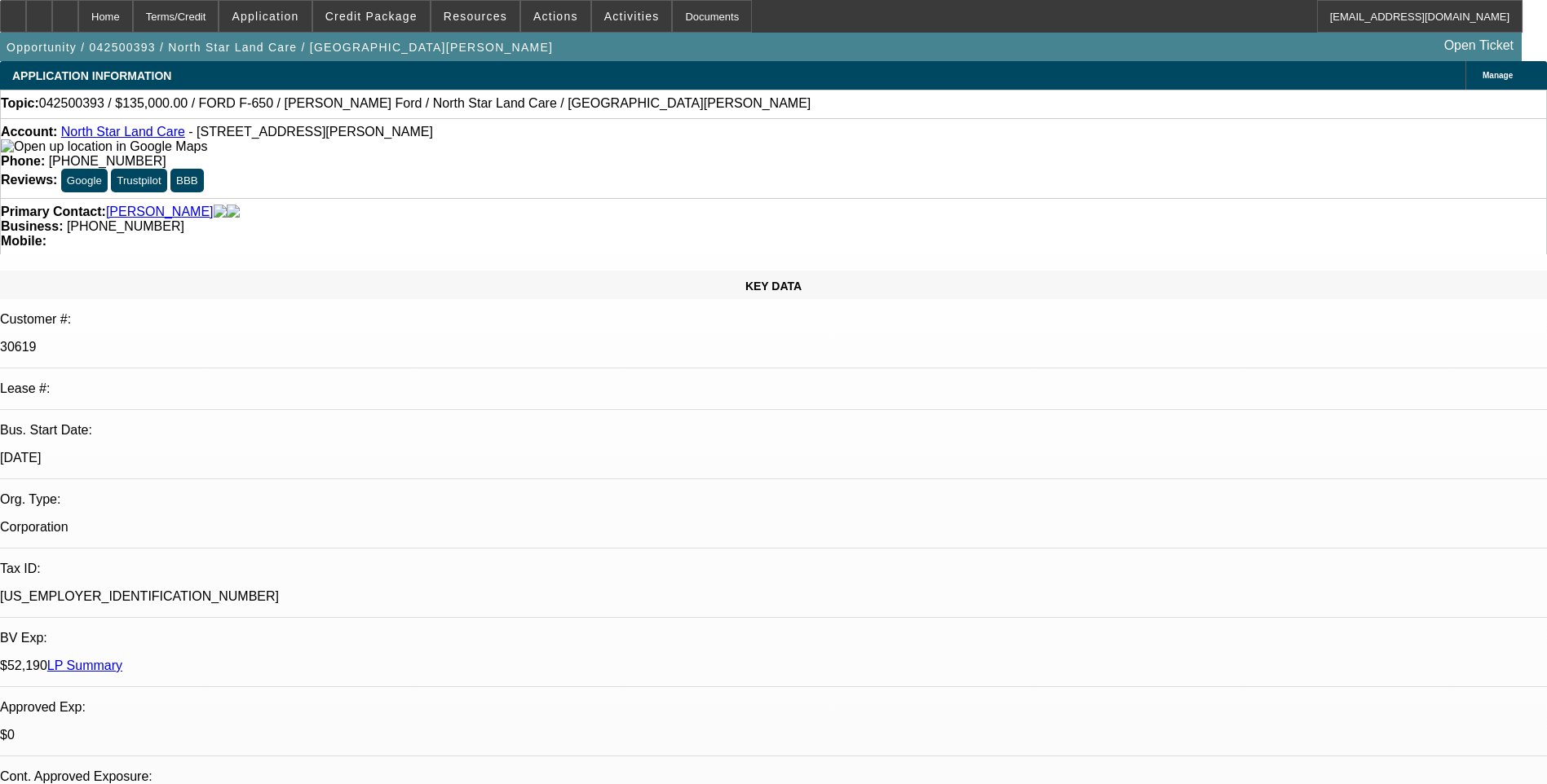
select select "0.1"
select select "1"
select select "2"
select select "4"
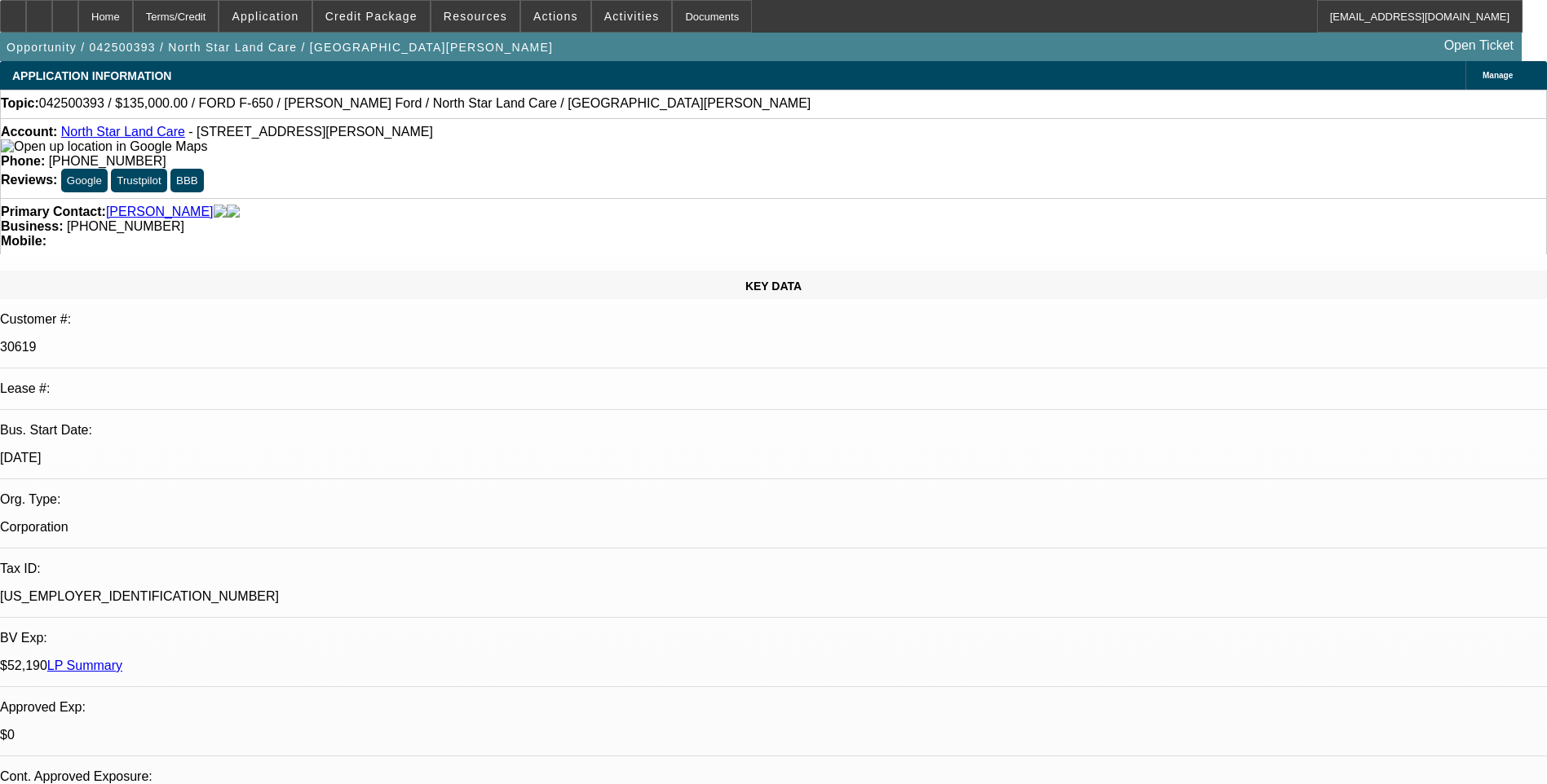
select select "1"
select select "2"
select select "4"
select select "1"
select select "2"
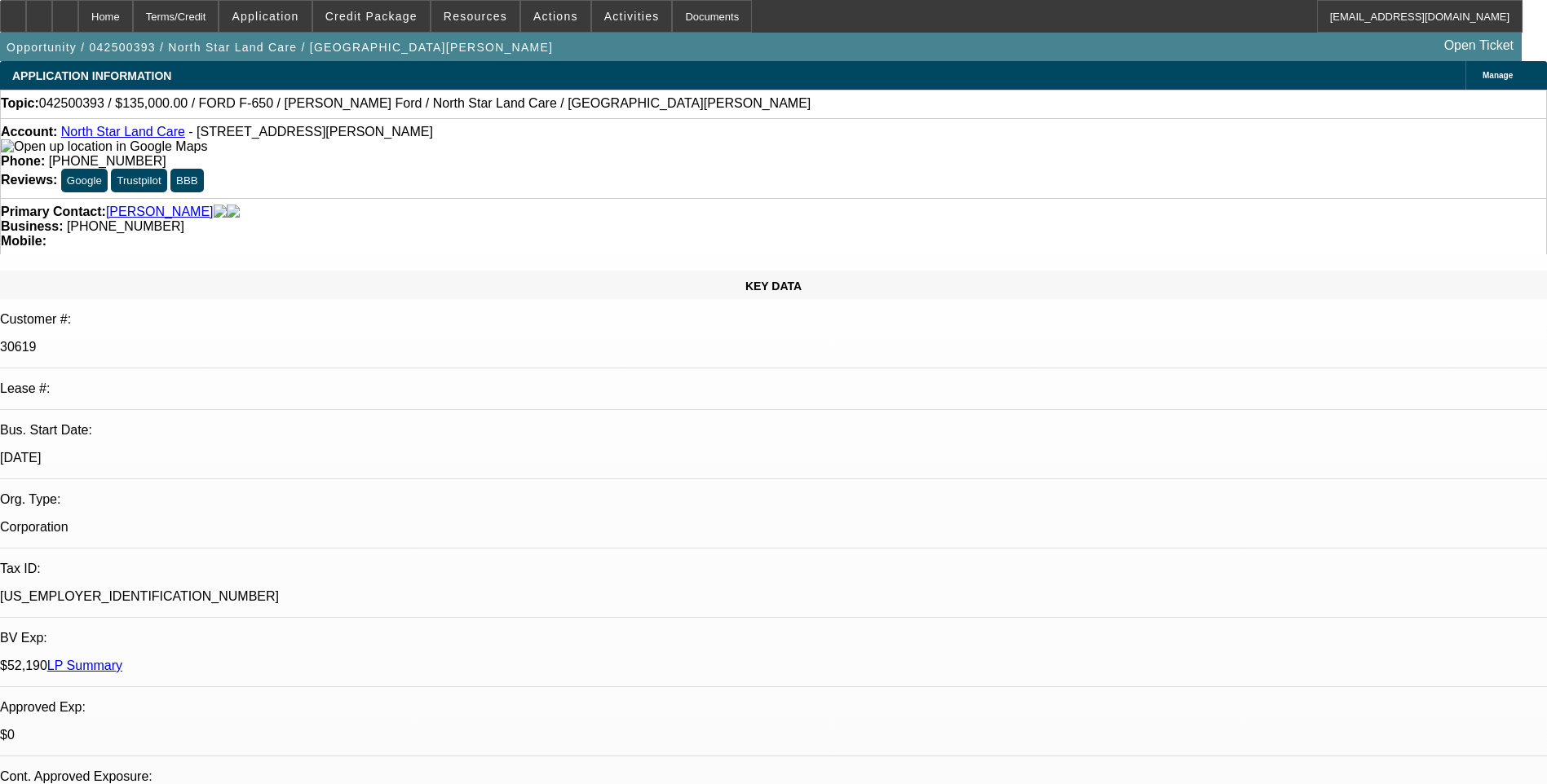
select select "4"
select select "1"
select select "2"
select select "4"
click at [220, 26] on div "Terms/Credit" at bounding box center [176, 17] width 87 height 33
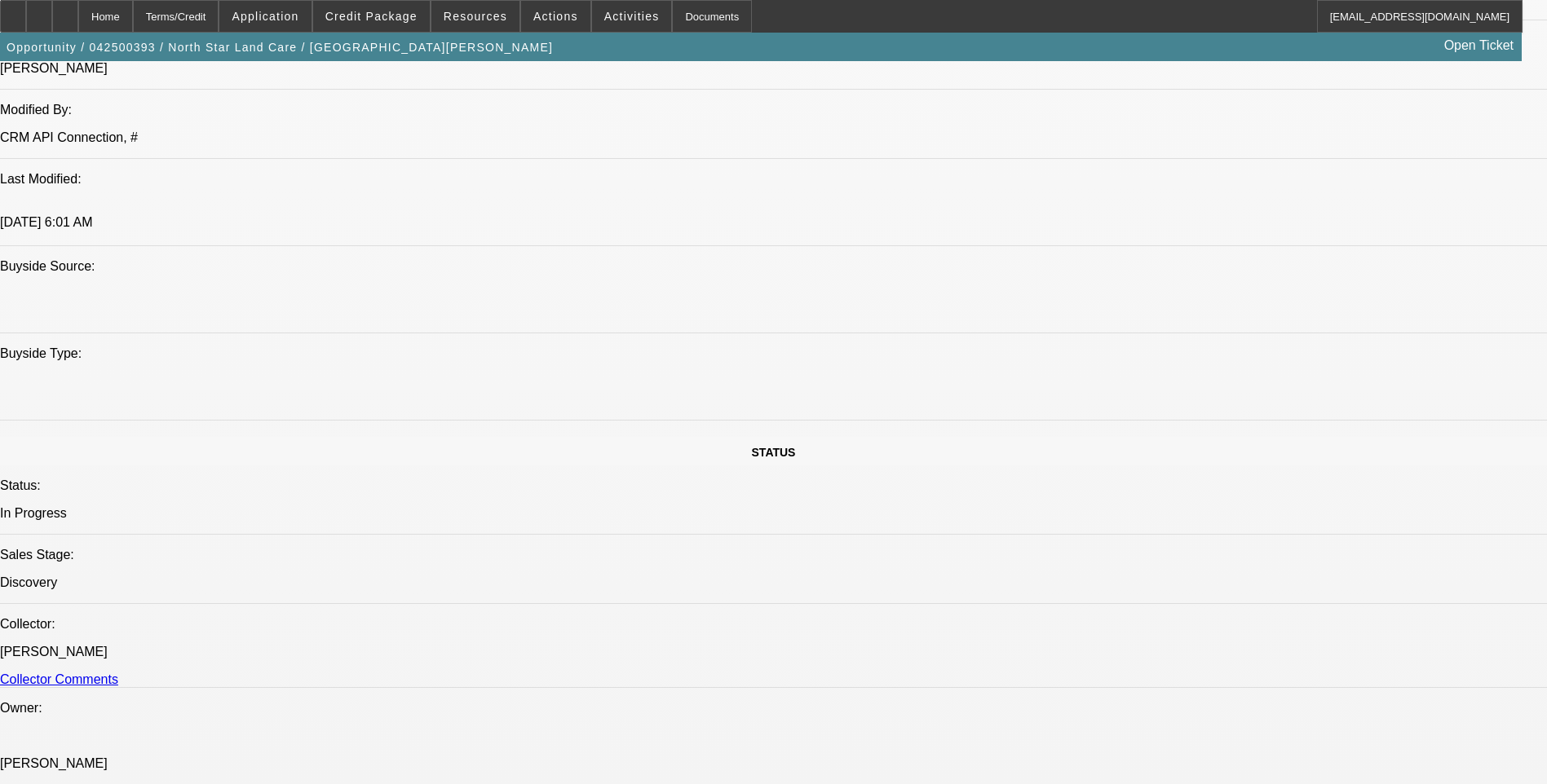
scroll to position [1404, 0]
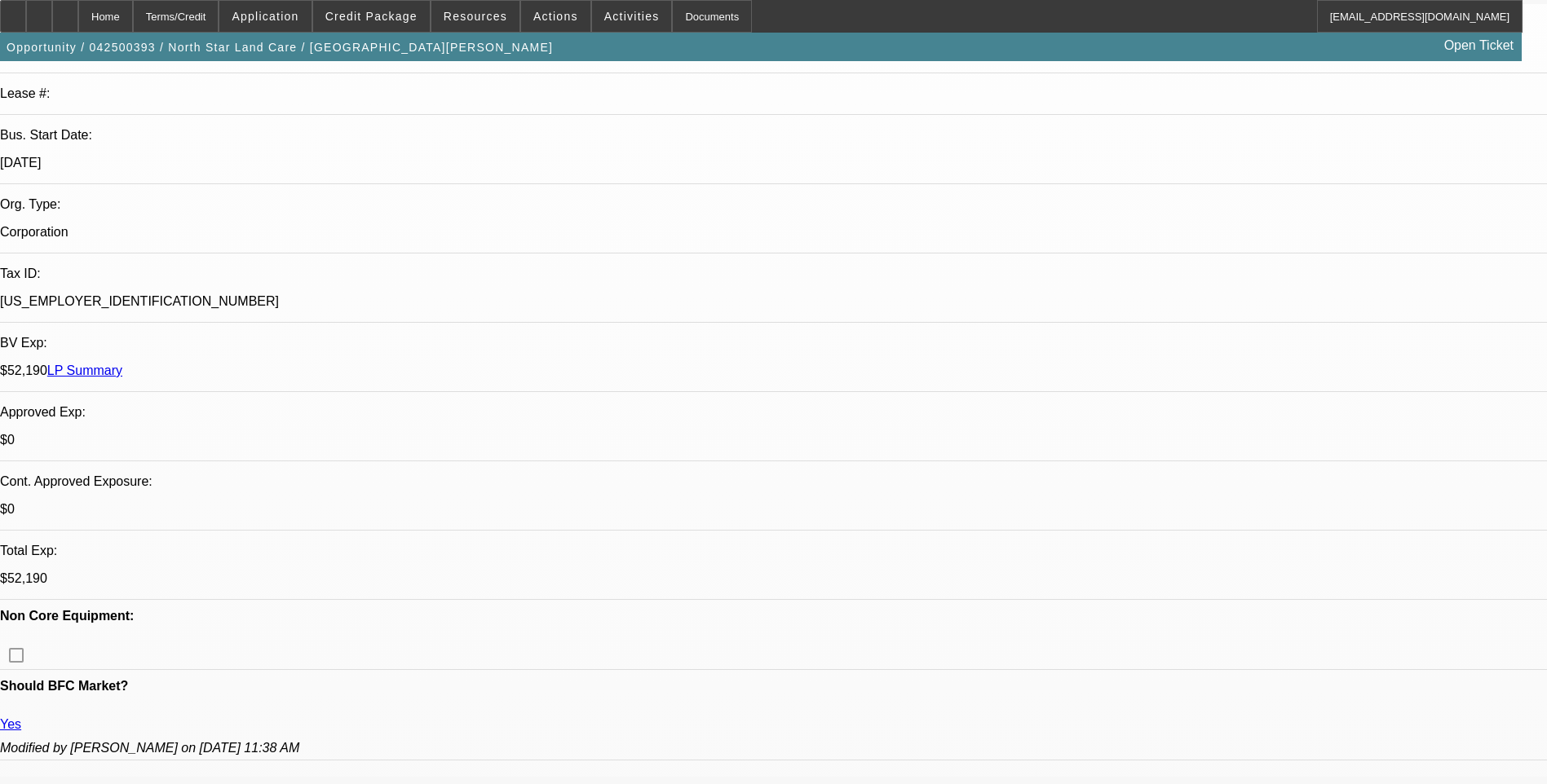
scroll to position [408, 0]
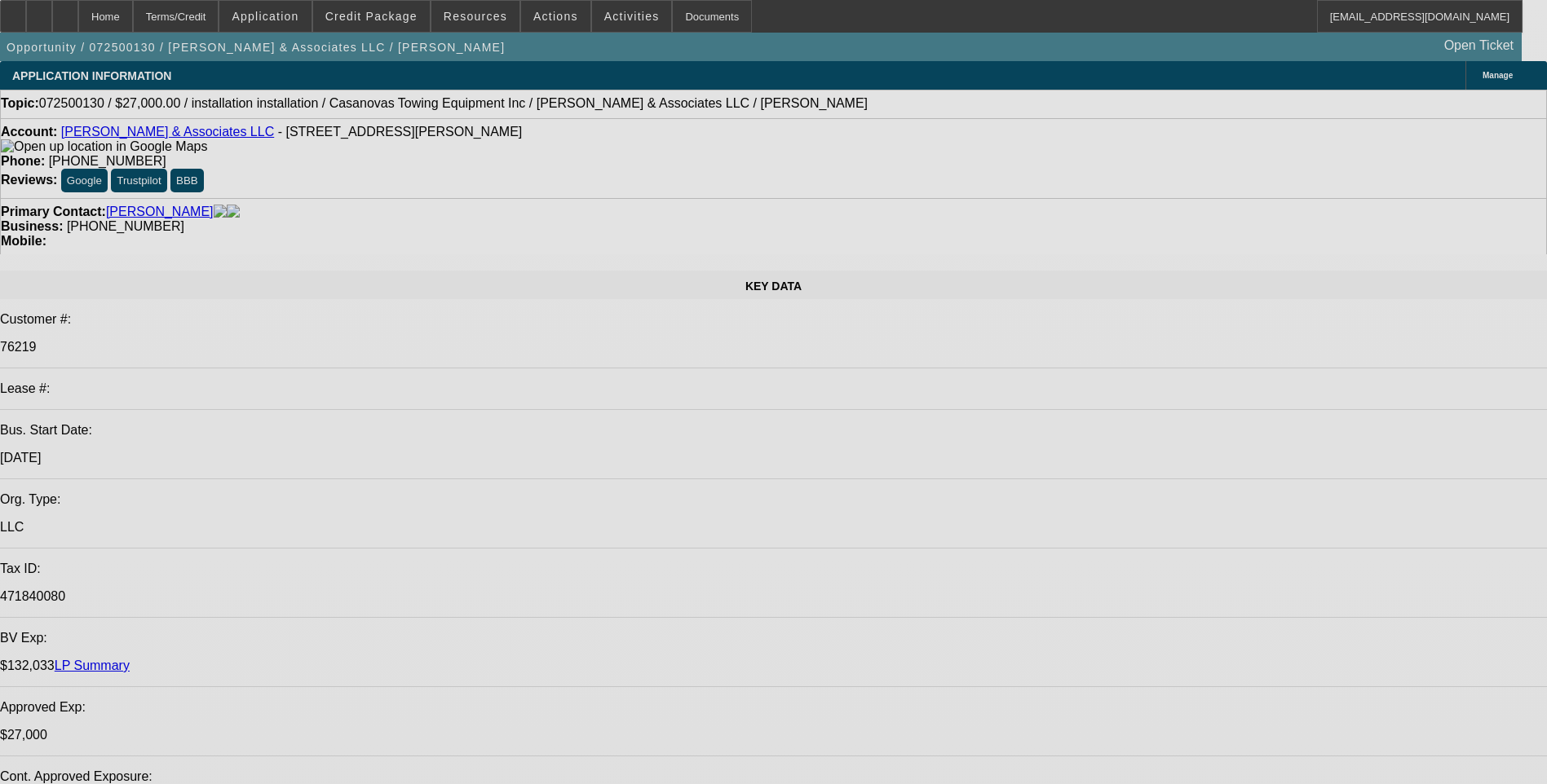
select select "0"
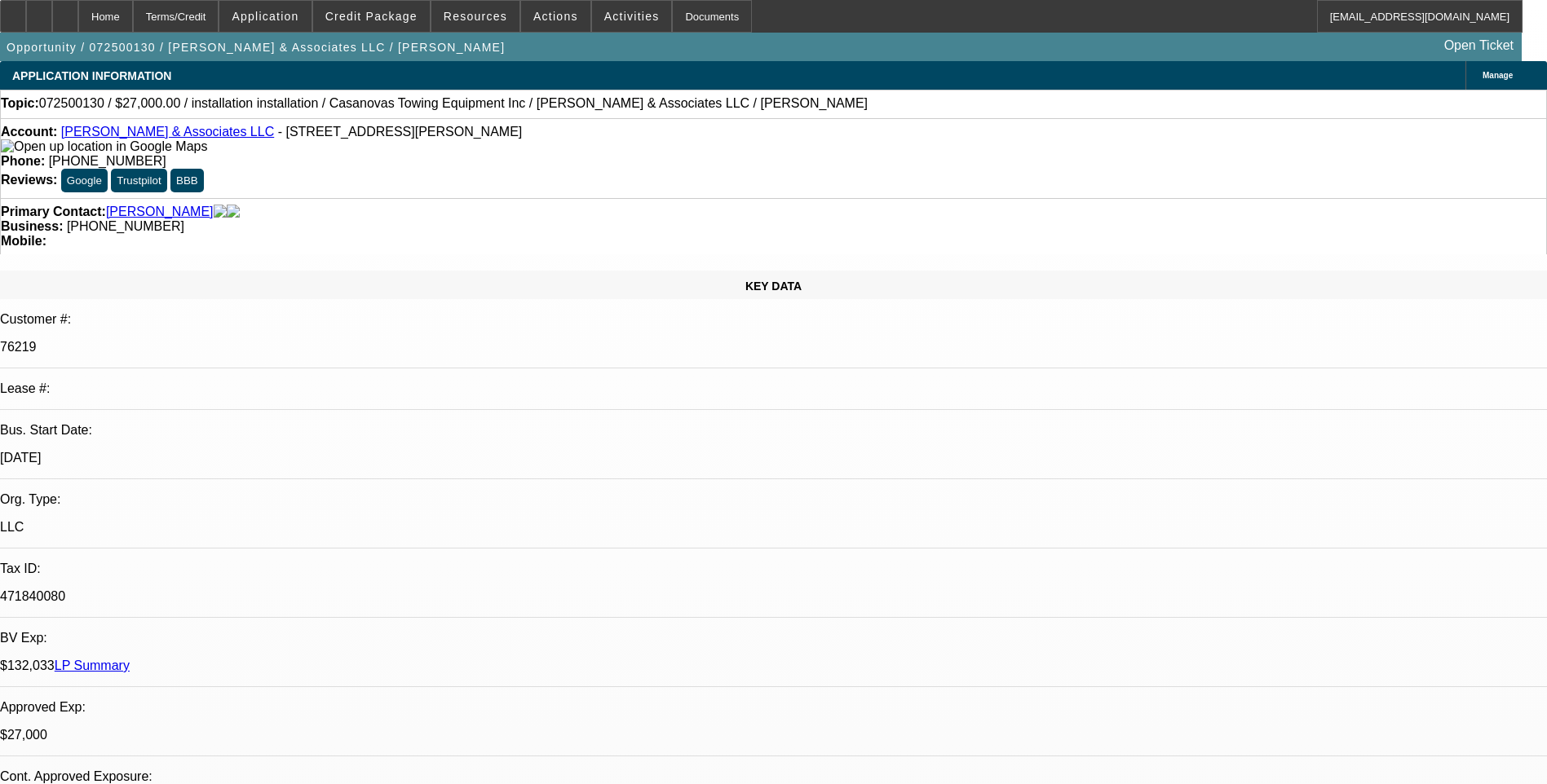
select select "2"
select select "0.1"
select select "0"
select select "2"
select select "0.1"
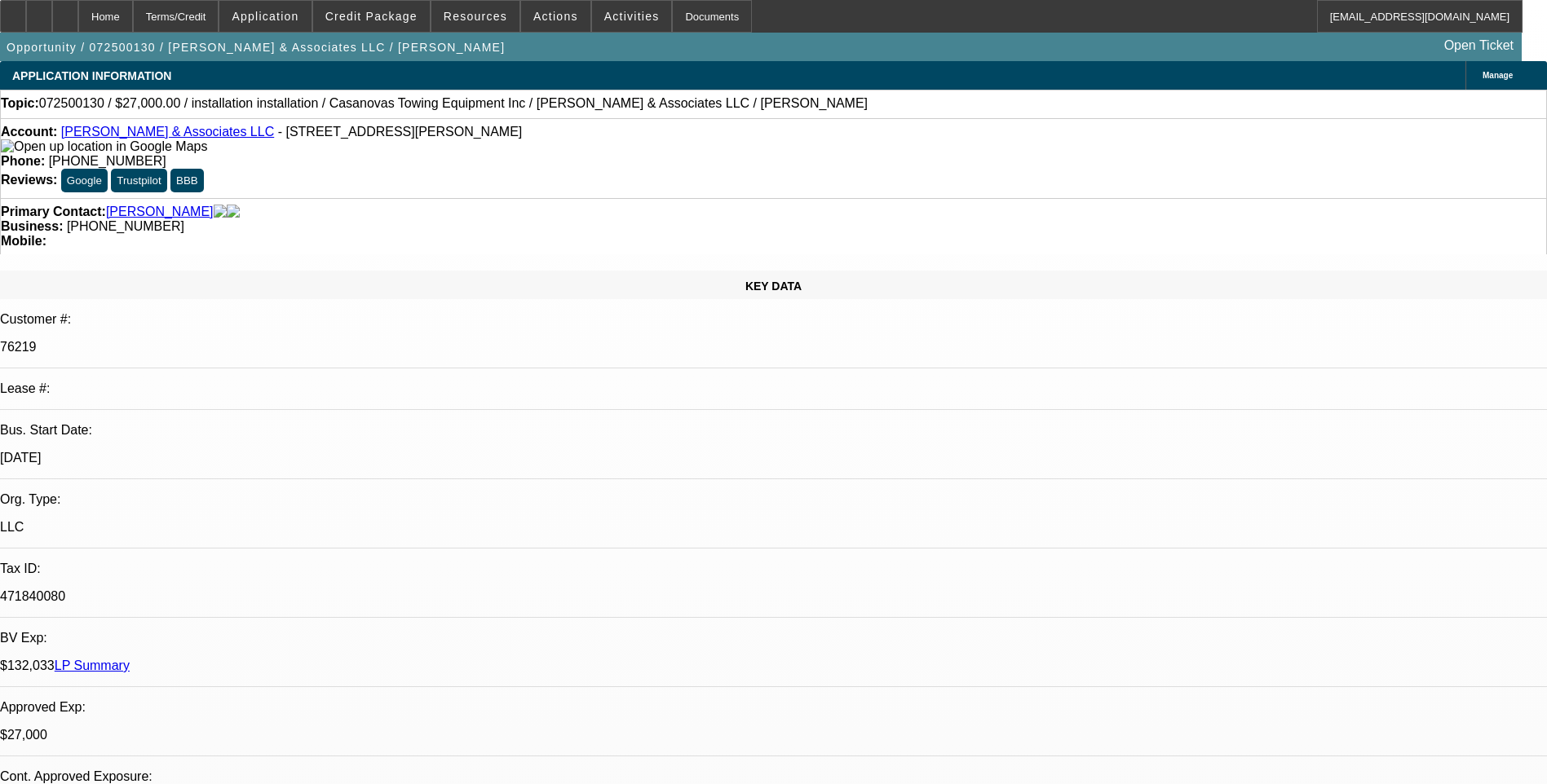
select select "0"
select select "2"
select select "0.1"
select select "0"
select select "2"
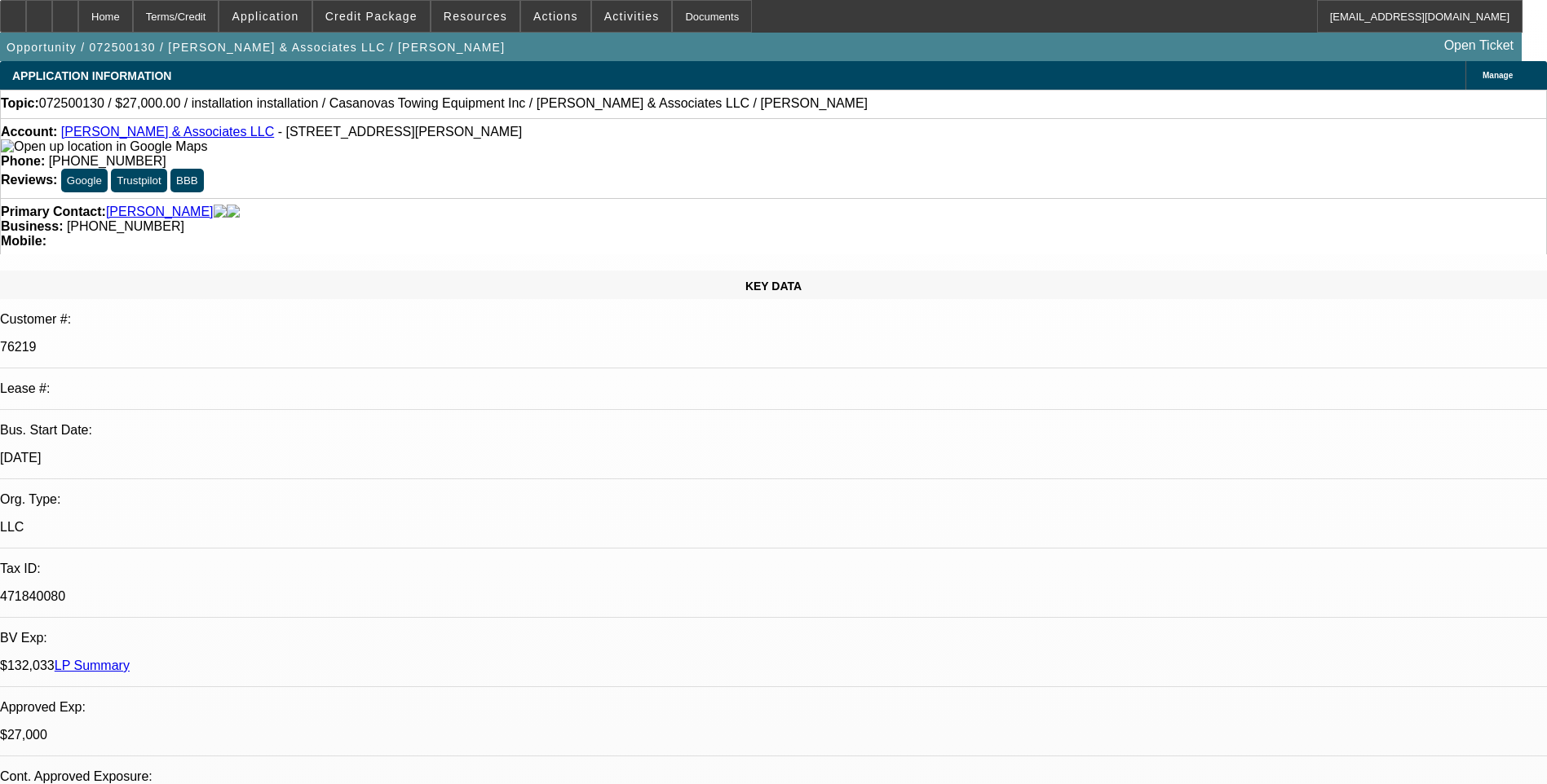
select select "0.1"
select select "1"
select select "2"
select select "4"
select select "1"
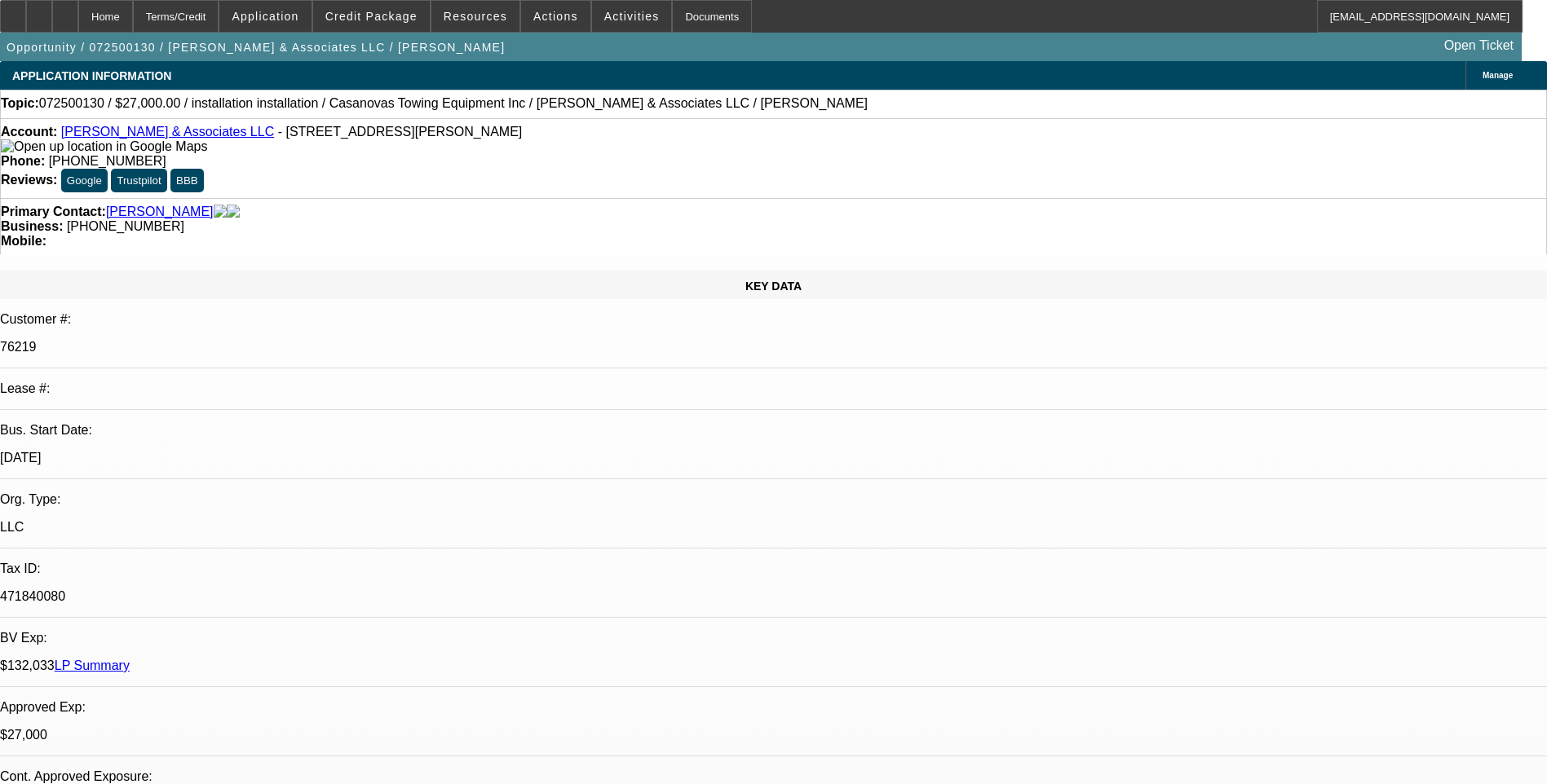
select select "2"
select select "4"
select select "1"
select select "2"
select select "4"
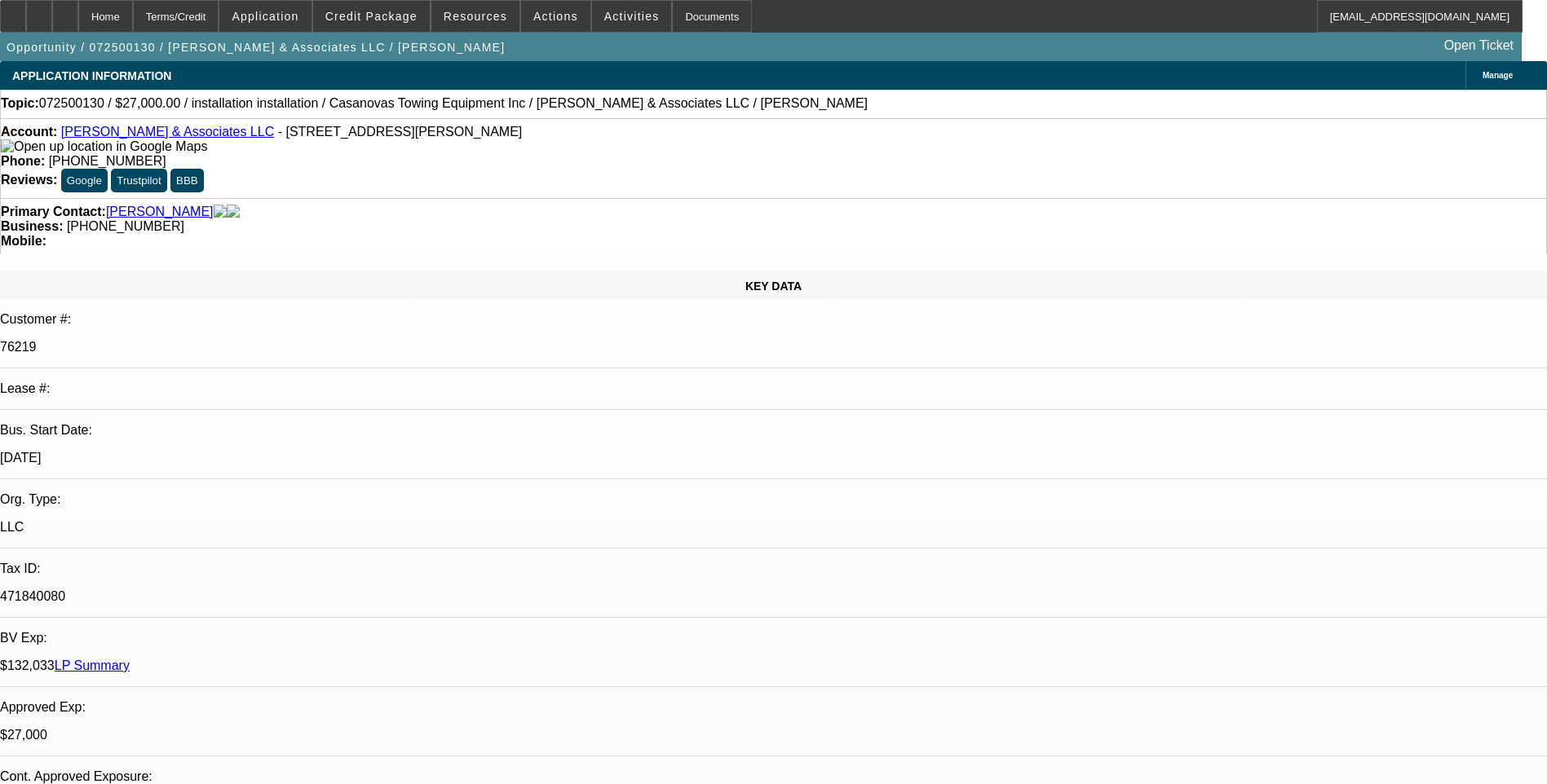
select select "1"
select select "2"
select select "4"
